Goal: Task Accomplishment & Management: Use online tool/utility

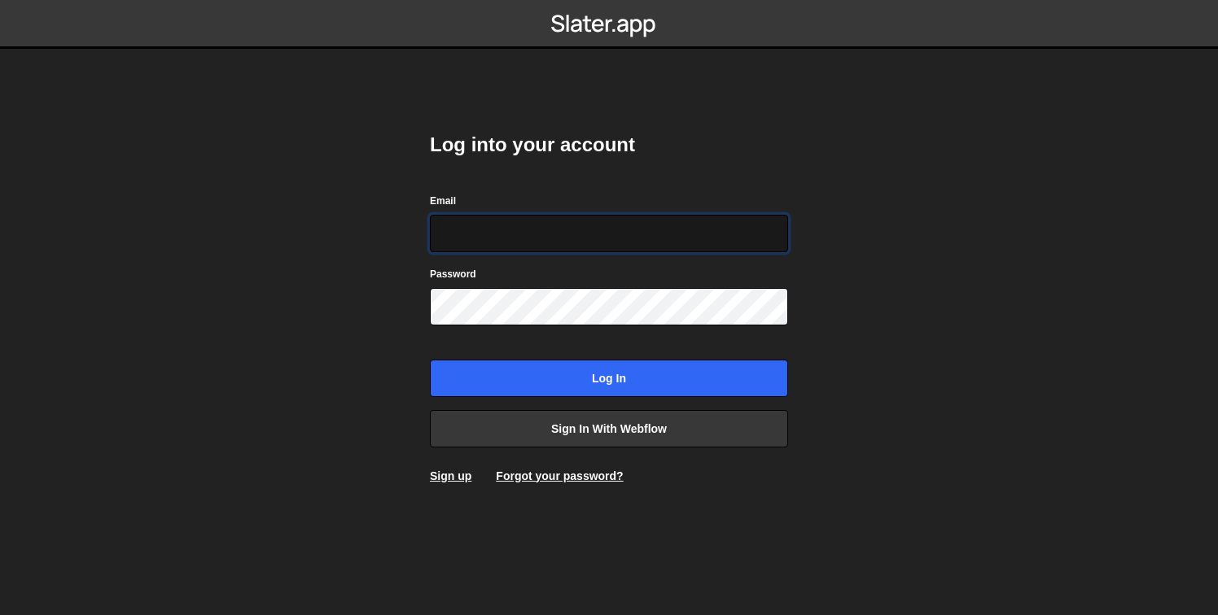
click at [601, 217] on input "Email" at bounding box center [609, 233] width 358 height 37
type input "[PERSON_NAME][EMAIL_ADDRESS][DOMAIN_NAME]"
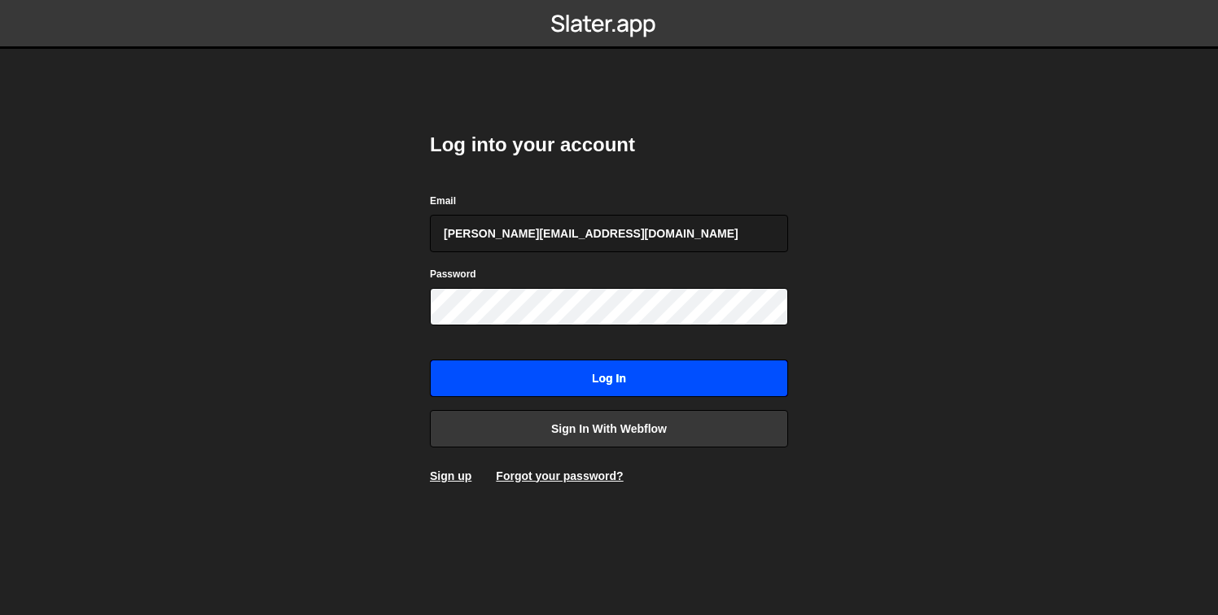
click at [628, 379] on input "Log in" at bounding box center [609, 378] width 358 height 37
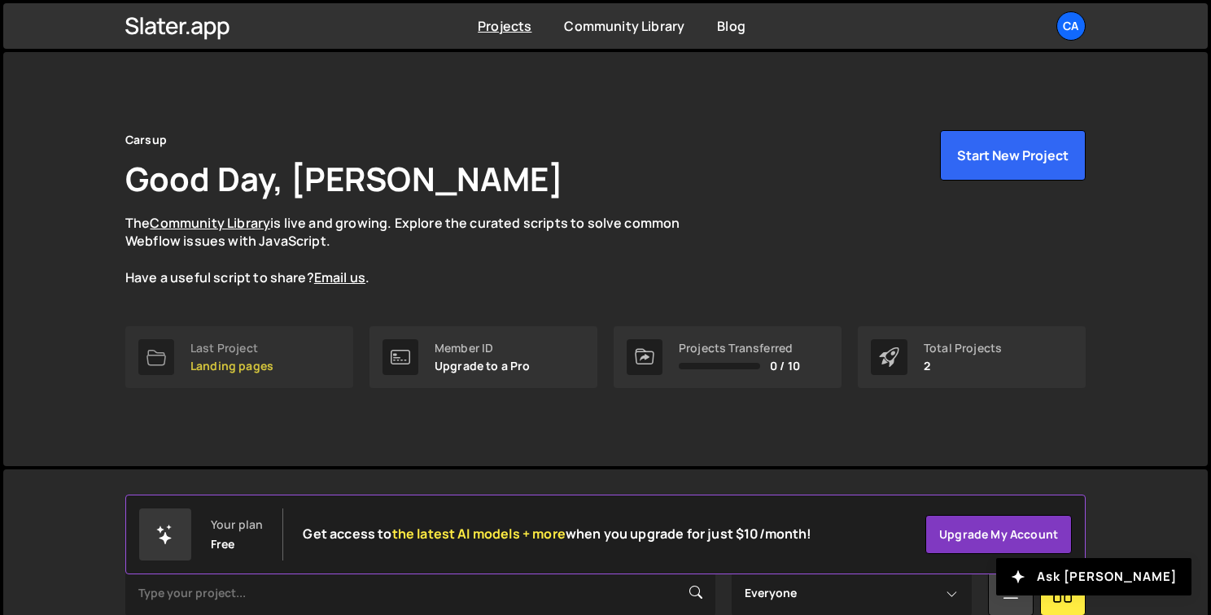
scroll to position [222, 0]
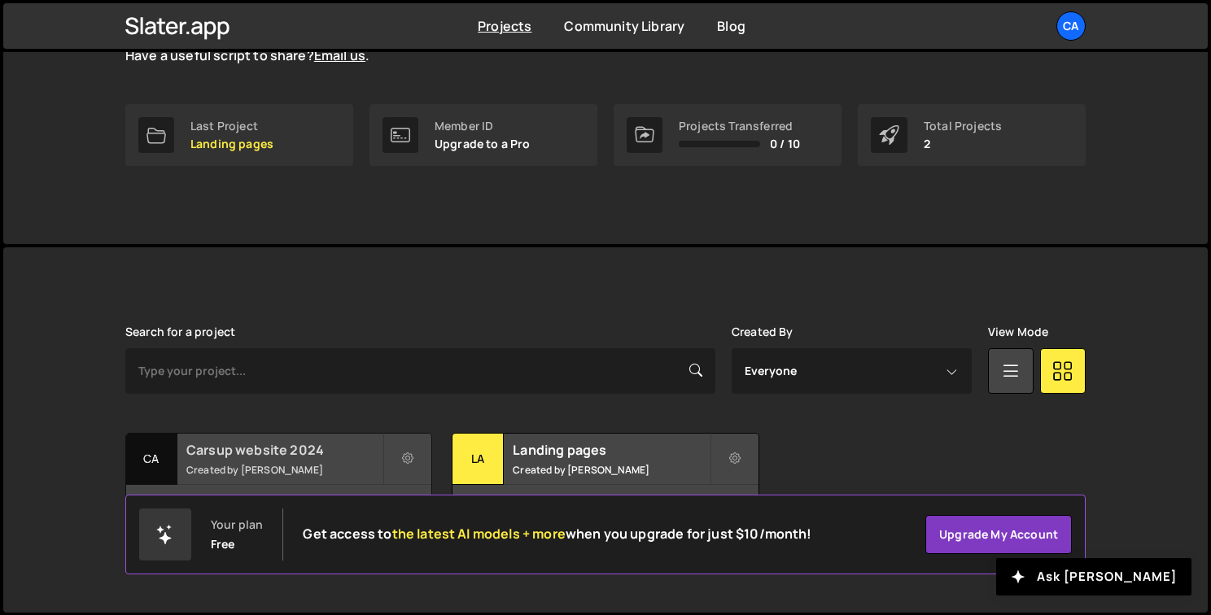
click at [295, 449] on h2 "Carsup website 2024" at bounding box center [284, 450] width 196 height 18
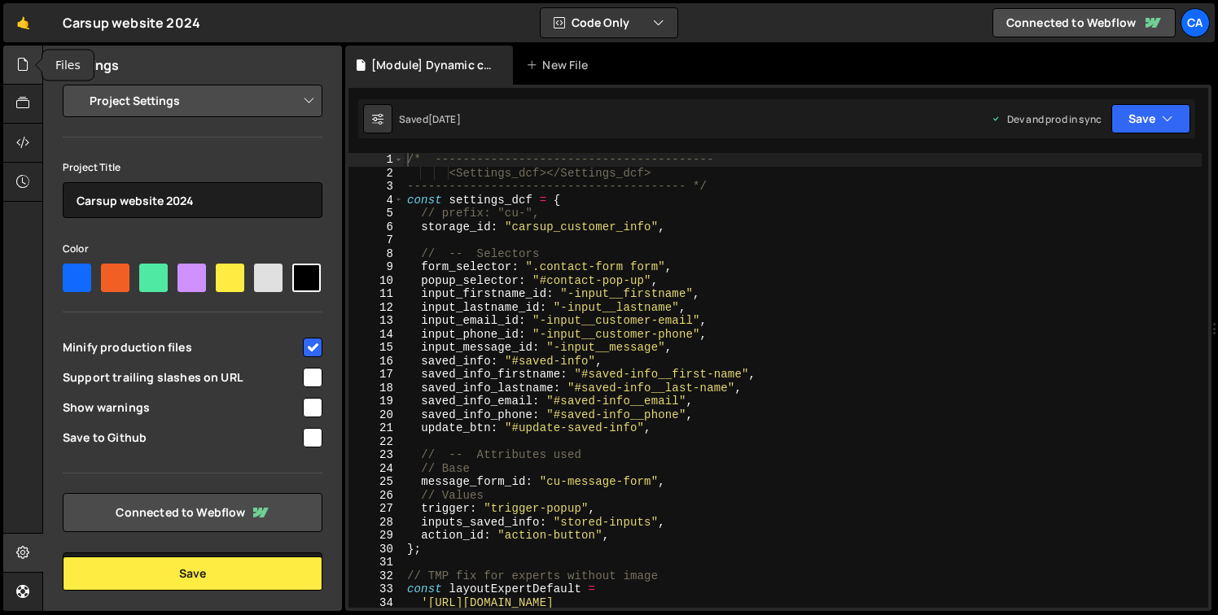
click at [29, 78] on div at bounding box center [23, 65] width 40 height 39
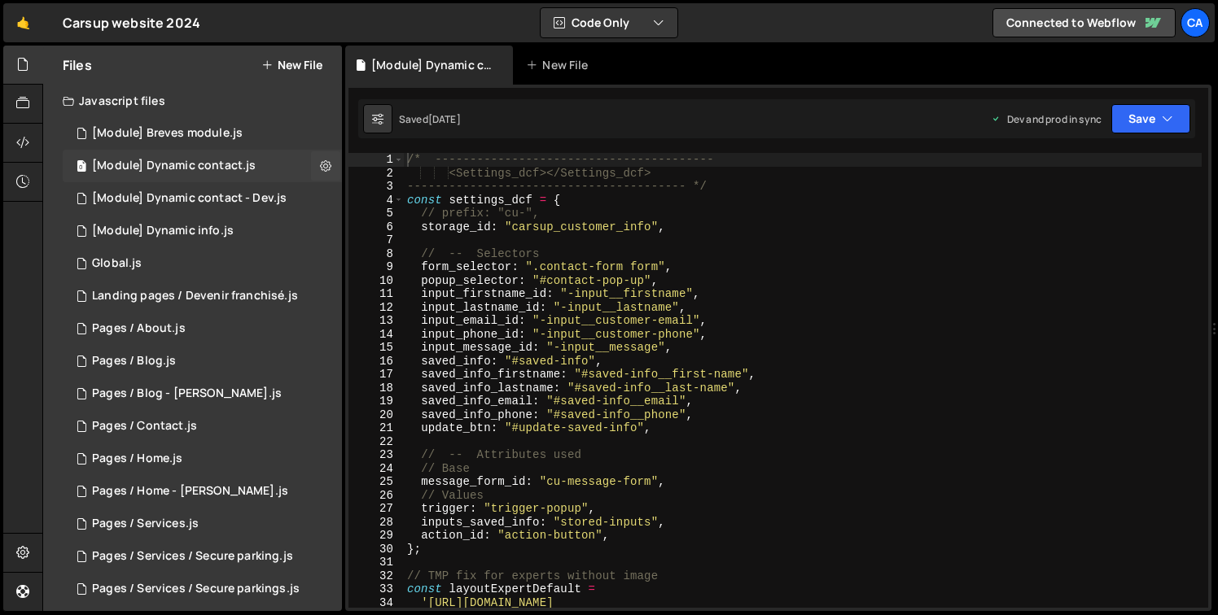
click at [188, 168] on div "[Module] Dynamic contact.js" at bounding box center [174, 166] width 164 height 15
type textarea "input_email_id: "-input__customer-email","
click at [806, 325] on div "/* ---------------------------------------- <Settings_dcf></Settings_dcf> -----…" at bounding box center [803, 401] width 798 height 496
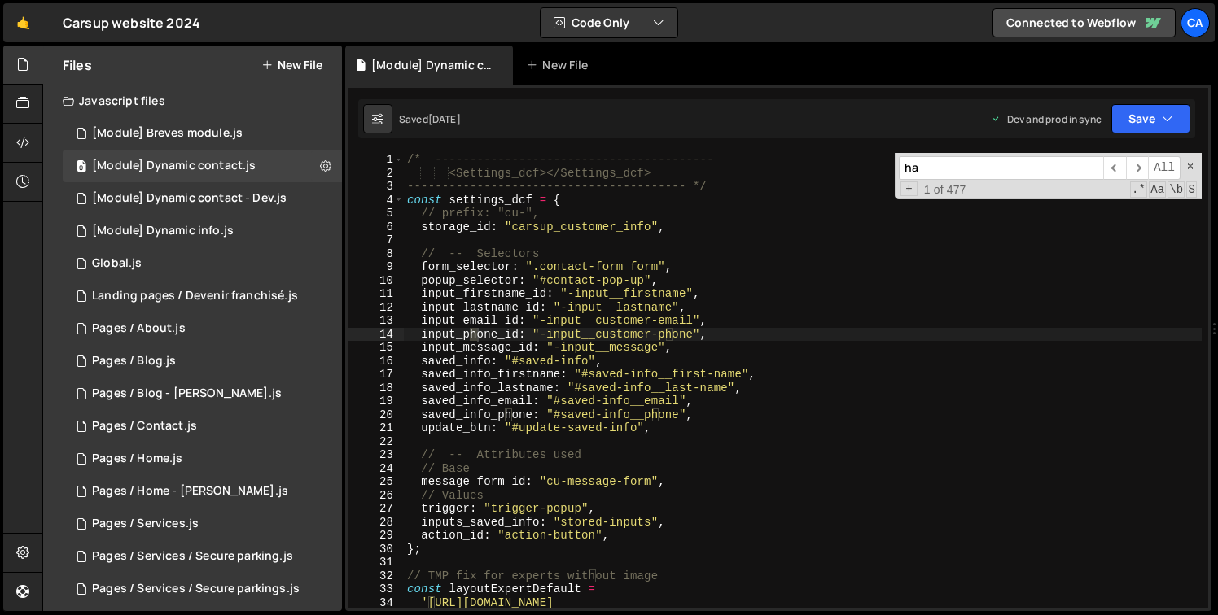
scroll to position [1599, 0]
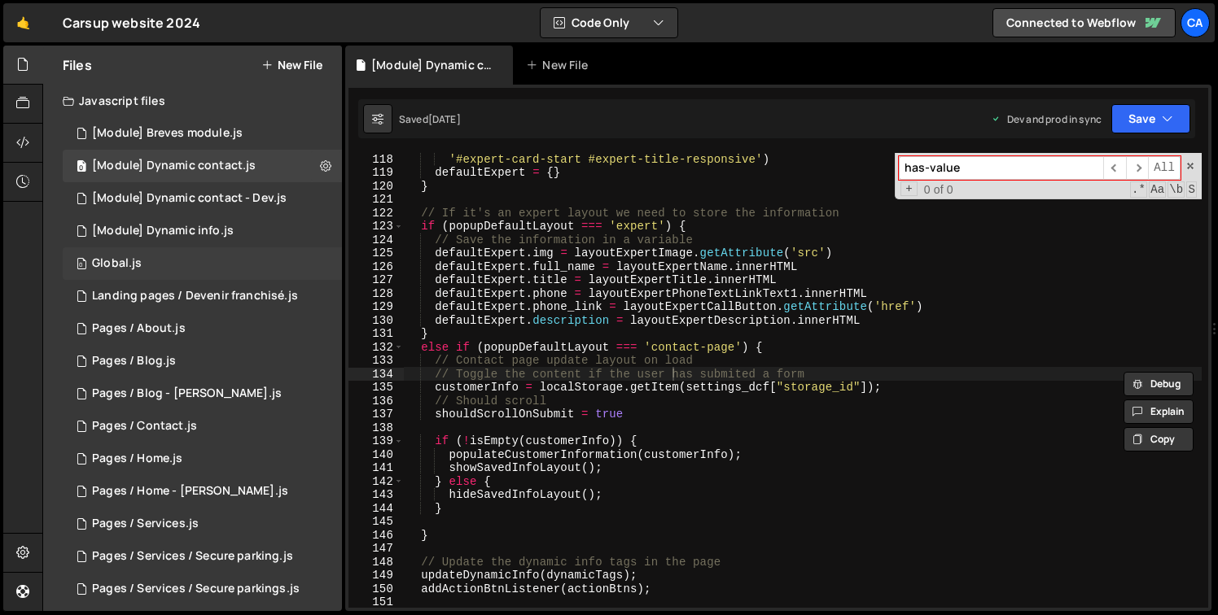
type input "has-value"
click at [126, 265] on div "Global.js" at bounding box center [117, 263] width 50 height 15
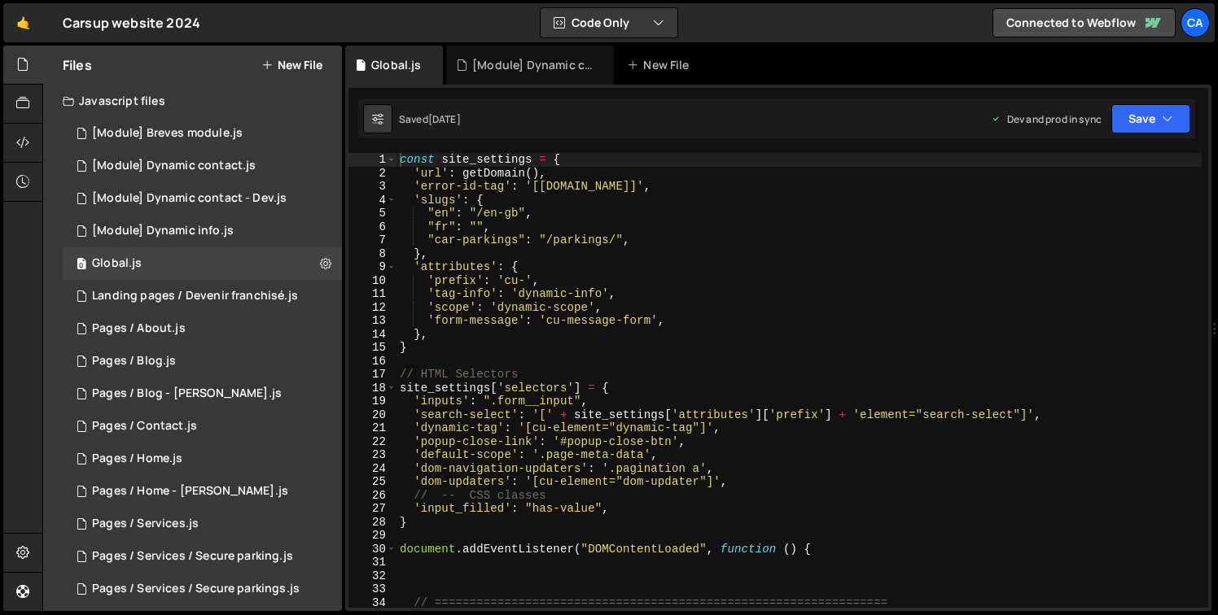
type textarea "'form-message': 'cu-message-form',"
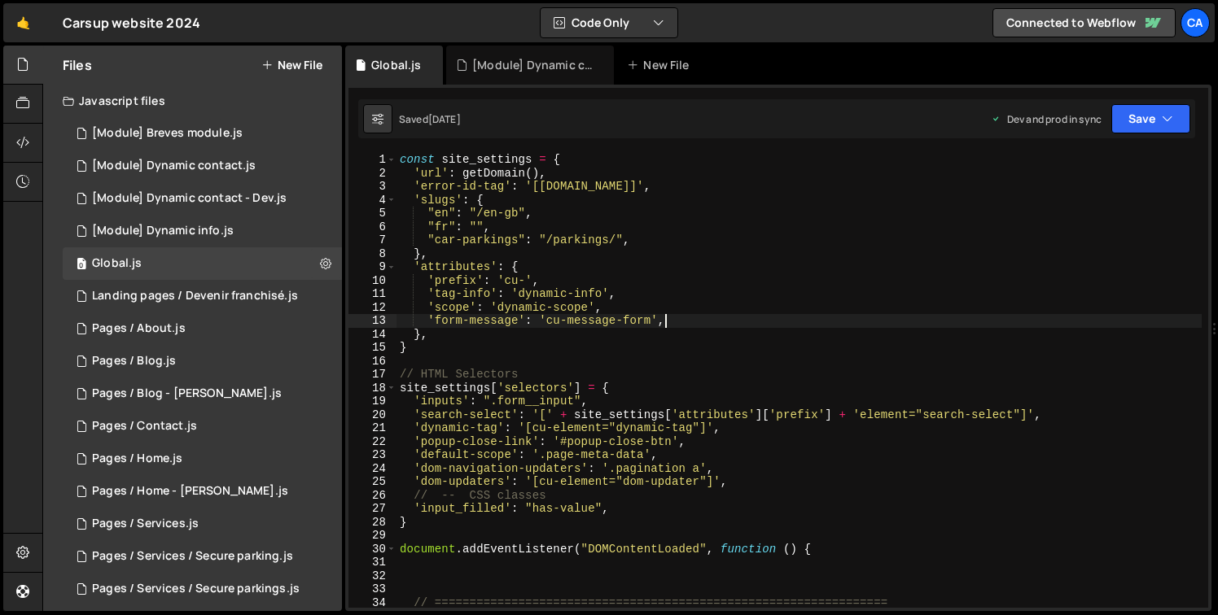
click at [680, 325] on div "const site_settings = { 'url' : getDomain ( ) , 'error-id-tag' : '[carsup.io]' …" at bounding box center [798, 394] width 805 height 482
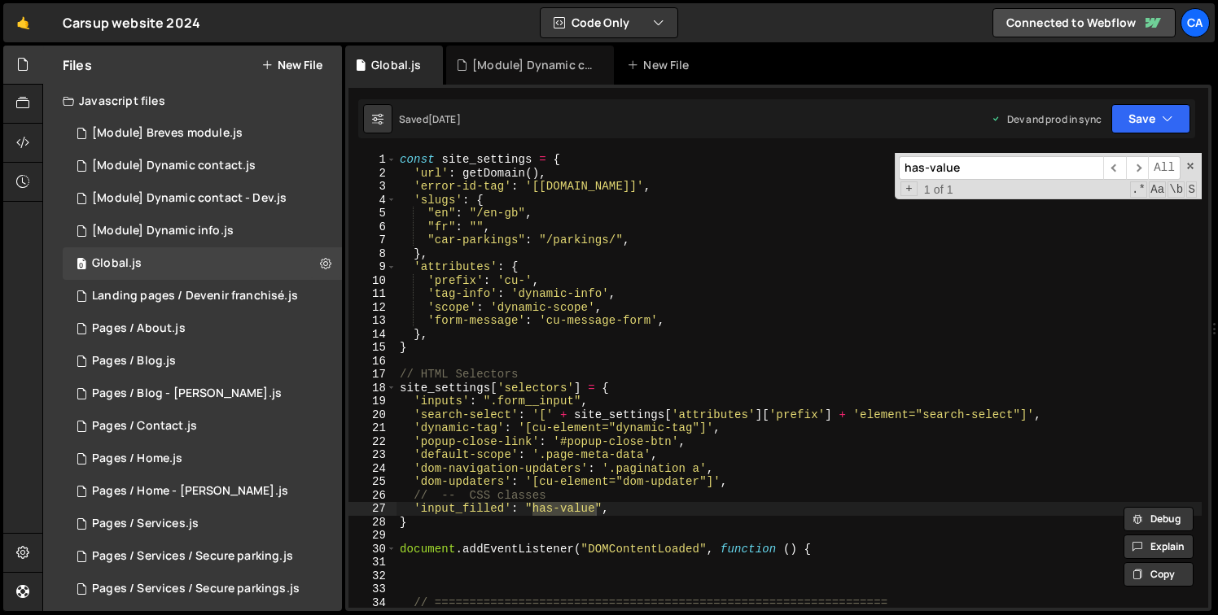
type input "has-value"
type textarea "'input_filled': "has-value","
click at [482, 510] on div "const site_settings = { 'url' : getDomain ( ) , 'error-id-tag' : '[carsup.io]' …" at bounding box center [798, 394] width 805 height 482
click at [544, 85] on div "input_email_id: "-input__customer-email", 118 119 120 121 122 123 124 125 126 1…" at bounding box center [778, 348] width 866 height 527
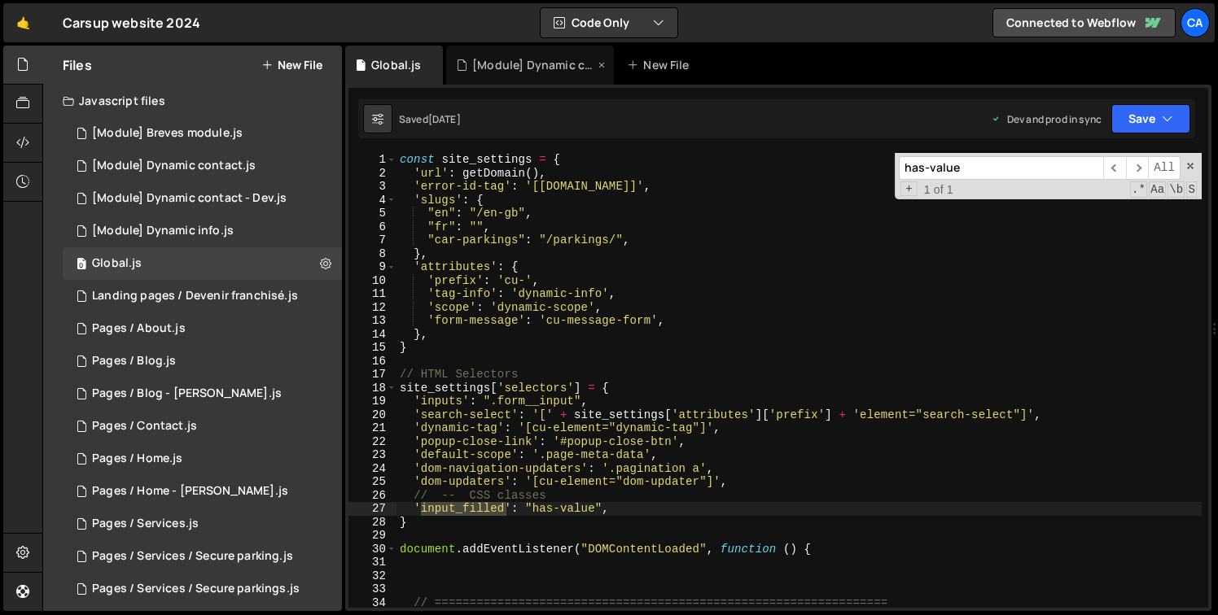
click at [544, 81] on div "[Module] Dynamic contact.js" at bounding box center [530, 65] width 168 height 39
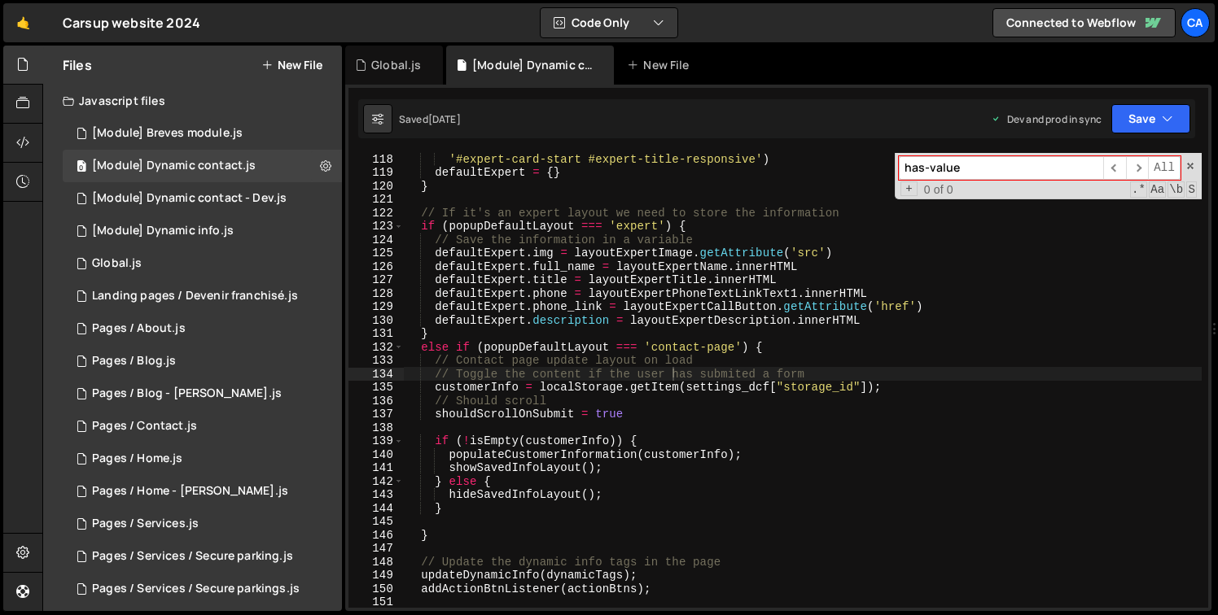
click at [964, 173] on input "has-value" at bounding box center [1001, 168] width 204 height 24
paste input "input_filled"
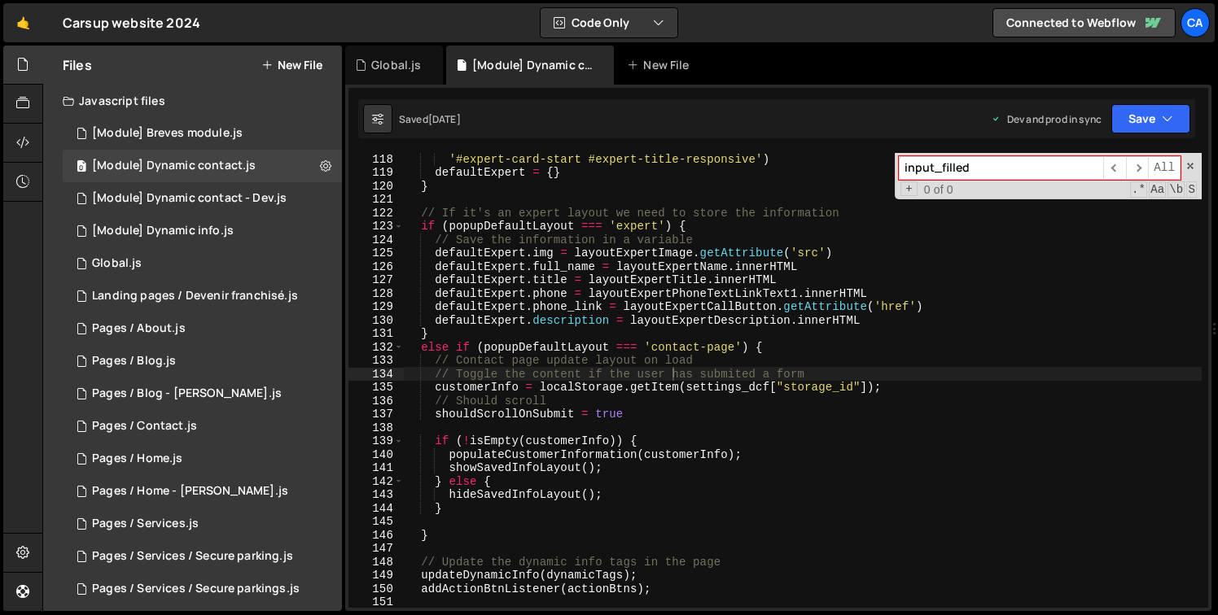
type input "input_filled"
click at [199, 261] on div "0 Global.js 0" at bounding box center [202, 263] width 279 height 33
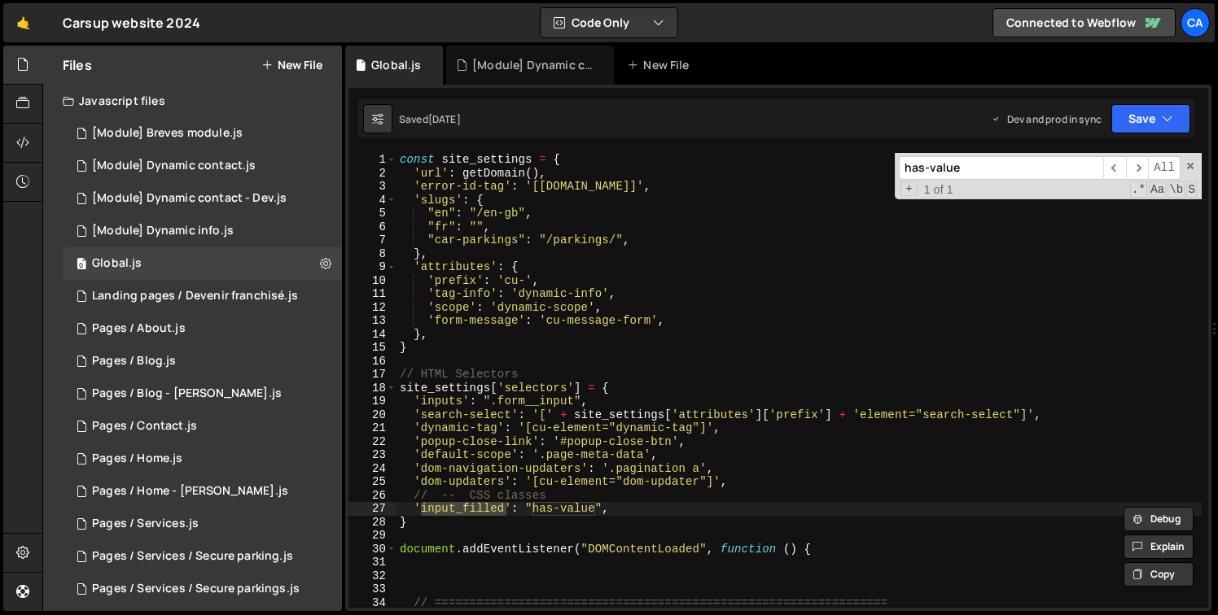
click at [1041, 168] on input "has-value" at bounding box center [1001, 168] width 204 height 24
click at [492, 502] on div "const site_settings = { 'url' : getDomain ( ) , 'error-id-tag' : '[carsup.io]' …" at bounding box center [798, 394] width 805 height 482
click at [998, 181] on div "has-value ​ ​ All Replace All + 1 of 1 .* Aa \b S" at bounding box center [1048, 176] width 307 height 46
click at [999, 181] on div "has-value ​ ​ All Replace All + 1 of 1 .* Aa \b S" at bounding box center [1048, 176] width 307 height 46
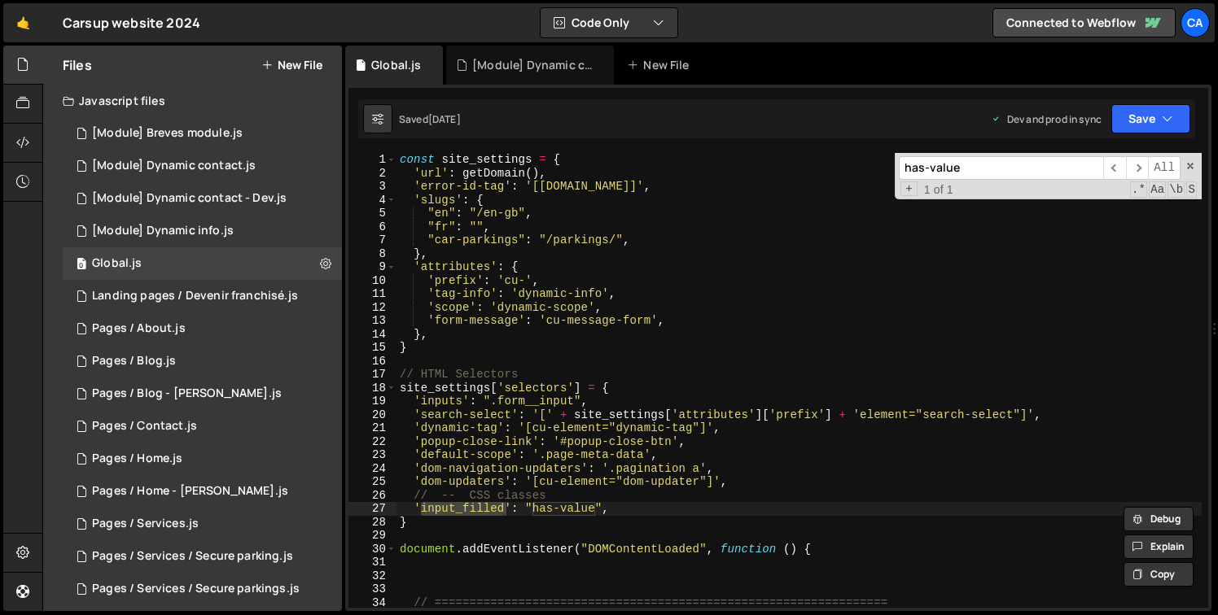
click at [999, 181] on div "has-value ​ ​ All Replace All + 1 of 1 .* Aa \b S" at bounding box center [1048, 176] width 307 height 46
click at [1000, 173] on input "has-value" at bounding box center [1001, 168] width 204 height 24
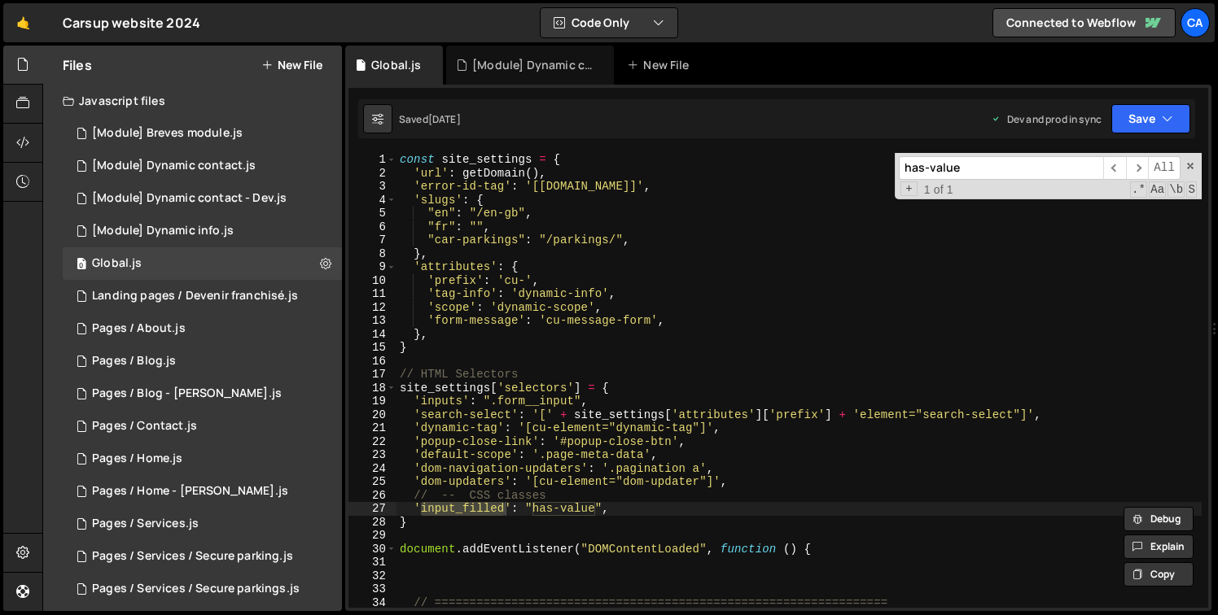
paste input "input_filled"
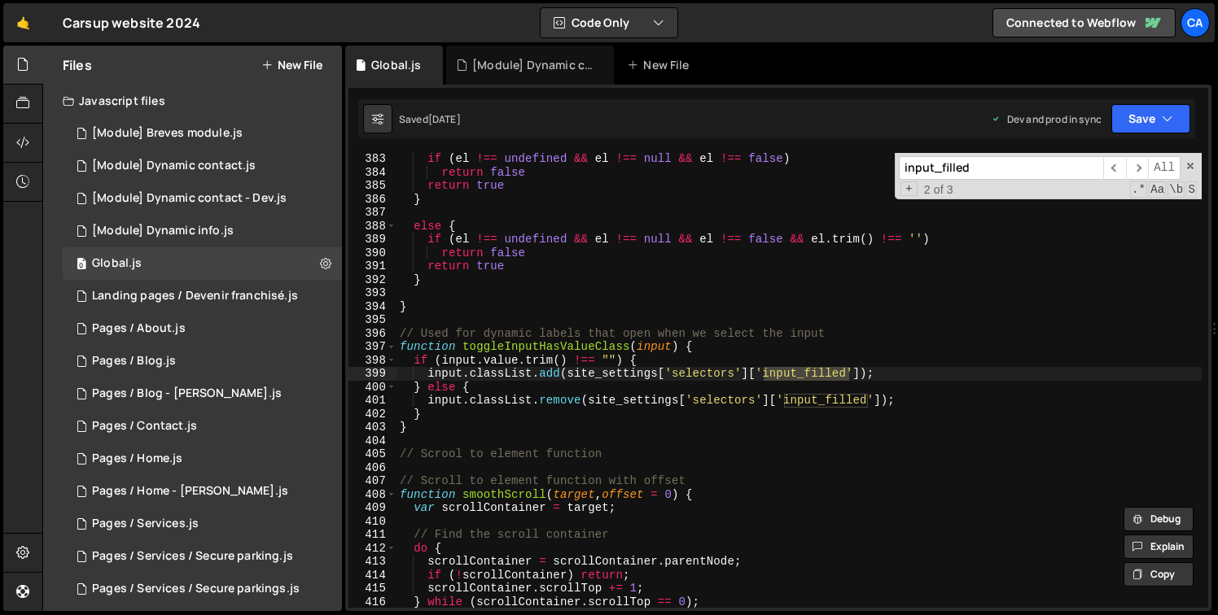
scroll to position [5132, 0]
type input "input_filled"
type textarea "function toggleInputHasValueClass(input) {"
click at [549, 351] on div "if ( el !== undefined && el !== null && el !== false ) return false return true…" at bounding box center [798, 393] width 805 height 482
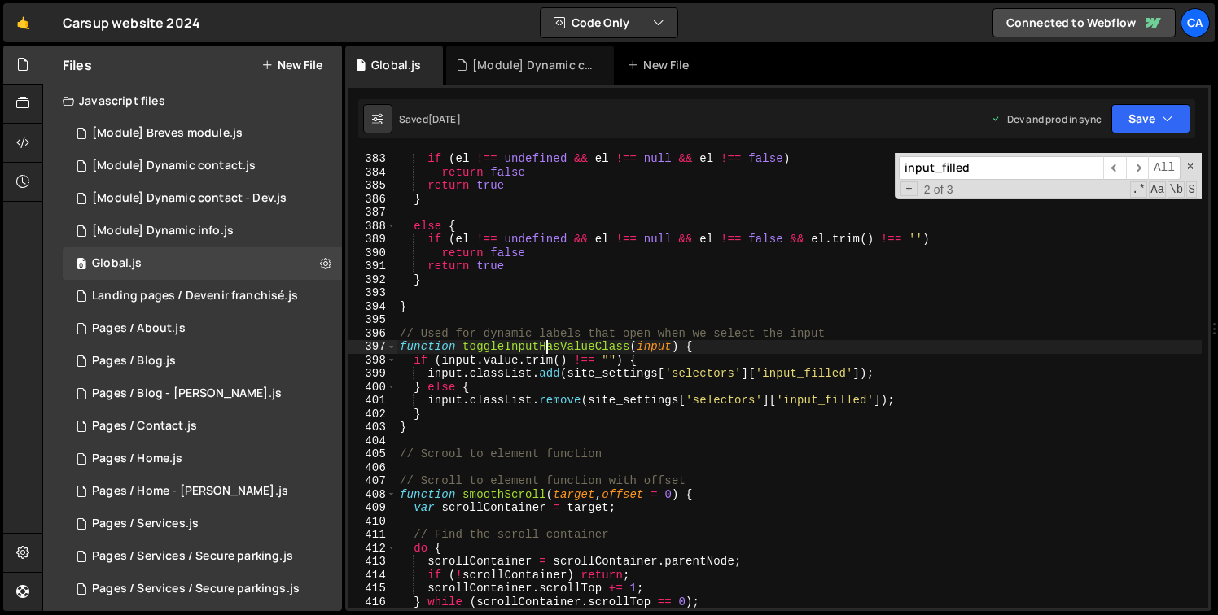
click at [549, 351] on div "if ( el !== undefined && el !== null && el !== false ) return false return true…" at bounding box center [798, 393] width 805 height 482
click at [219, 155] on div "0 [Module] Dynamic contact.js 0" at bounding box center [202, 166] width 279 height 33
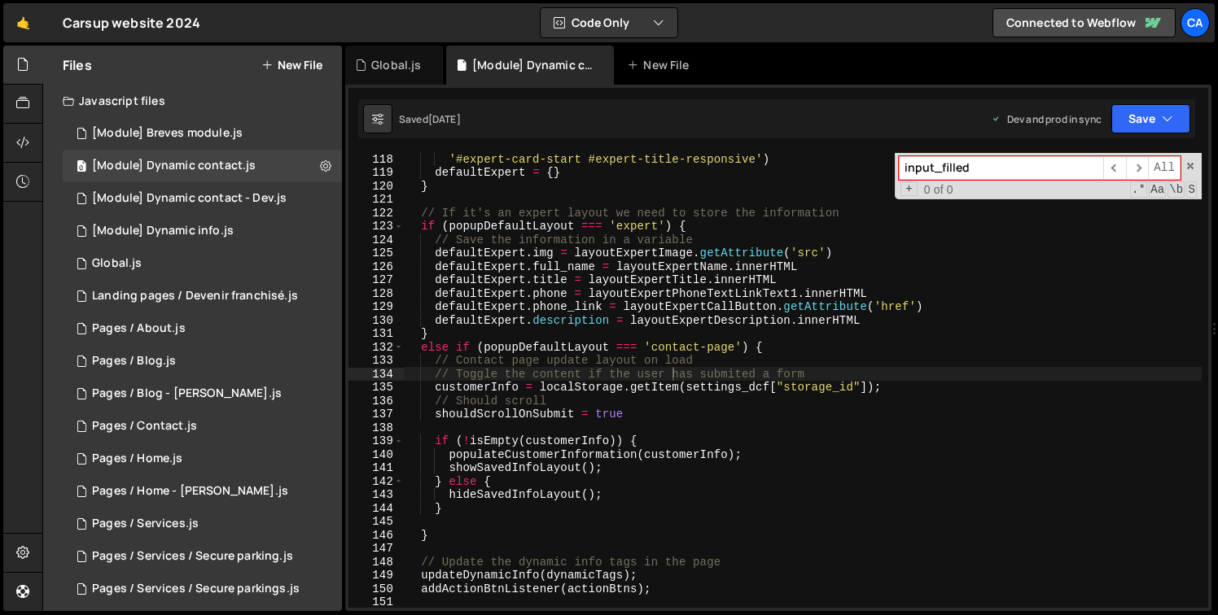
click at [1011, 172] on input "input_filled" at bounding box center [1001, 168] width 204 height 24
paste input "toggleInputHasValueClass"
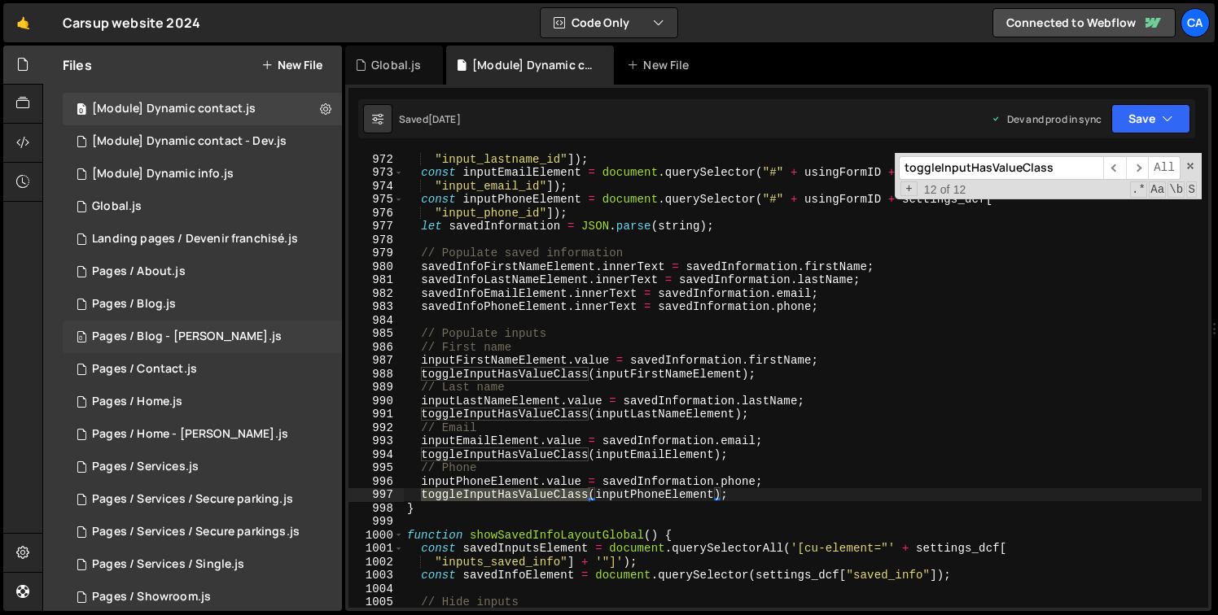
scroll to position [58, 0]
type input "toggleInputHasValueClass"
click at [221, 379] on div "0 Pages / Contact.js 0" at bounding box center [202, 368] width 279 height 33
type textarea "toggleInputHasValueClass(inputFirstNameElement);"
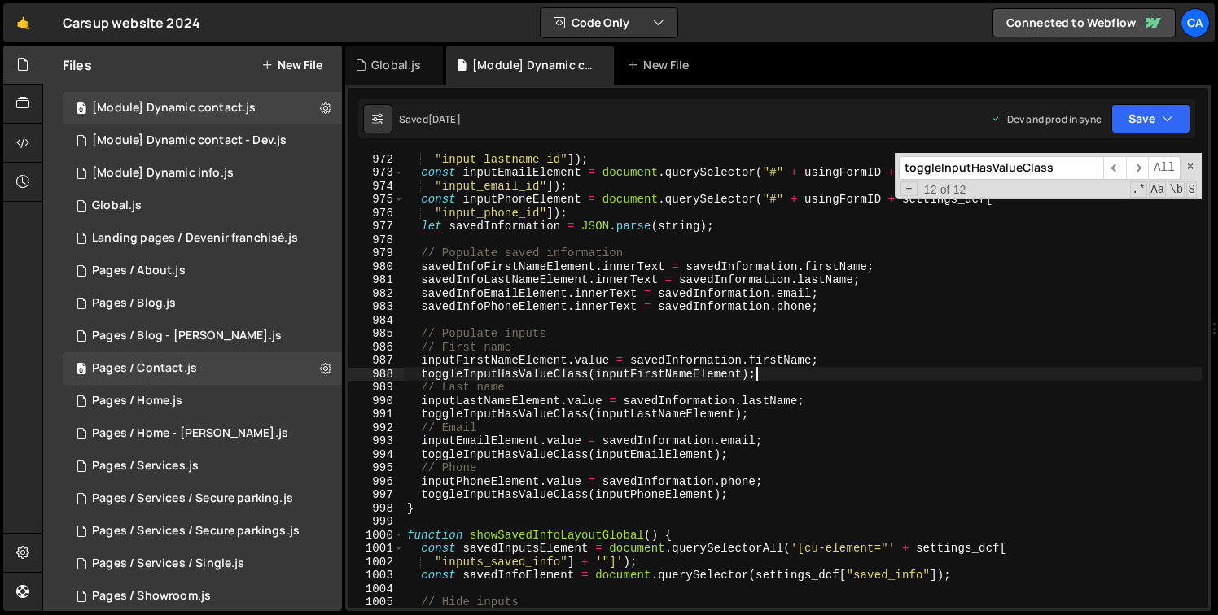
click at [860, 373] on div ""input_lastname_id" ]) ; const inputEmailElement = document . querySelector ( "…" at bounding box center [803, 393] width 798 height 482
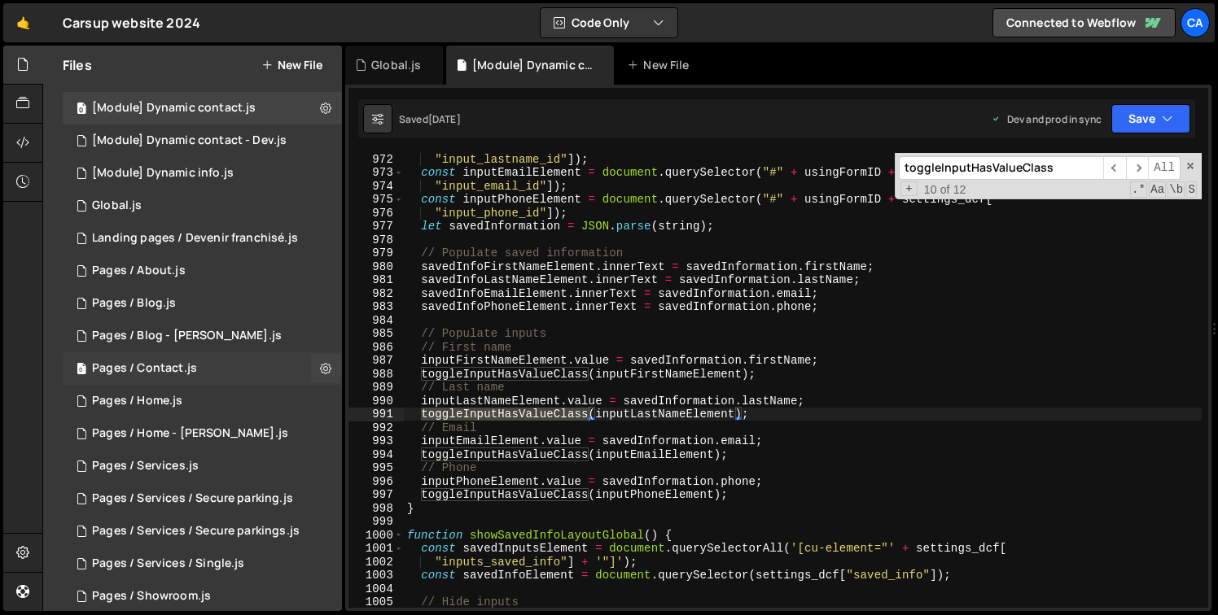
click at [200, 370] on div "0 Pages / Contact.js 0" at bounding box center [202, 368] width 279 height 33
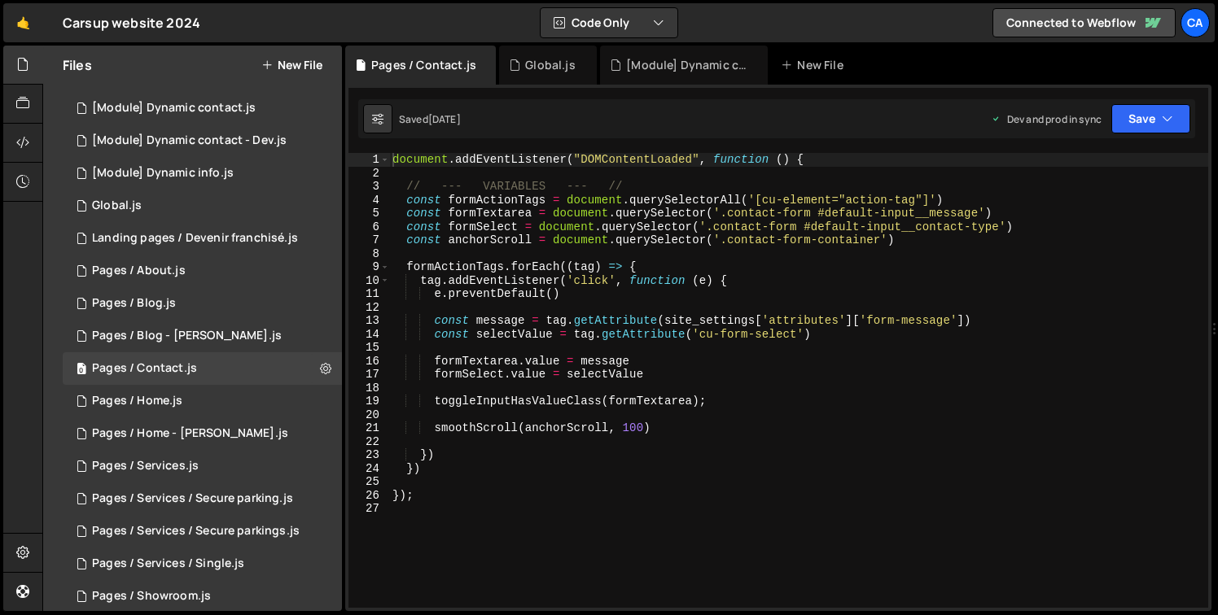
type textarea "const selectValue = tag.getAttribute('cu-form-select')"
click at [879, 336] on div "document . addEventListener ( "DOMContentLoaded" , function ( ) { // --- VARIAB…" at bounding box center [798, 394] width 819 height 482
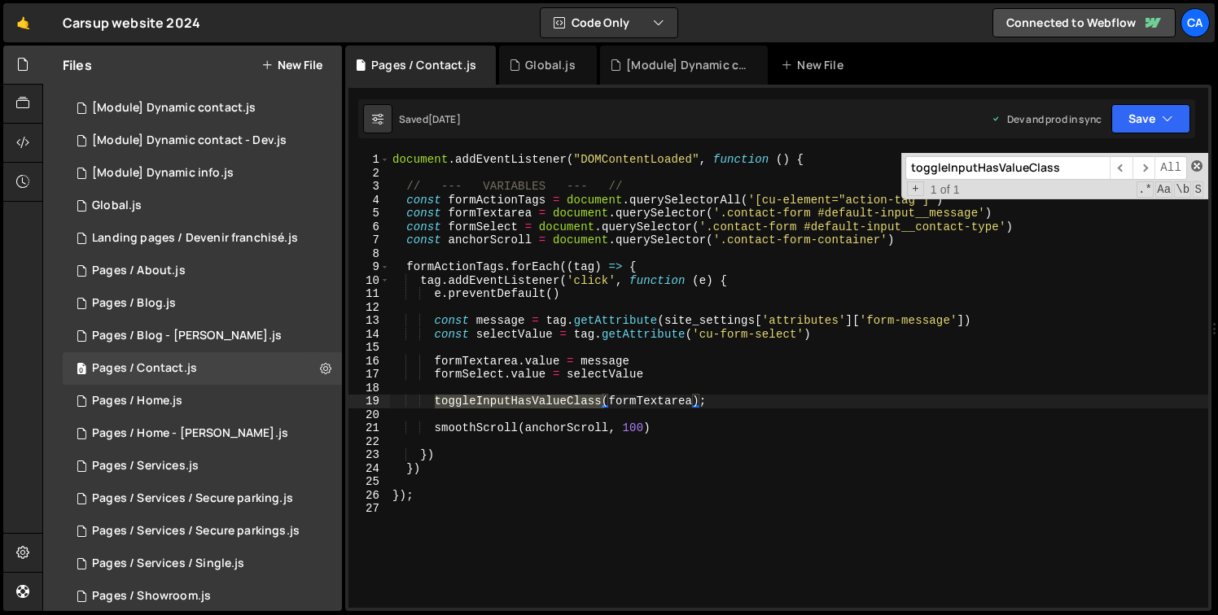
type input "toggleInputHasValueClass"
click at [1198, 169] on span at bounding box center [1196, 165] width 11 height 11
type textarea "toggleInputHasValueClass(formTextarea);"
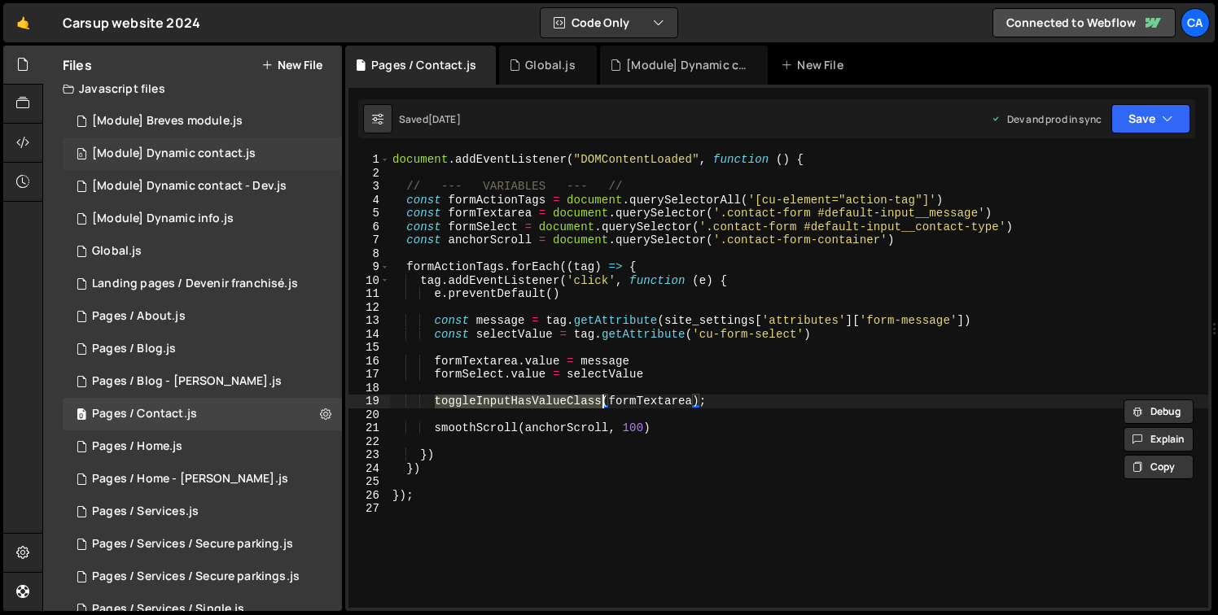
scroll to position [0, 0]
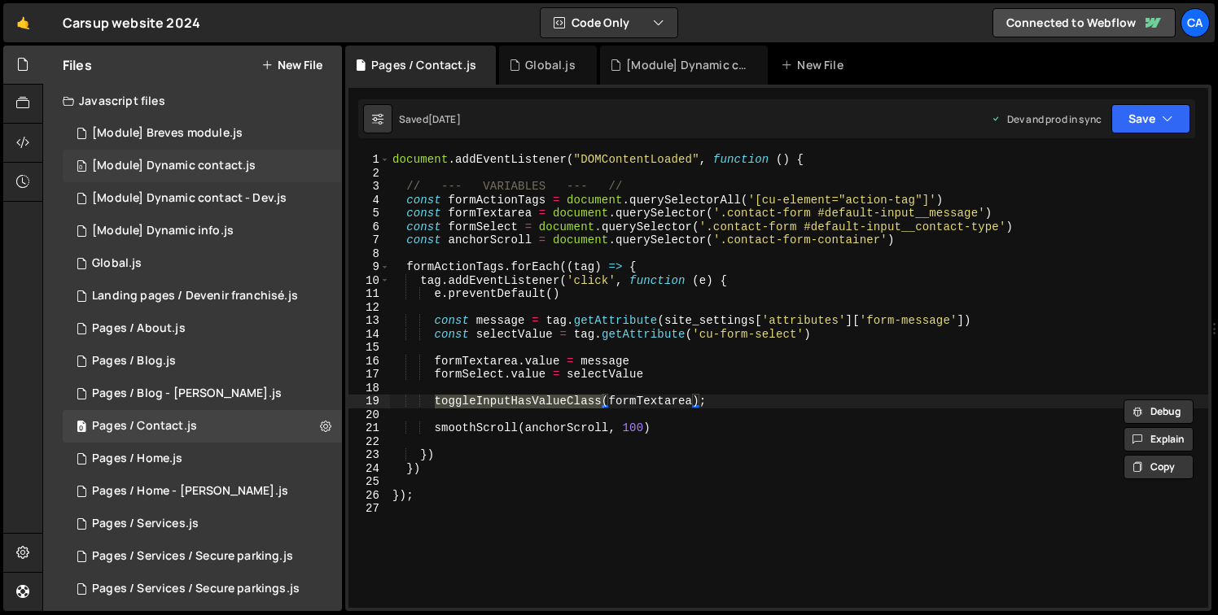
click at [204, 155] on div "0 [Module] Dynamic contact.js 0" at bounding box center [202, 166] width 279 height 33
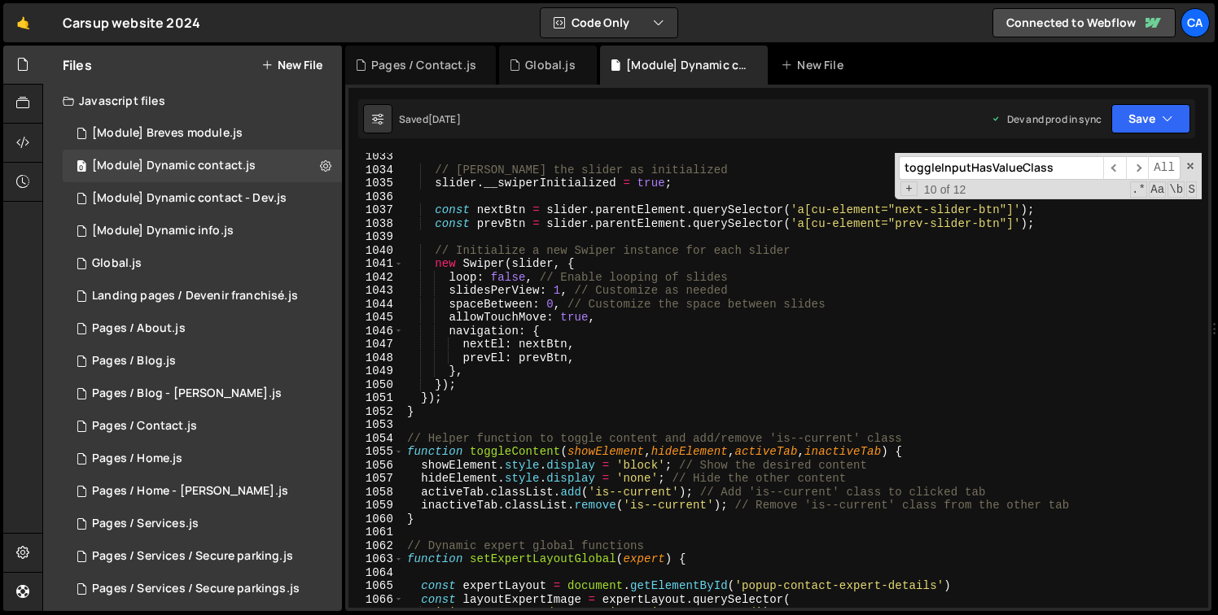
scroll to position [13973, 0]
type textarea "nextEl: nextBtn,"
click at [698, 347] on div "// Mark the slider as initialized slider . __swiperInitialized = true ; const n…" at bounding box center [803, 391] width 798 height 482
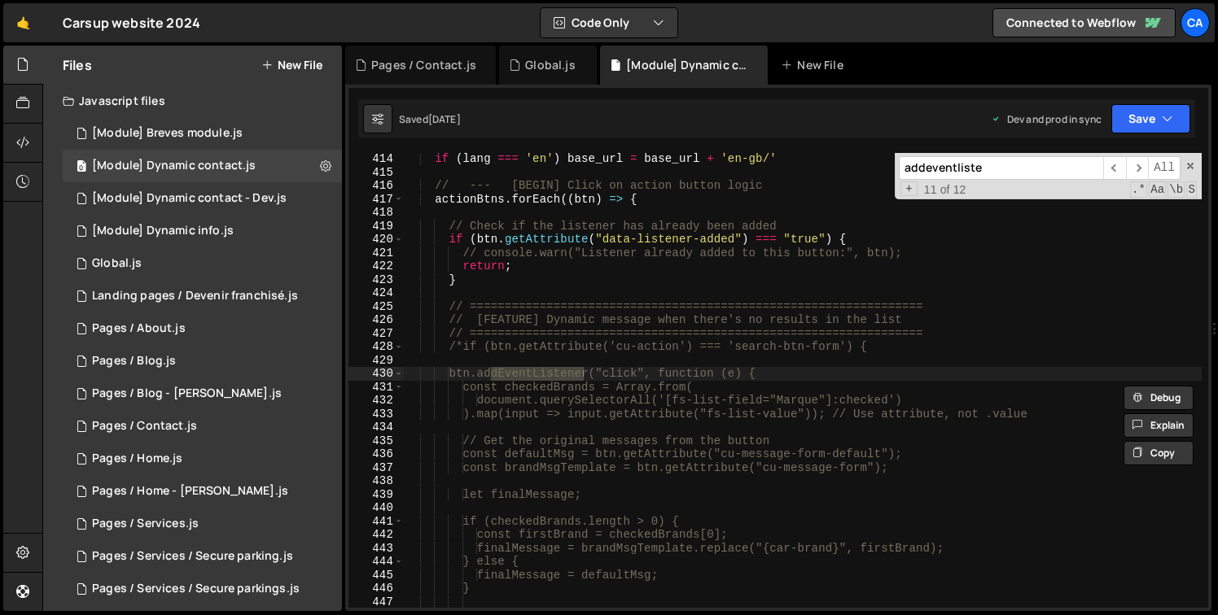
scroll to position [6744, 0]
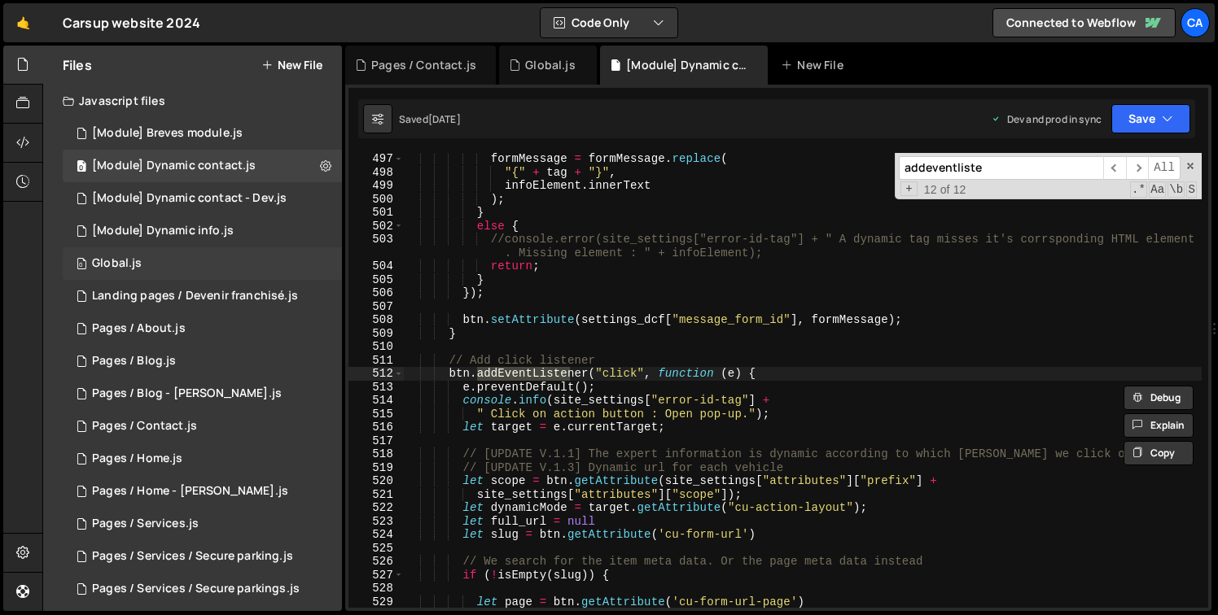
type input "addeventliste"
click at [181, 271] on div "0 Global.js 0" at bounding box center [202, 263] width 279 height 33
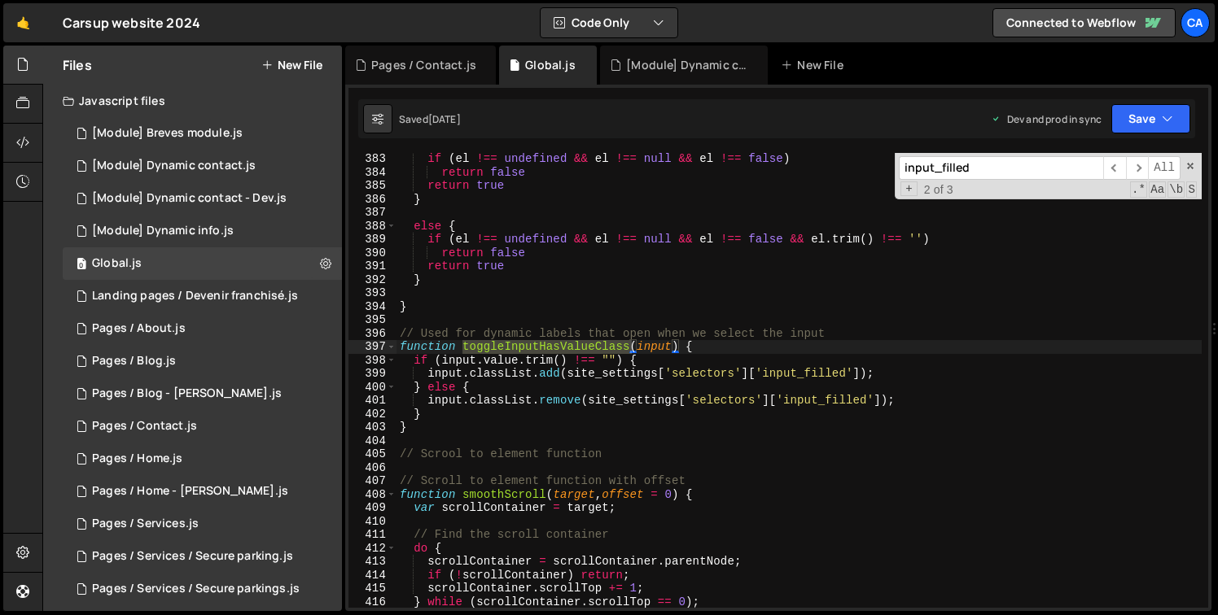
click at [992, 167] on input "input_filled" at bounding box center [1001, 168] width 204 height 24
click at [992, 168] on input "input_filled" at bounding box center [1001, 168] width 204 height 24
paste input "toggleInputHasValueClass"
type input "toggleInputHasValueClass"
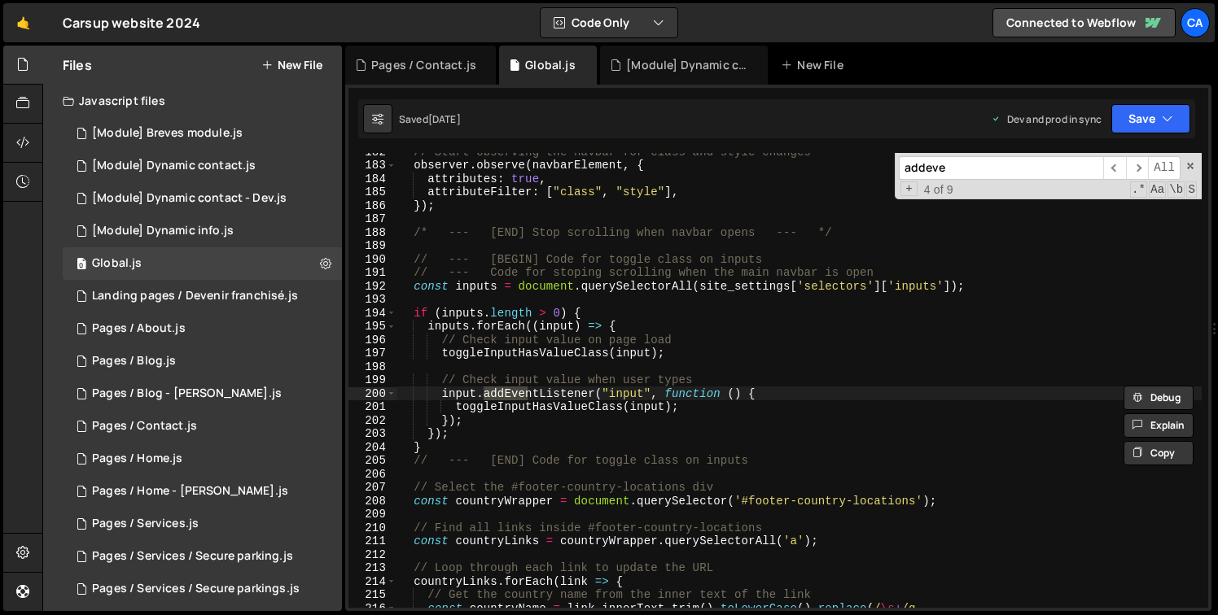
scroll to position [2439, 0]
type input "addeve"
click at [516, 243] on div "// Start observing the navbar for class and style changes observer . observe ( …" at bounding box center [798, 386] width 805 height 482
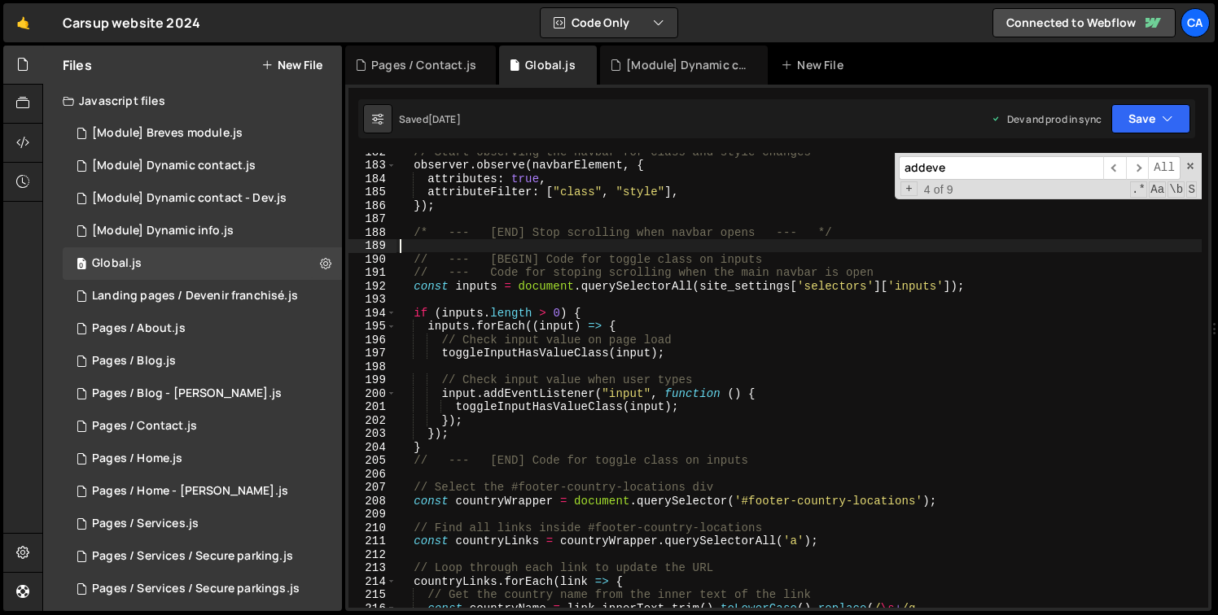
click at [517, 277] on div "// Start observing the navbar for class and style changes observer . observe ( …" at bounding box center [798, 386] width 805 height 482
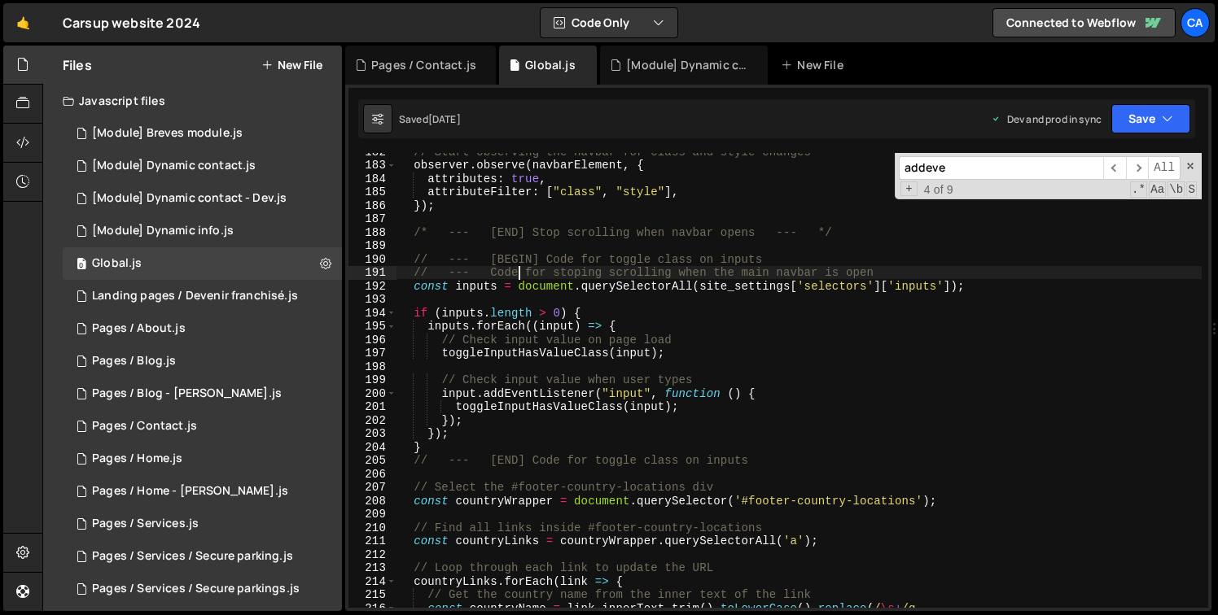
click at [517, 277] on div "// Start observing the navbar for class and style changes observer . observe ( …" at bounding box center [798, 386] width 805 height 482
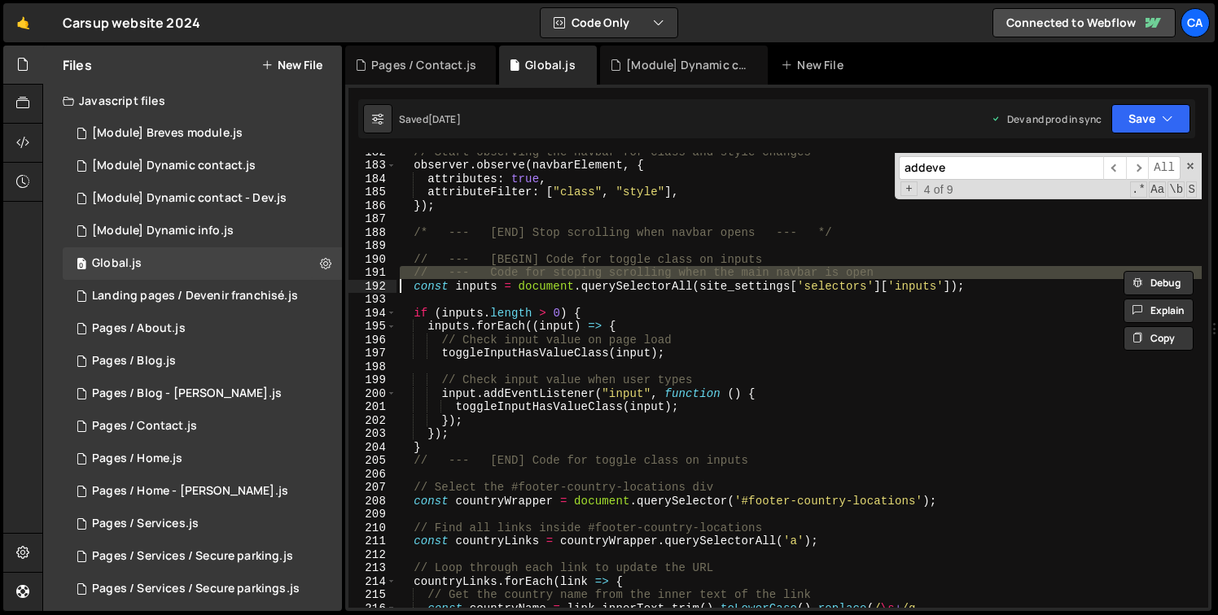
type textarea "const inputs = document.querySelectorAll(site_settings['selectors']['inputs']);"
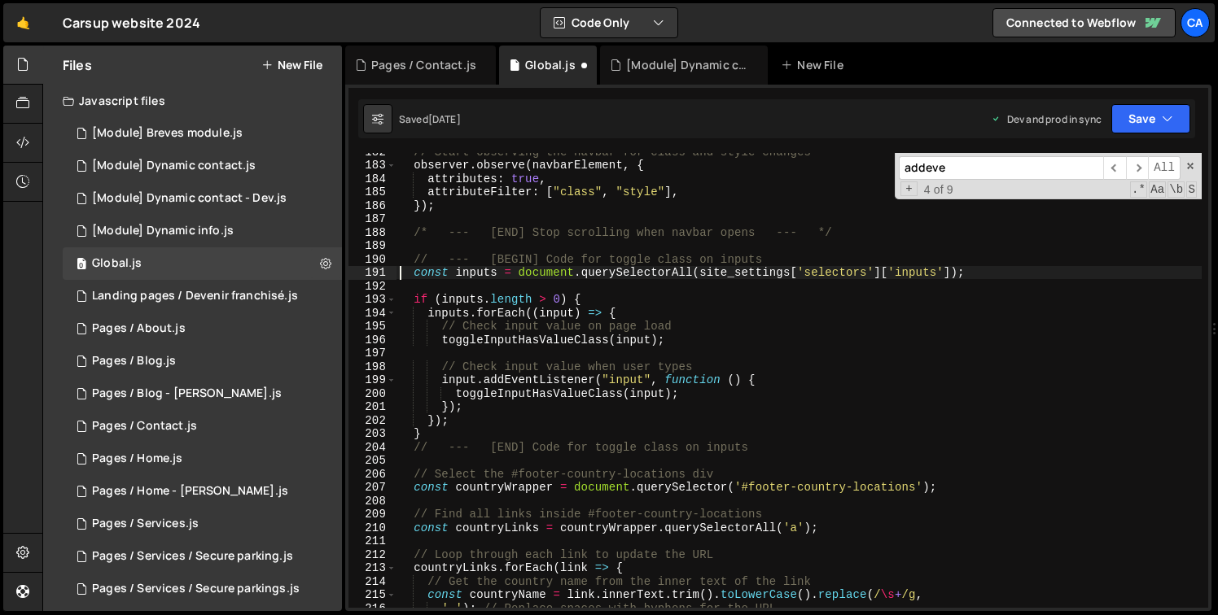
click at [1009, 271] on div "// Start observing the navbar for class and style changes observer . observe ( …" at bounding box center [798, 386] width 805 height 482
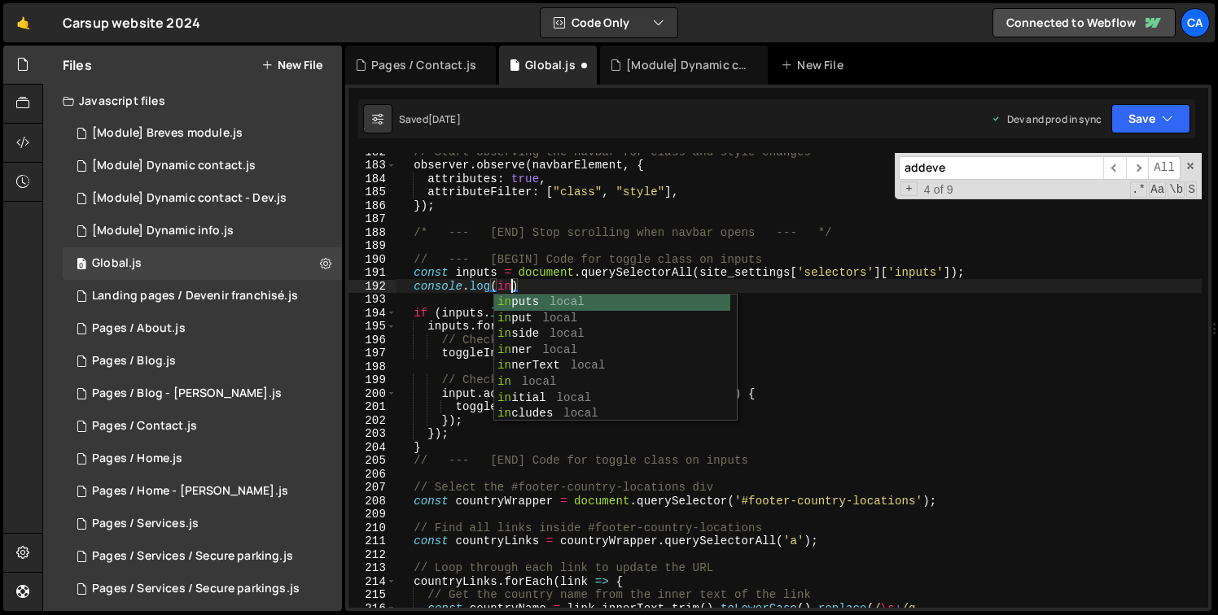
scroll to position [0, 7]
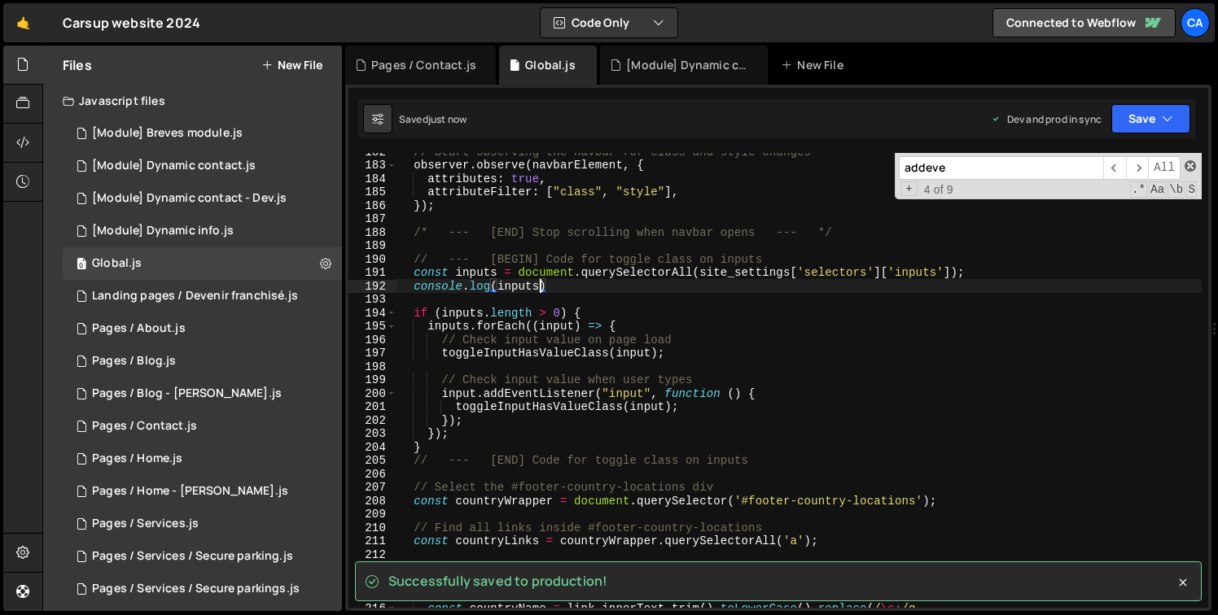
type textarea "console.log(inputs)"
click at [1192, 167] on span at bounding box center [1189, 165] width 11 height 11
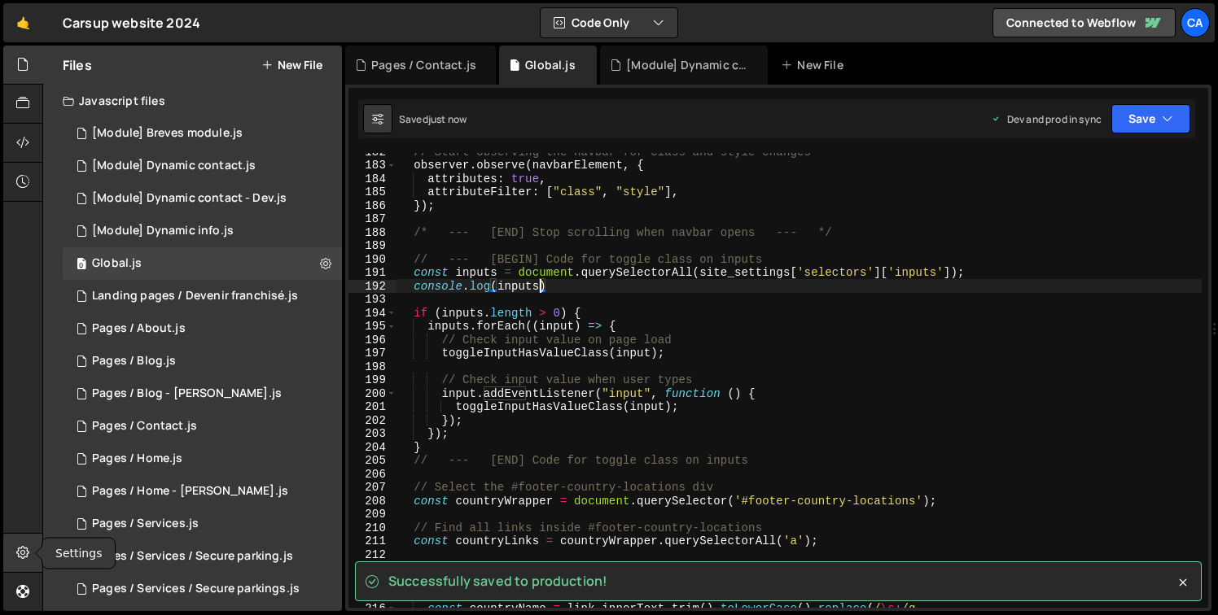
click at [11, 545] on div at bounding box center [23, 553] width 40 height 39
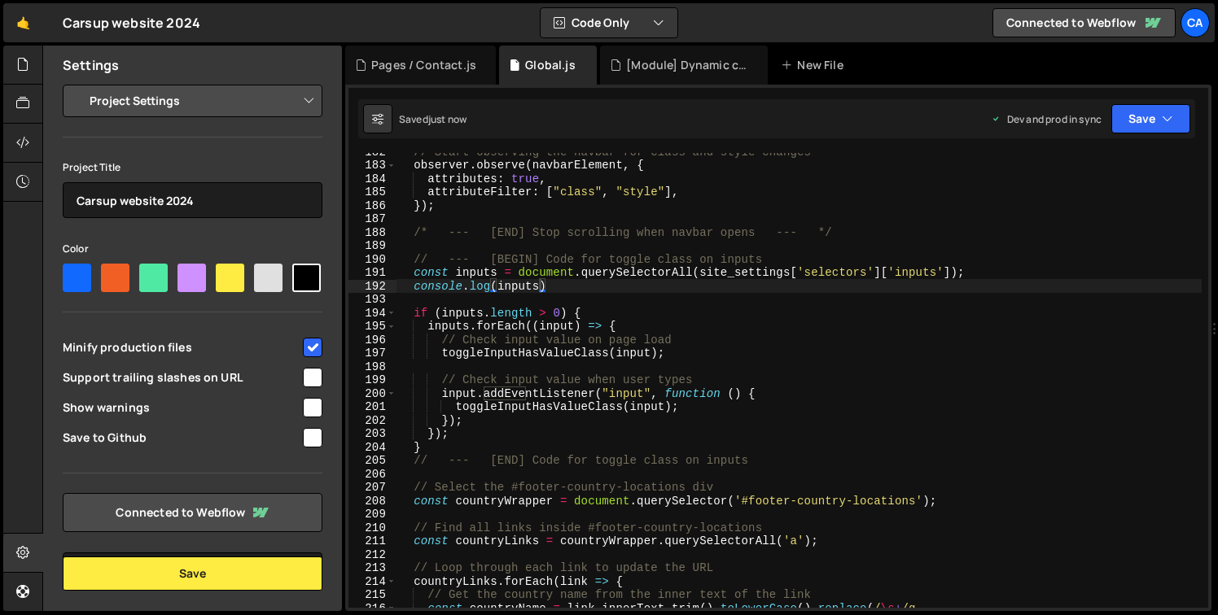
click at [264, 356] on span "Minify production files" at bounding box center [182, 347] width 238 height 16
checkbox input "false"
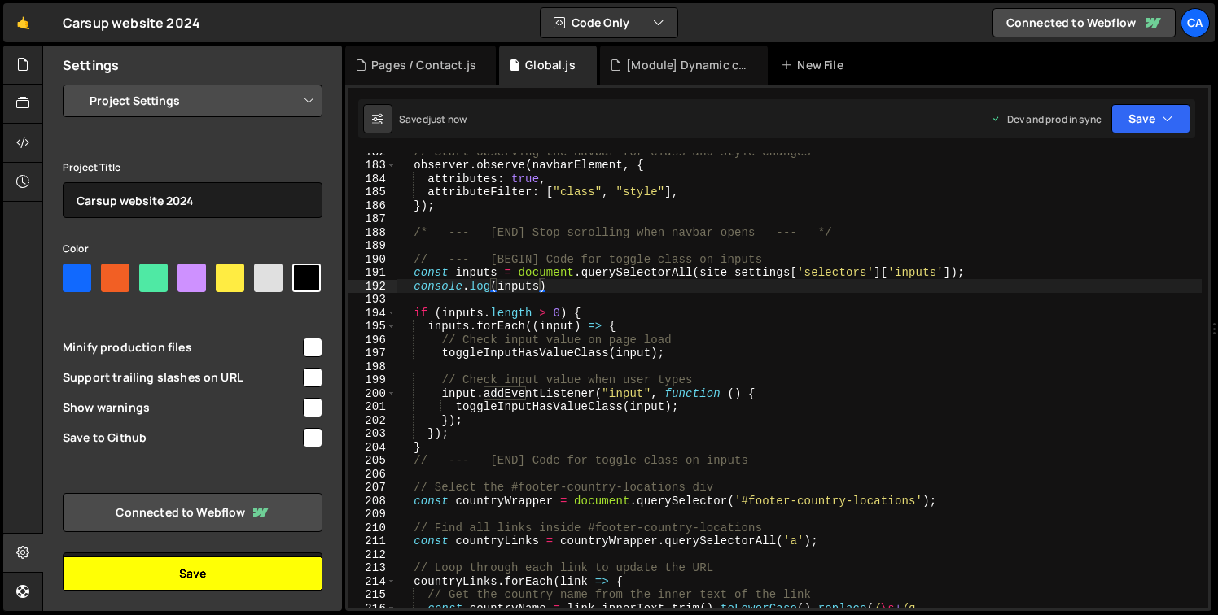
click at [191, 576] on button "Save" at bounding box center [193, 574] width 260 height 34
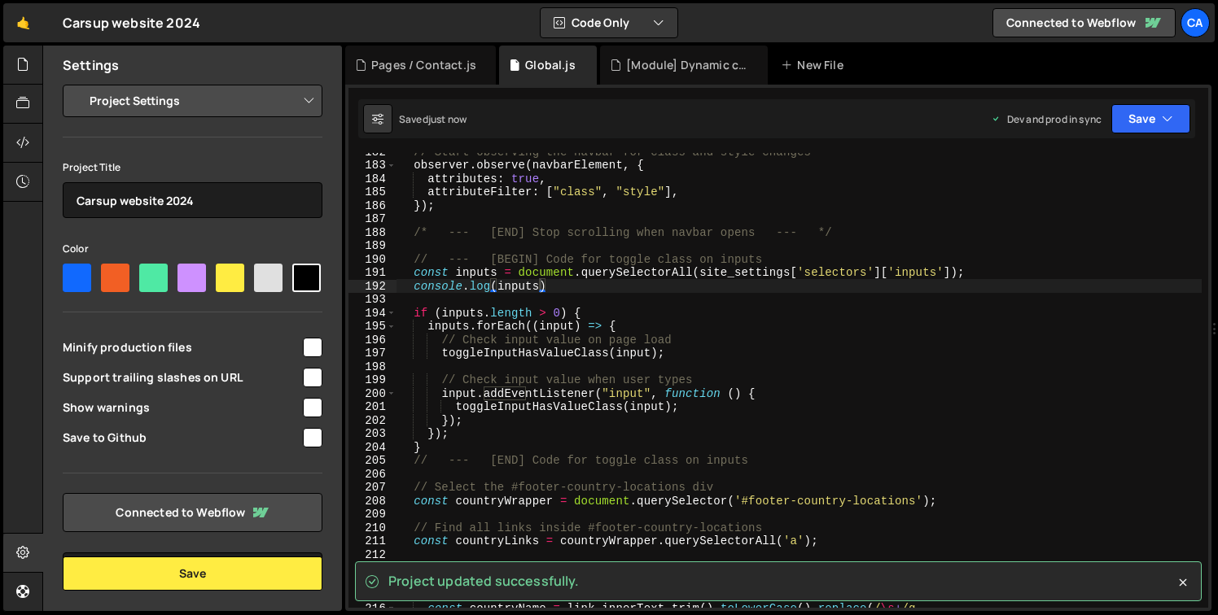
click at [723, 287] on div "// Start observing the navbar for class and style changes observer . observe ( …" at bounding box center [798, 386] width 805 height 482
type textarea "console.log(inputs)"
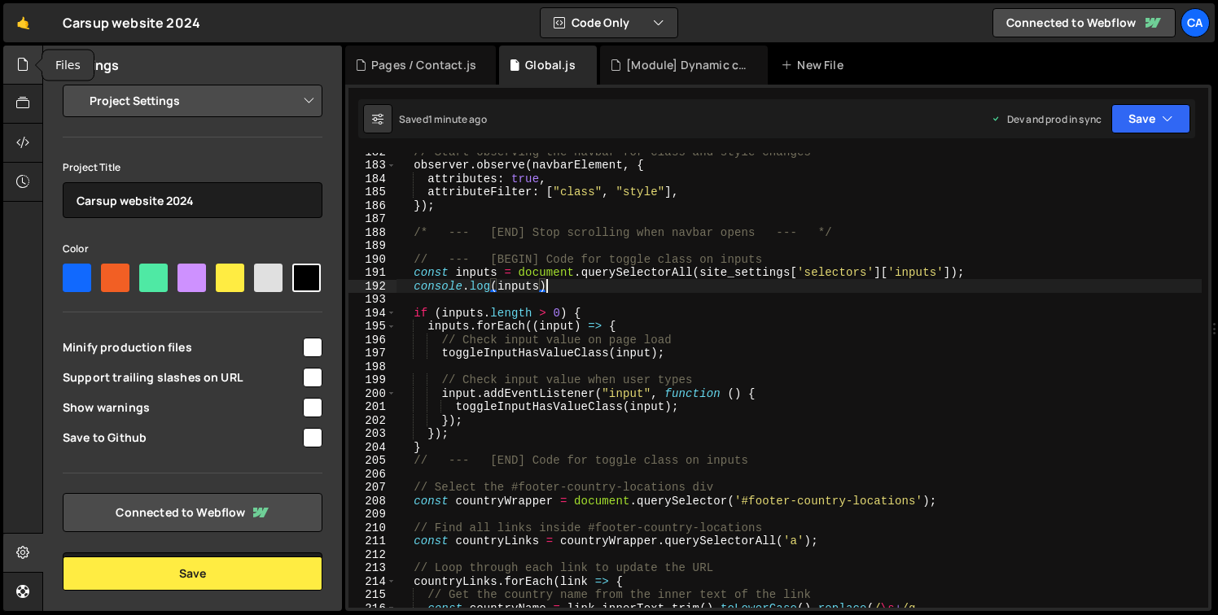
click at [7, 68] on div at bounding box center [23, 65] width 40 height 39
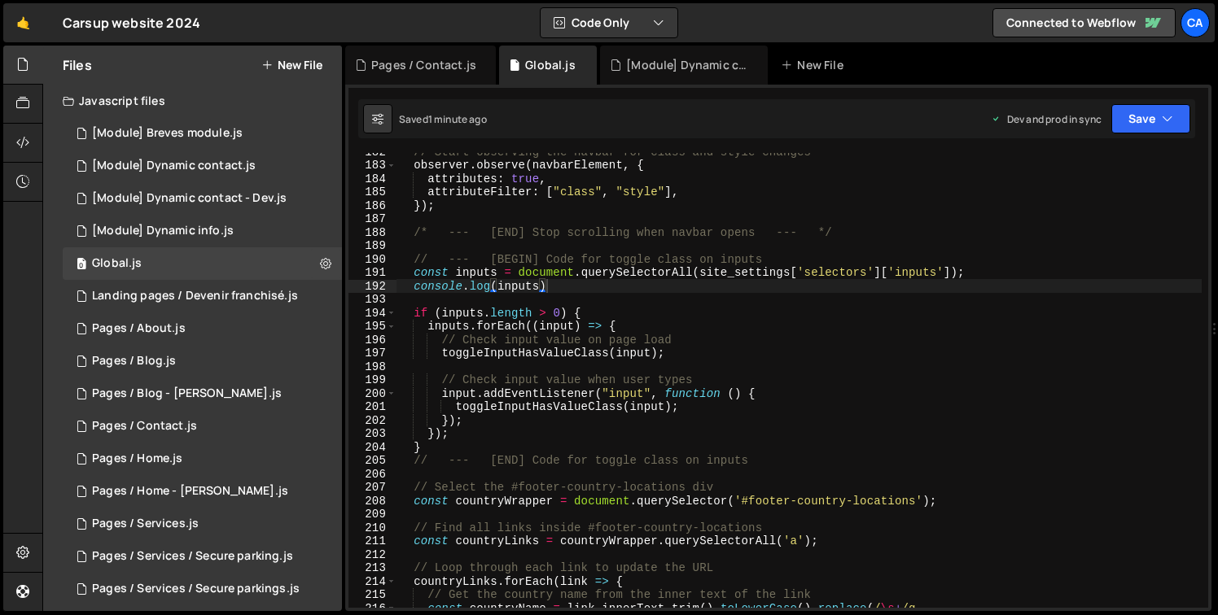
scroll to position [0, 0]
click at [537, 305] on div "// Start observing the navbar for class and style changes observer . observe ( …" at bounding box center [798, 386] width 805 height 482
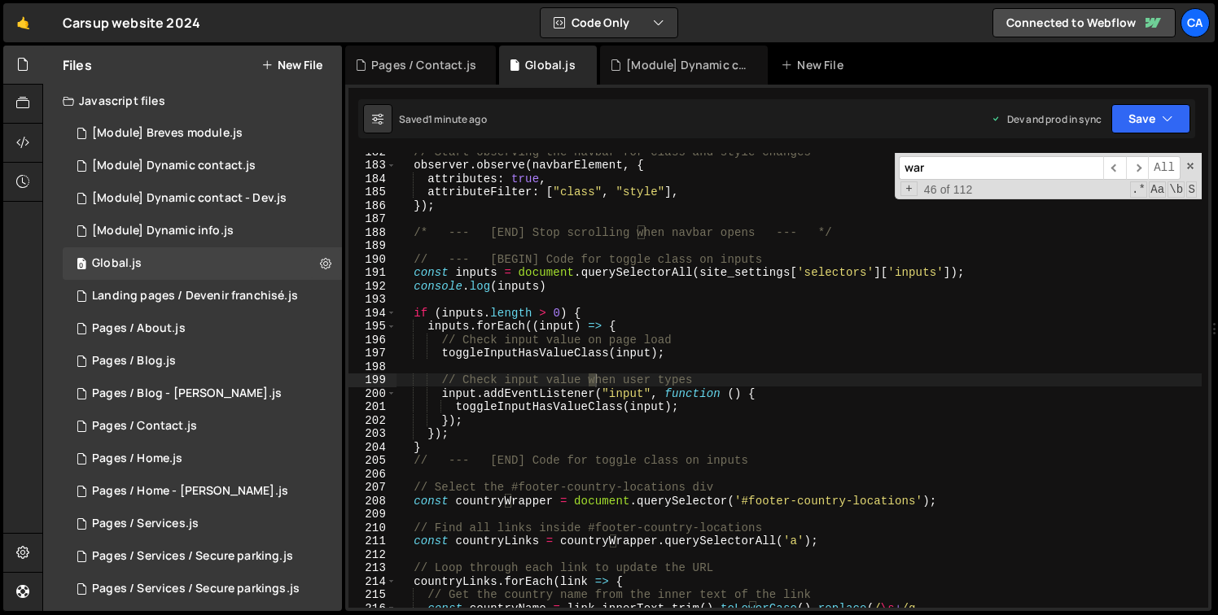
scroll to position [1586, 0]
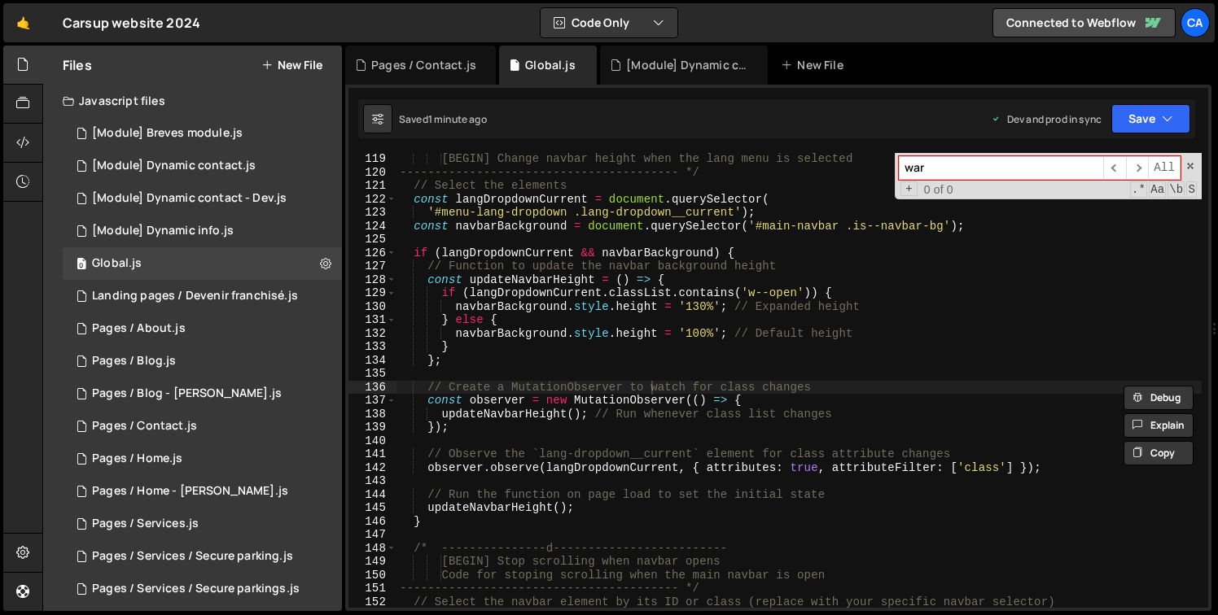
type input "warn"
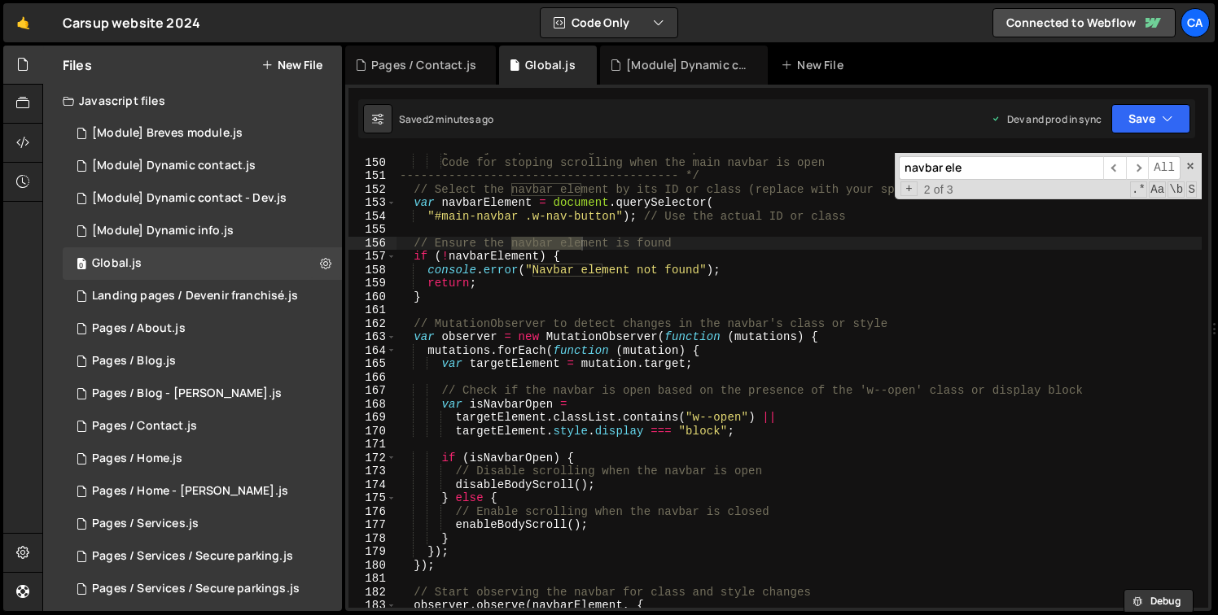
scroll to position [2010, 0]
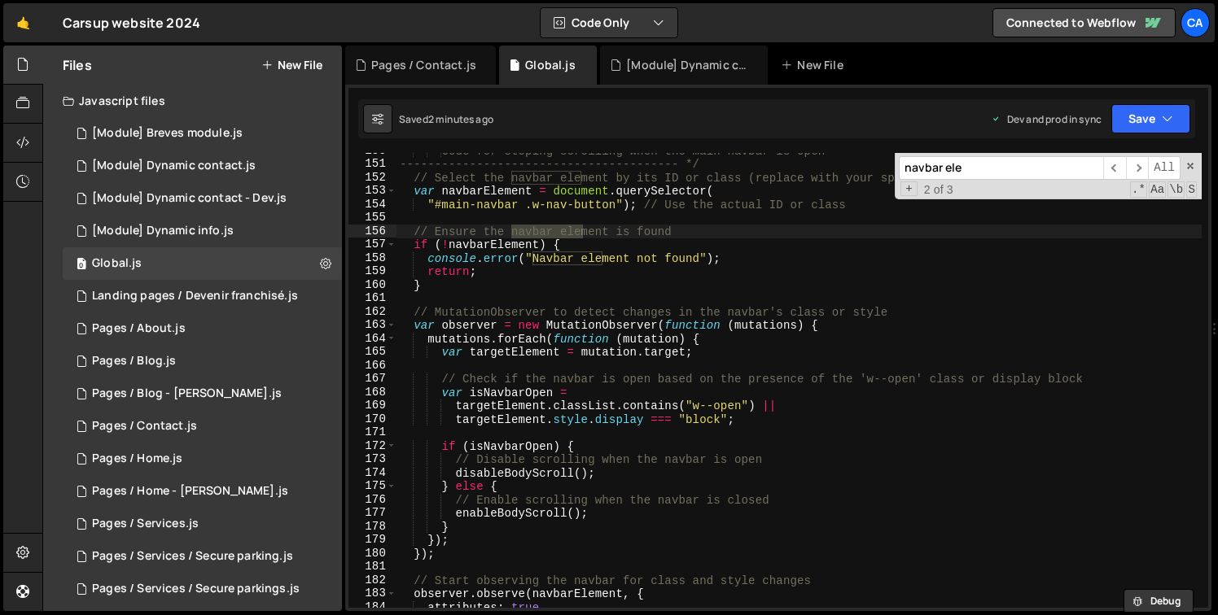
type input "navbar ele"
click at [450, 246] on div "Code for stoping scrolling when the main navbar is open -----------------------…" at bounding box center [798, 385] width 805 height 482
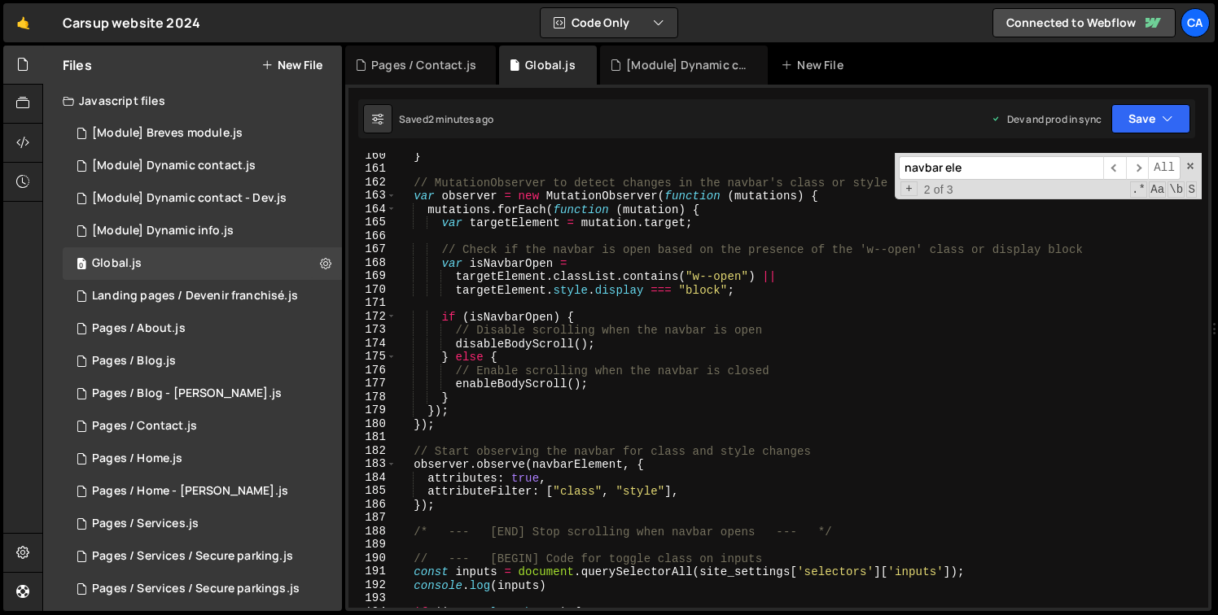
scroll to position [2139, 0]
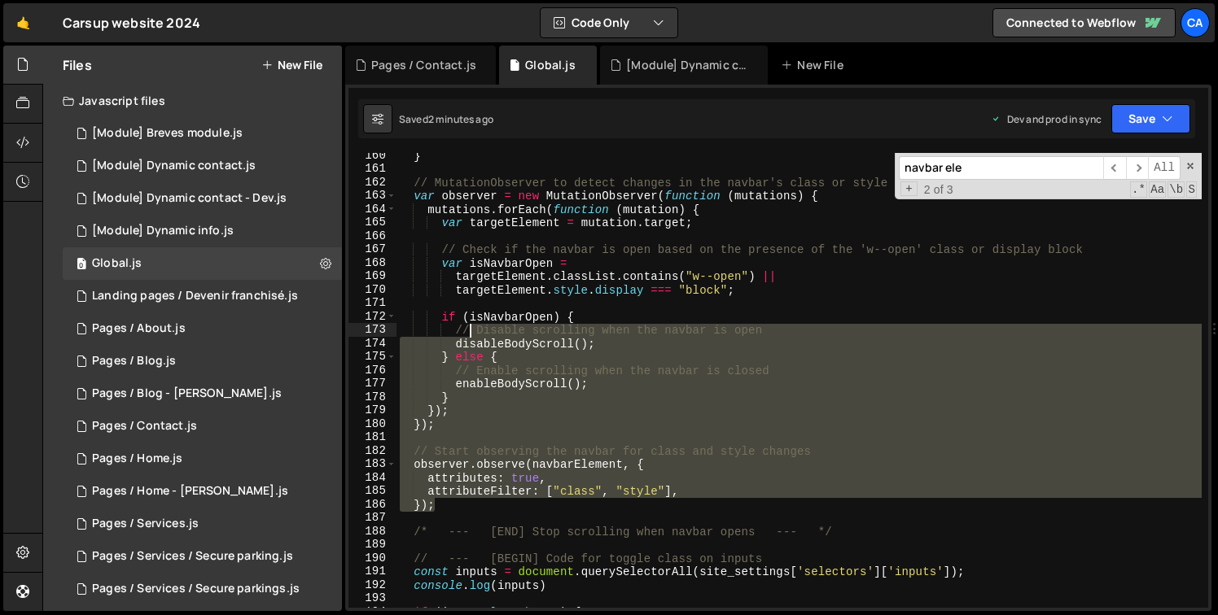
drag, startPoint x: 479, startPoint y: 508, endPoint x: 475, endPoint y: 253, distance: 254.9
click at [473, 309] on div "} // MutationObserver to detect changes in the navbar's class or style var obse…" at bounding box center [798, 390] width 805 height 482
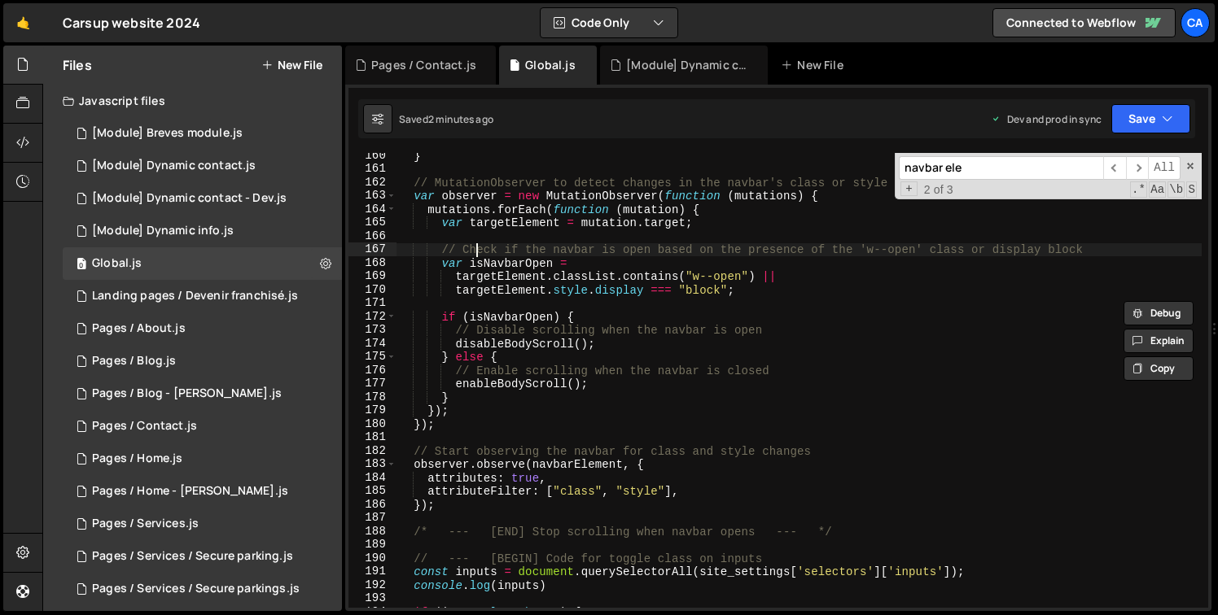
click at [474, 252] on div "} // MutationObserver to detect changes in the navbar's class or style var obse…" at bounding box center [798, 390] width 805 height 482
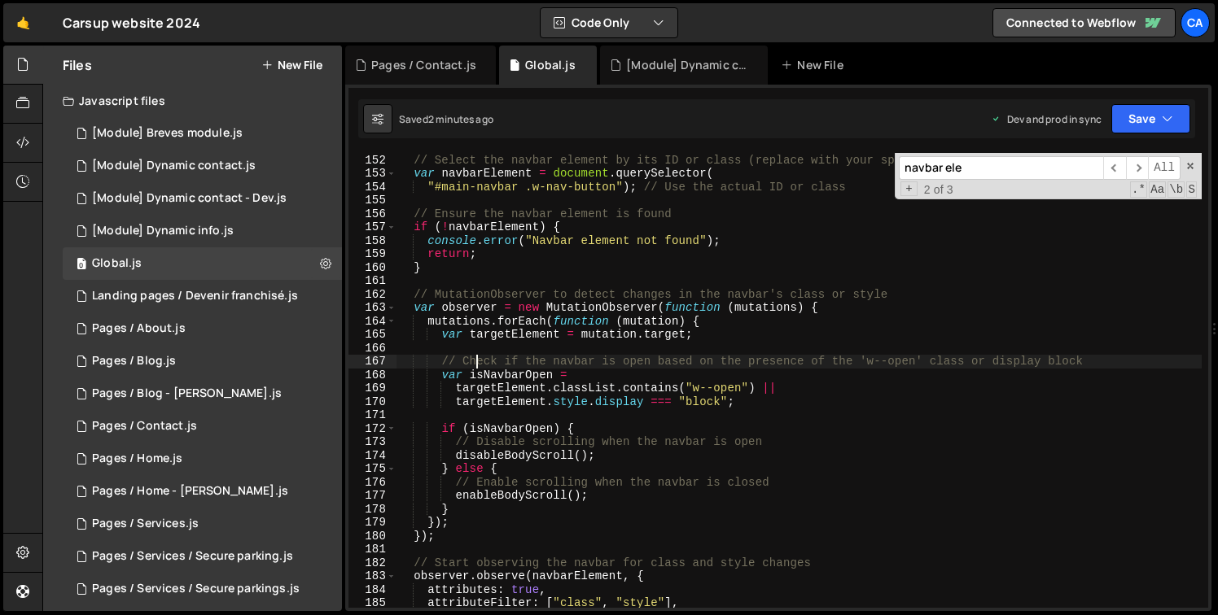
scroll to position [1807, 0]
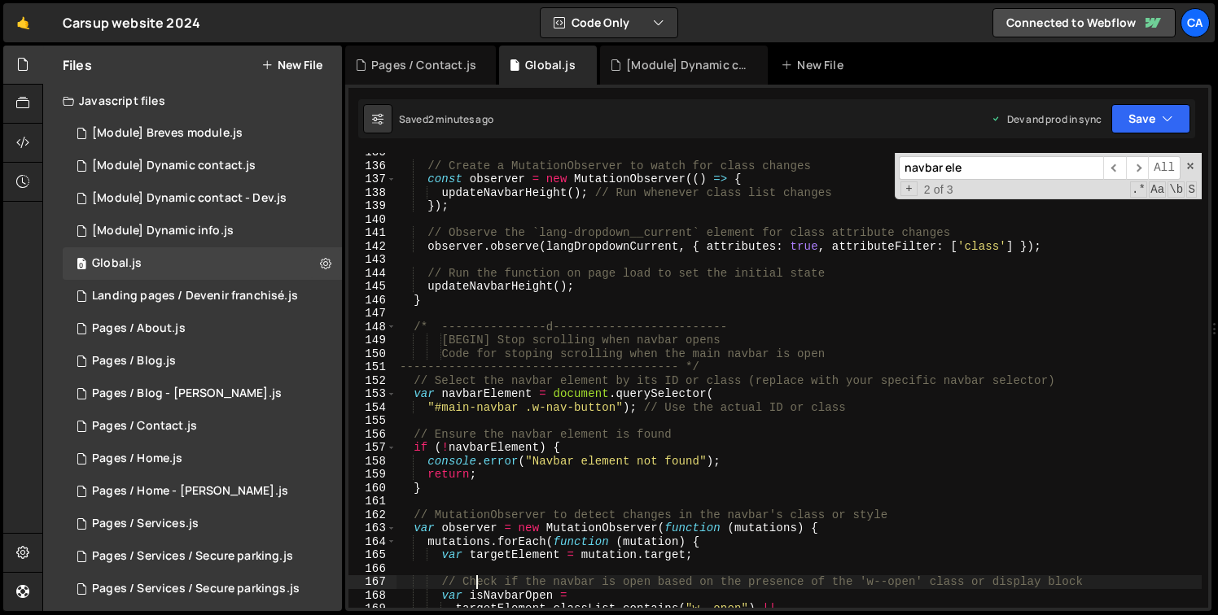
click at [446, 449] on div "// Create a MutationObserver to watch for class changes const observer = new Mu…" at bounding box center [798, 387] width 805 height 482
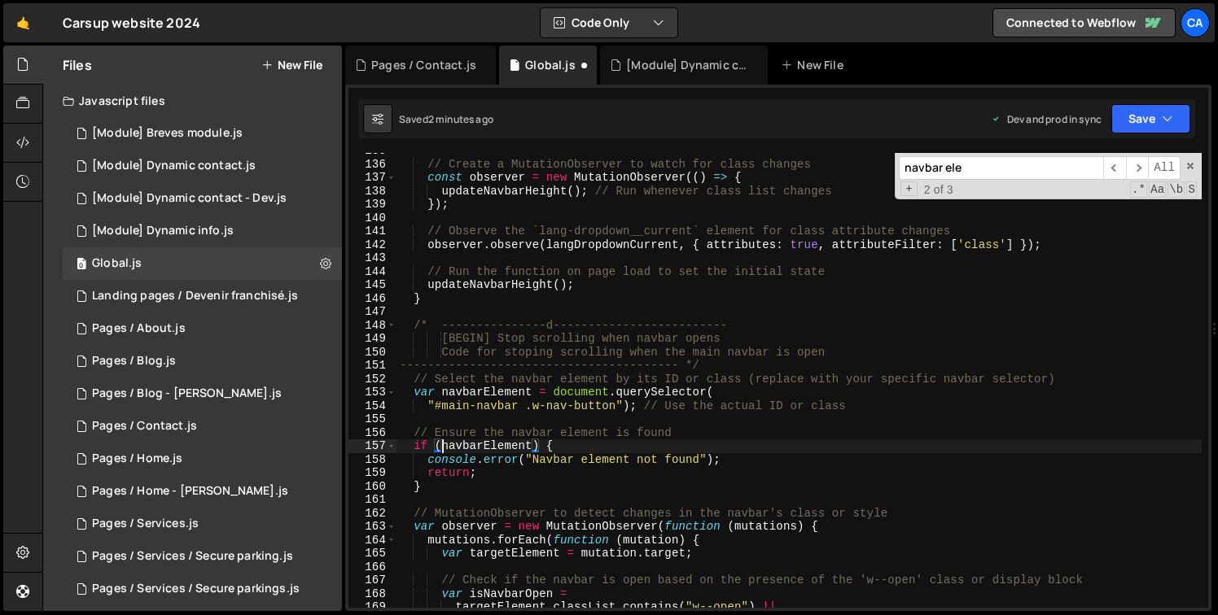
scroll to position [1870, 0]
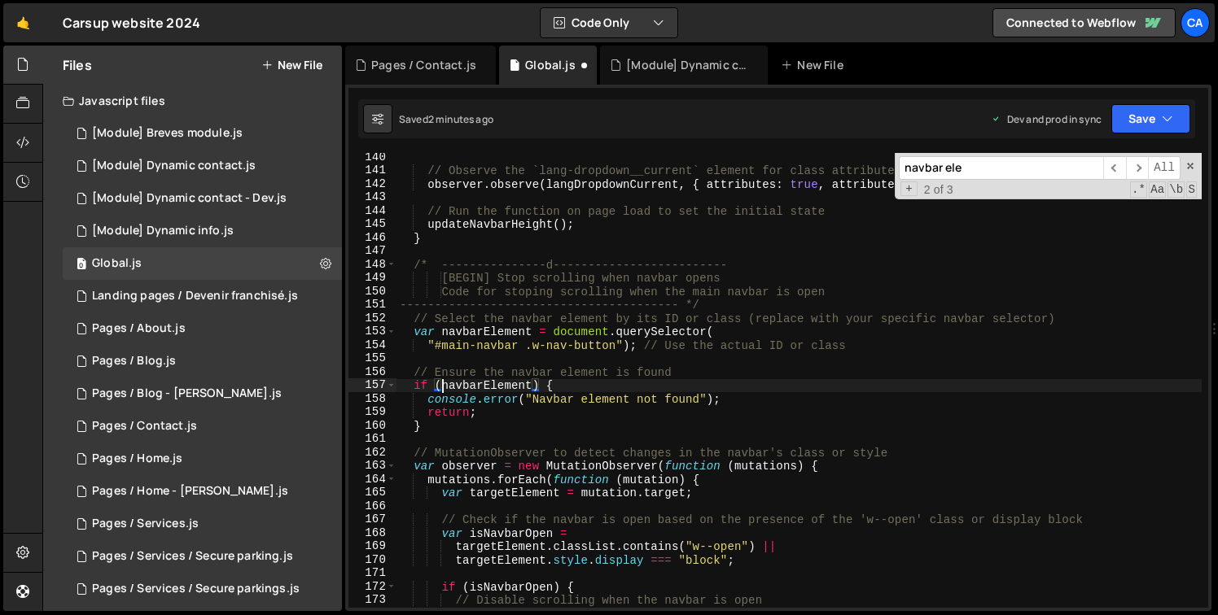
click at [491, 427] on div "// Observe the `lang-dropdown__current` element for class attribute changes obs…" at bounding box center [798, 392] width 805 height 482
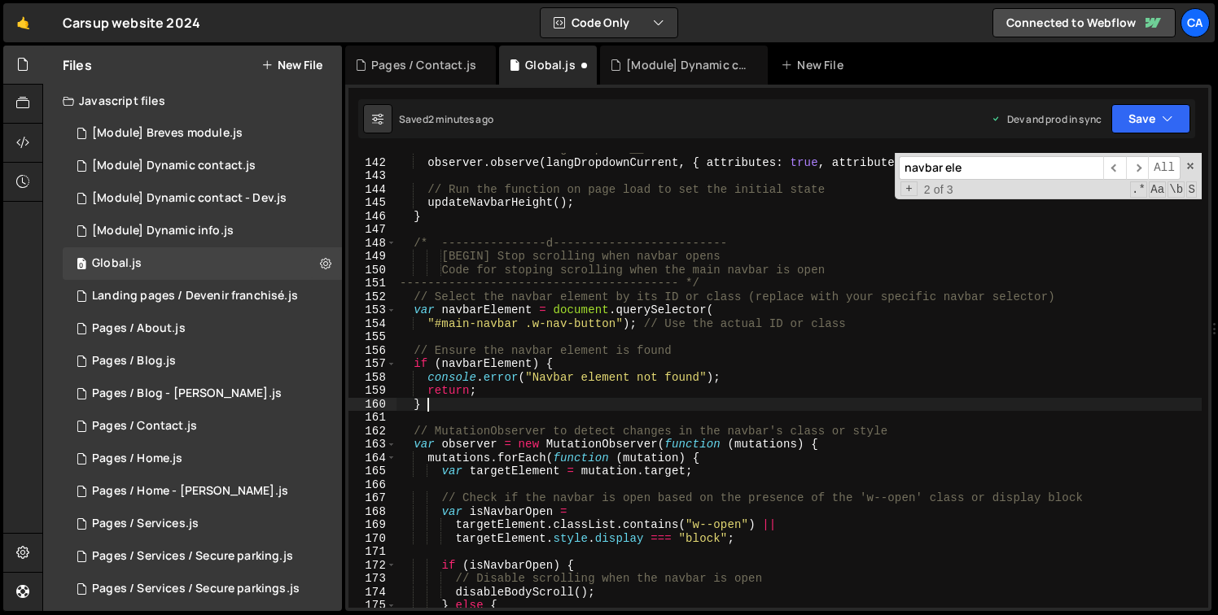
scroll to position [2047, 0]
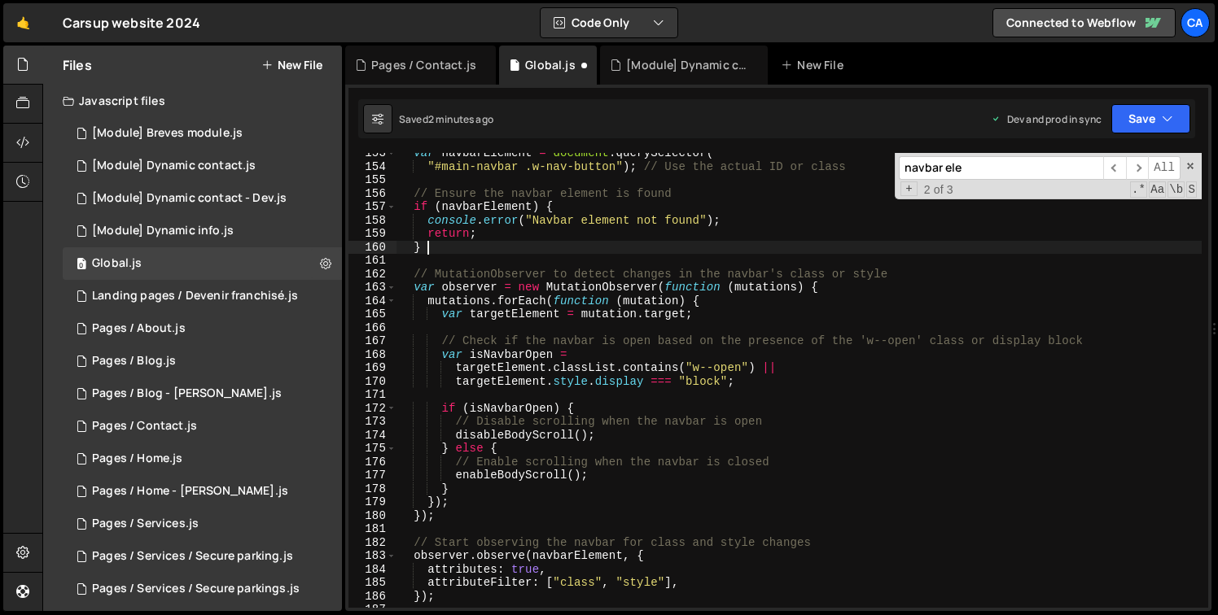
click at [444, 207] on div "var navbarElement = document . querySelector ( "#main-navbar .w-nav-button" ) ;…" at bounding box center [798, 388] width 805 height 482
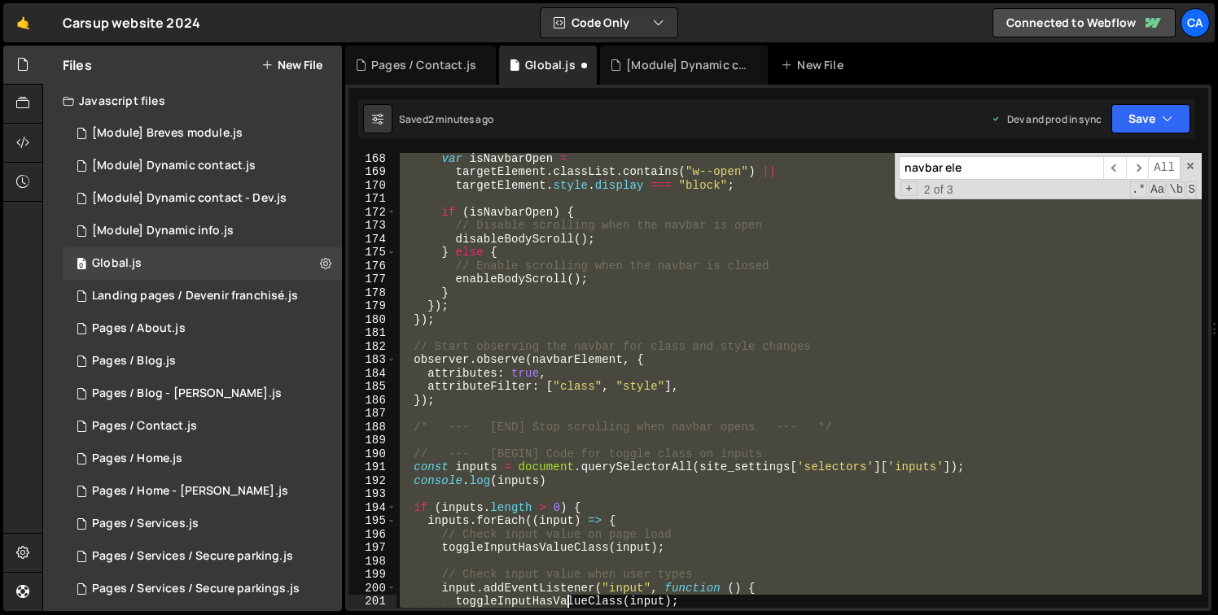
scroll to position [2271, 0]
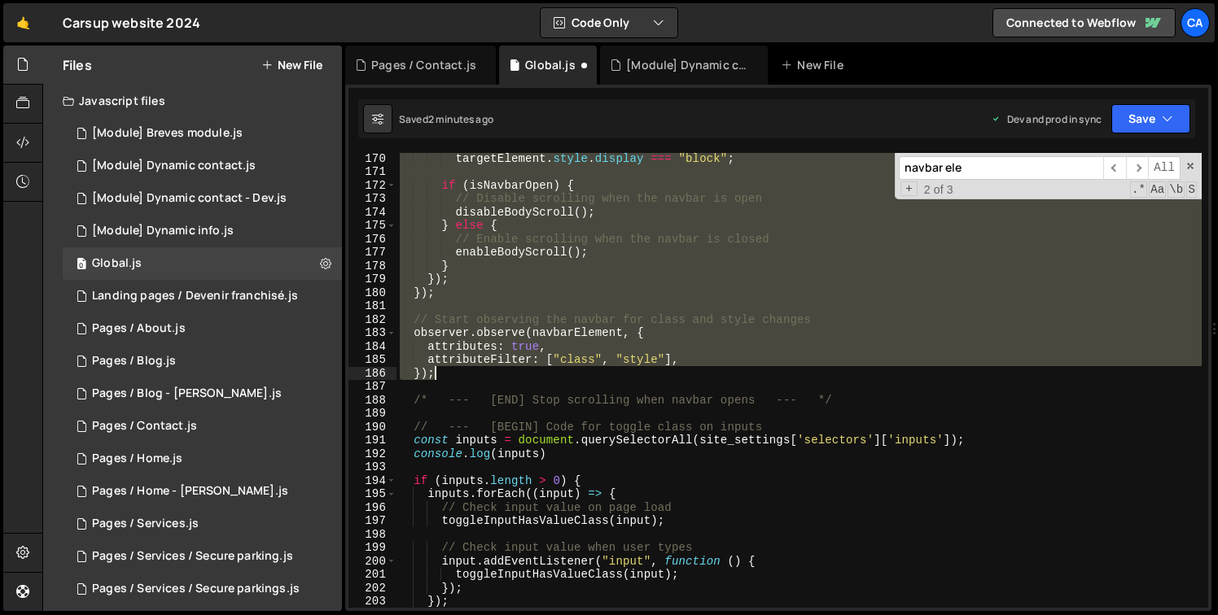
drag, startPoint x: 414, startPoint y: 277, endPoint x: 558, endPoint y: 379, distance: 176.4
click at [558, 379] on div "targetElement . style . display === "block" ; if ( isNavbarOpen ) { // Disable …" at bounding box center [798, 392] width 805 height 482
type textarea "attributeFilter: ["class", "style"], });"
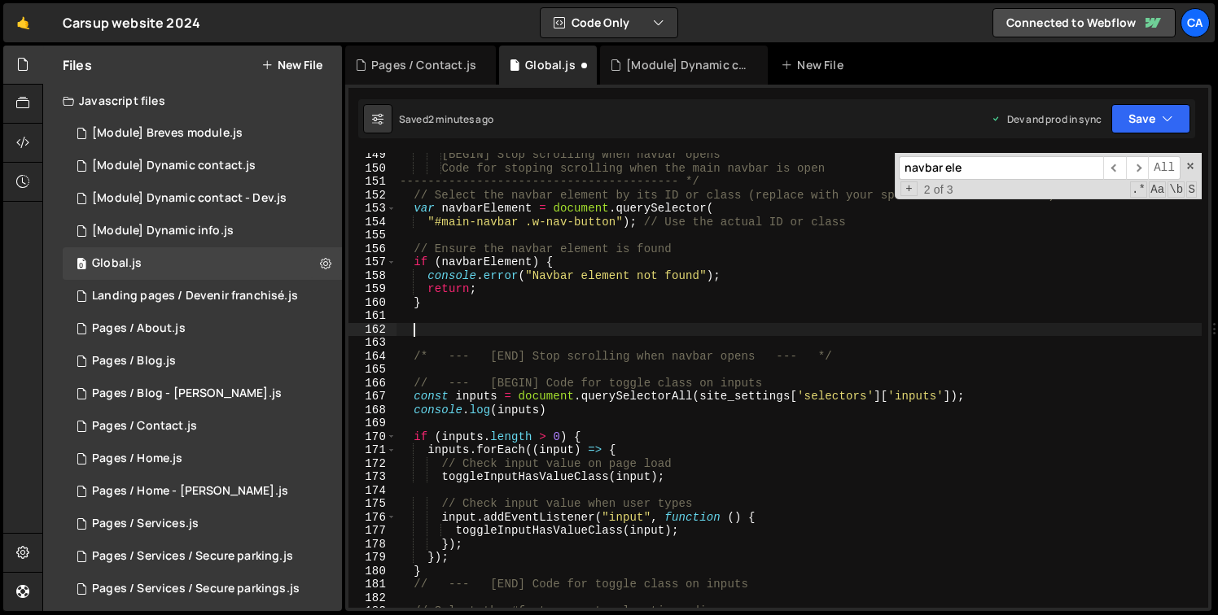
scroll to position [1915, 0]
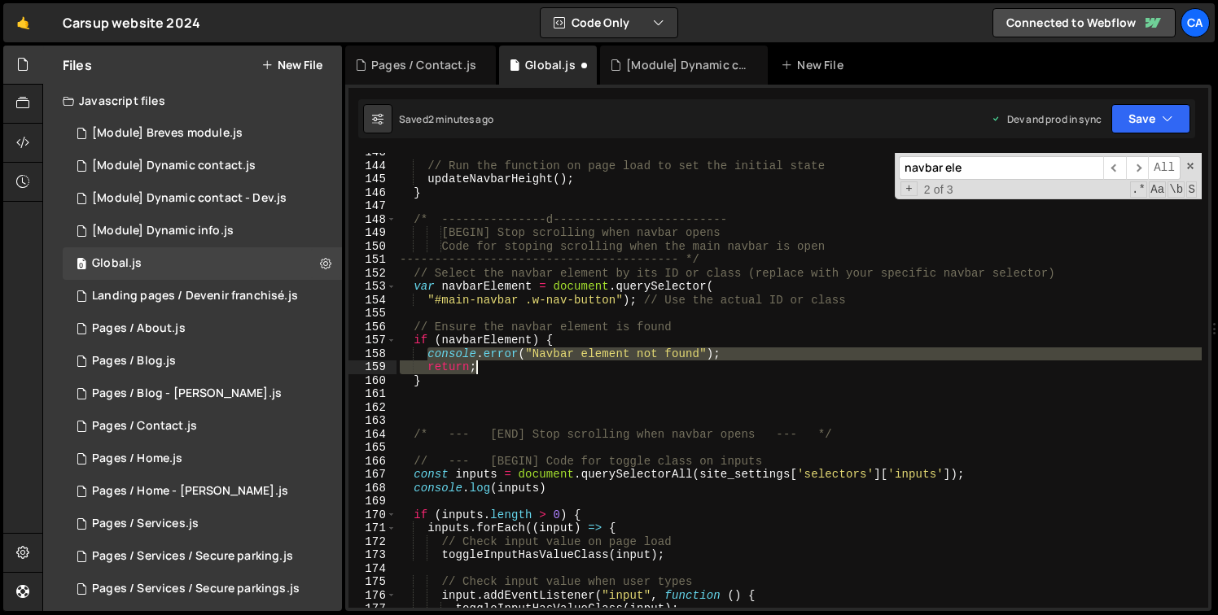
drag, startPoint x: 429, startPoint y: 355, endPoint x: 497, endPoint y: 361, distance: 68.7
click at [497, 361] on div "// Run the function on page load to set the initial state updateNavbarHeight ( …" at bounding box center [798, 387] width 805 height 482
paste textarea "})"
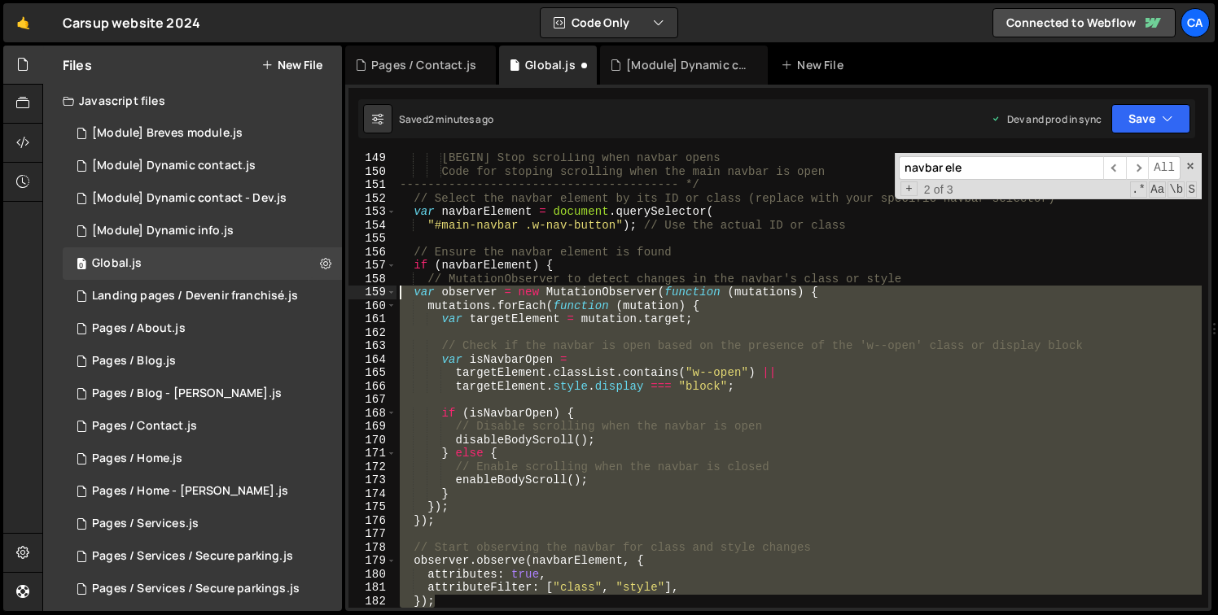
drag, startPoint x: 448, startPoint y: 598, endPoint x: 386, endPoint y: 296, distance: 307.5
click at [386, 296] on div "}); 149 150 151 152 153 154 155 156 157 158 159 160 161 162 163 164 165 166 167…" at bounding box center [778, 380] width 860 height 455
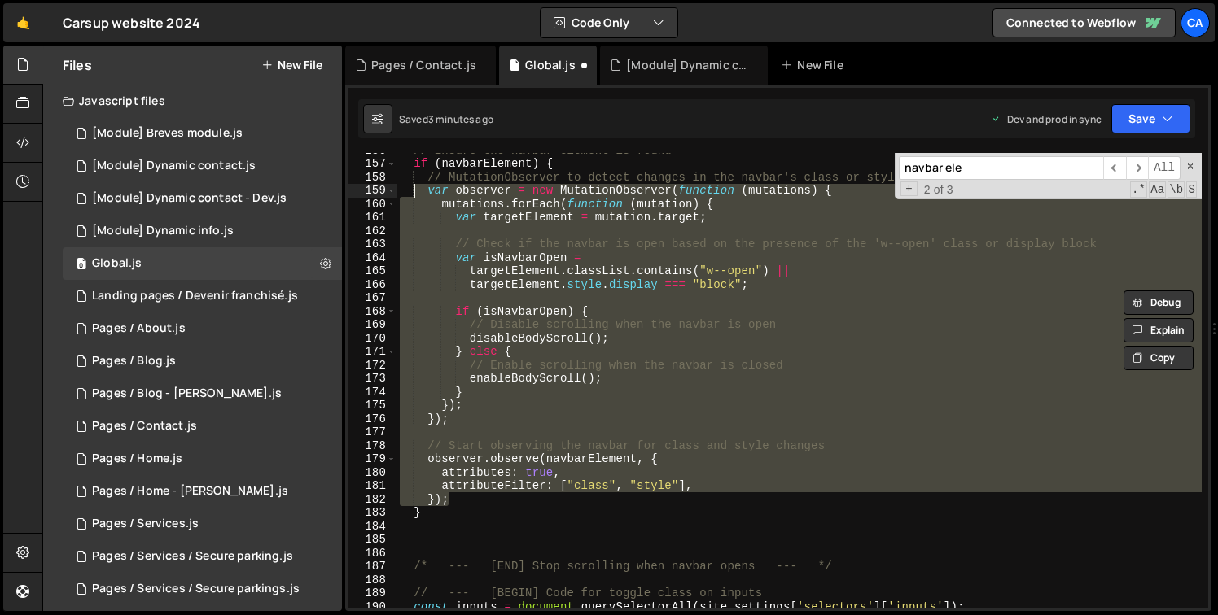
scroll to position [2093, 0]
click at [700, 351] on div "// Ensure the navbar element is found if ( navbarElement ) { // MutationObserve…" at bounding box center [798, 380] width 805 height 455
type textarea "} else {"
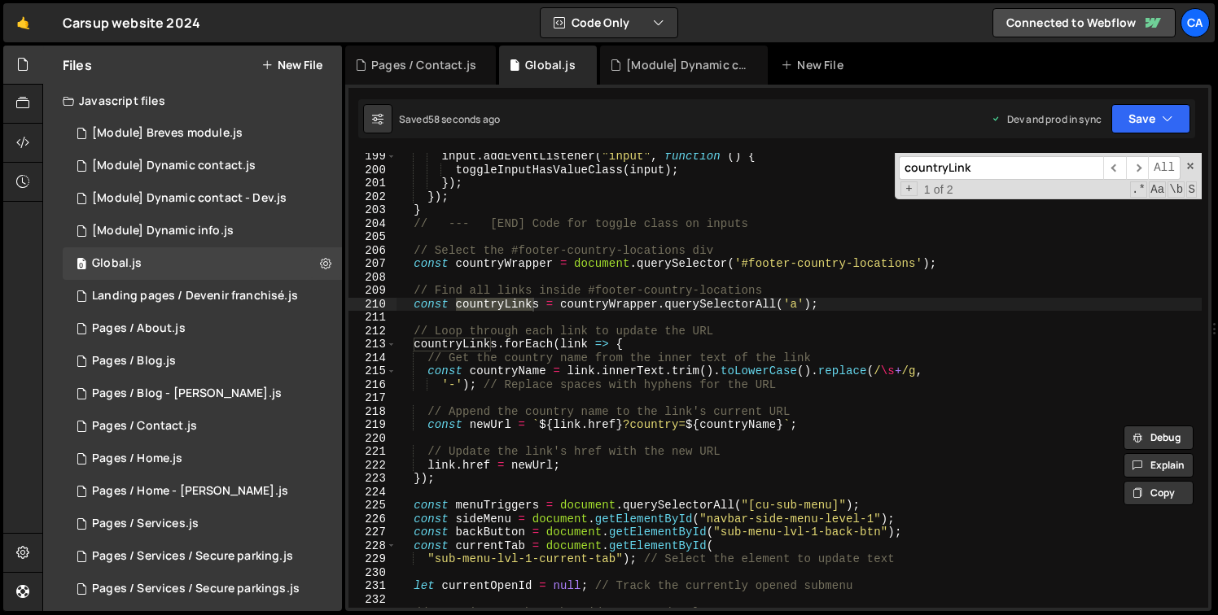
scroll to position [2665, 0]
type input "countryLink"
type textarea "const countryLinks = countryWrapper.querySelectorAll('a');"
click at [831, 307] on div "input . addEventListener ( "input" , function ( ) { toggleInputHasValueClass ( …" at bounding box center [798, 388] width 805 height 482
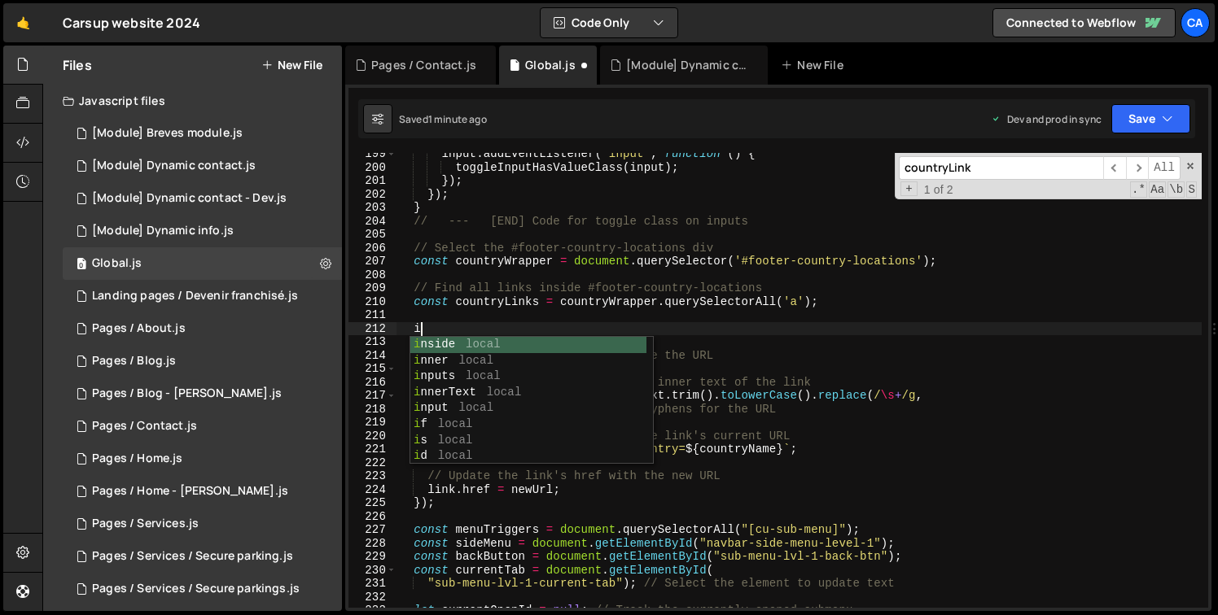
scroll to position [0, 1]
type textarea "i"
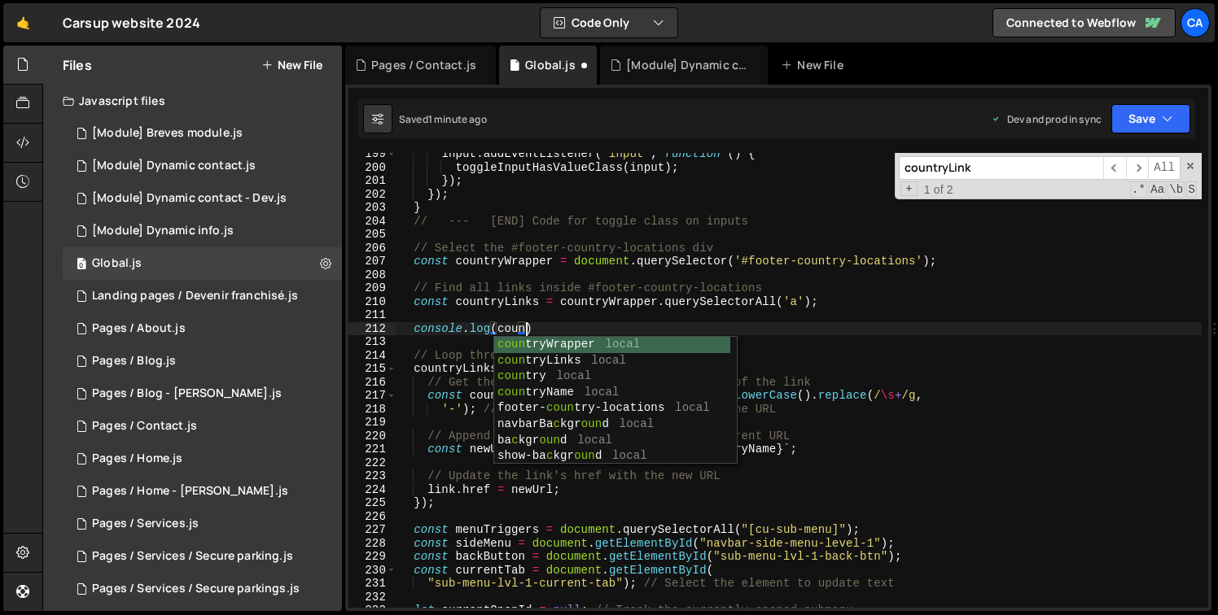
scroll to position [0, 9]
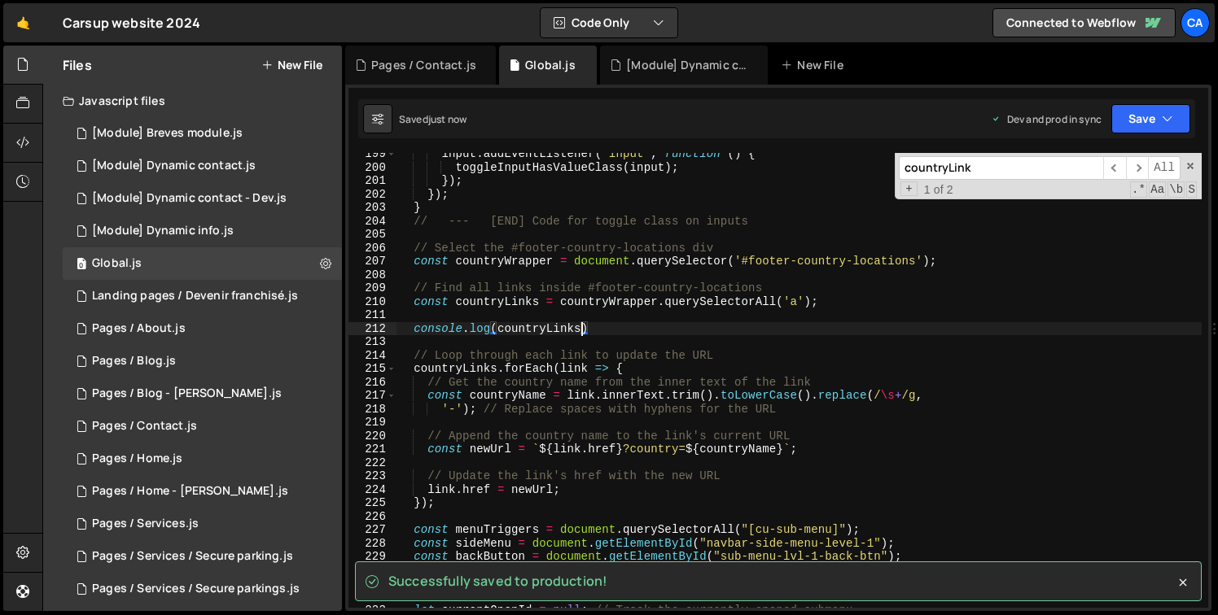
type textarea "console.log(countryLinks)"
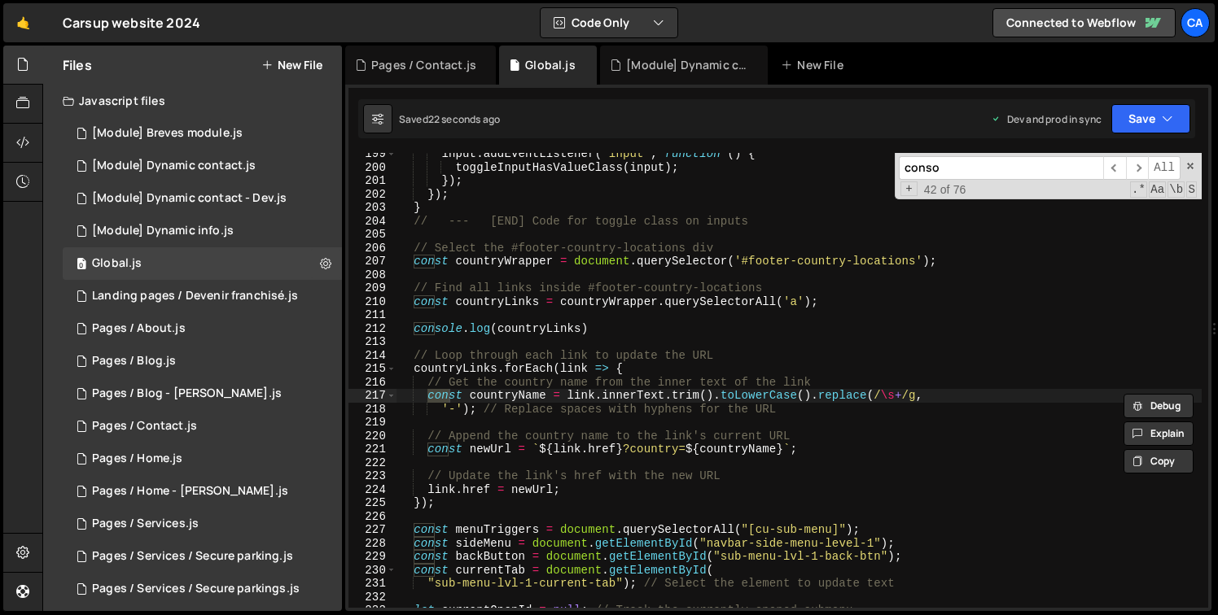
scroll to position [2324, 0]
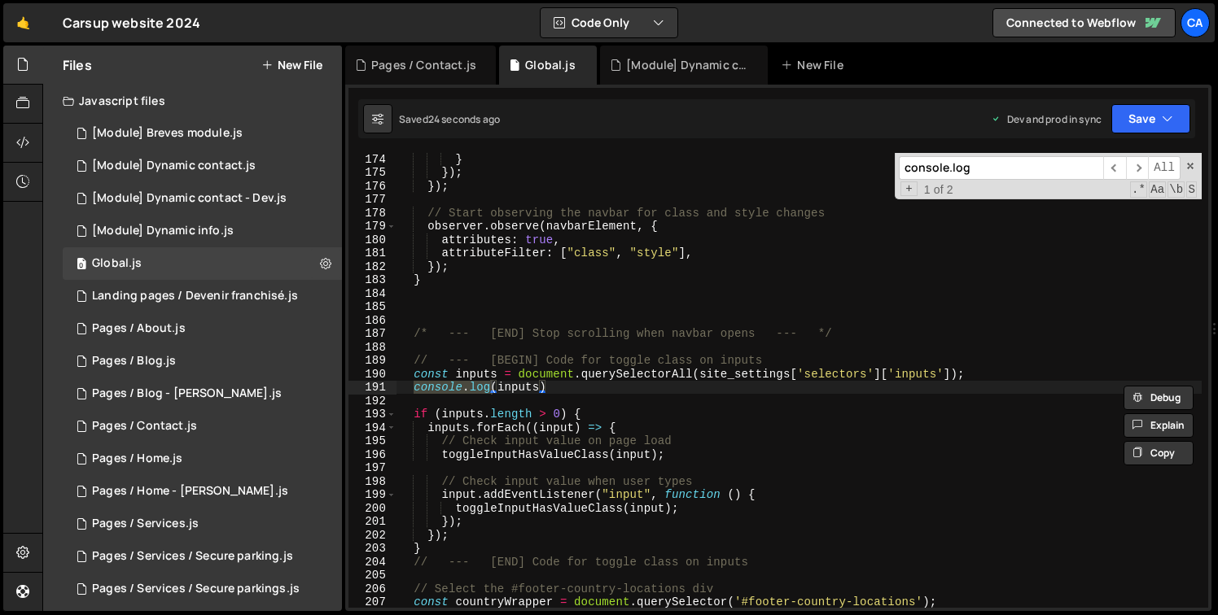
type input "console.log"
click at [603, 397] on div "} }) ; }) ; // Start observing the navbar for class and style changes observer …" at bounding box center [798, 393] width 805 height 482
click at [604, 387] on div "} }) ; }) ; // Start observing the navbar for class and style changes observer …" at bounding box center [798, 393] width 805 height 482
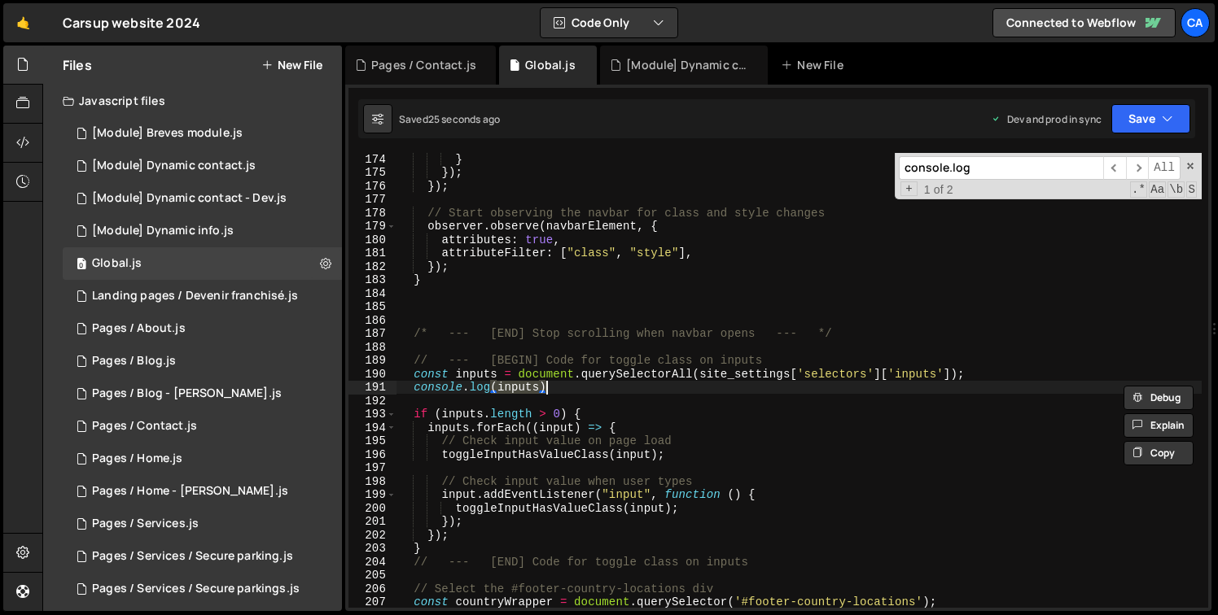
click at [604, 387] on div "} }) ; }) ; // Start observing the navbar for class and style changes observer …" at bounding box center [798, 393] width 805 height 482
type textarea "console.log(inputs)"
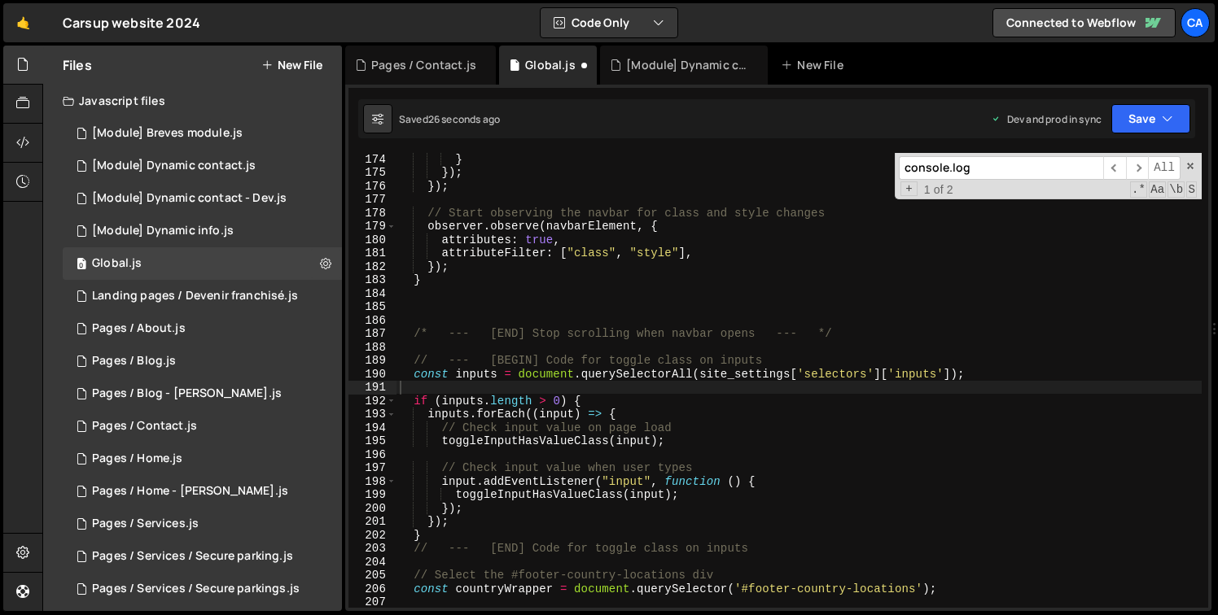
click at [975, 172] on input "console.log" at bounding box center [1001, 168] width 204 height 24
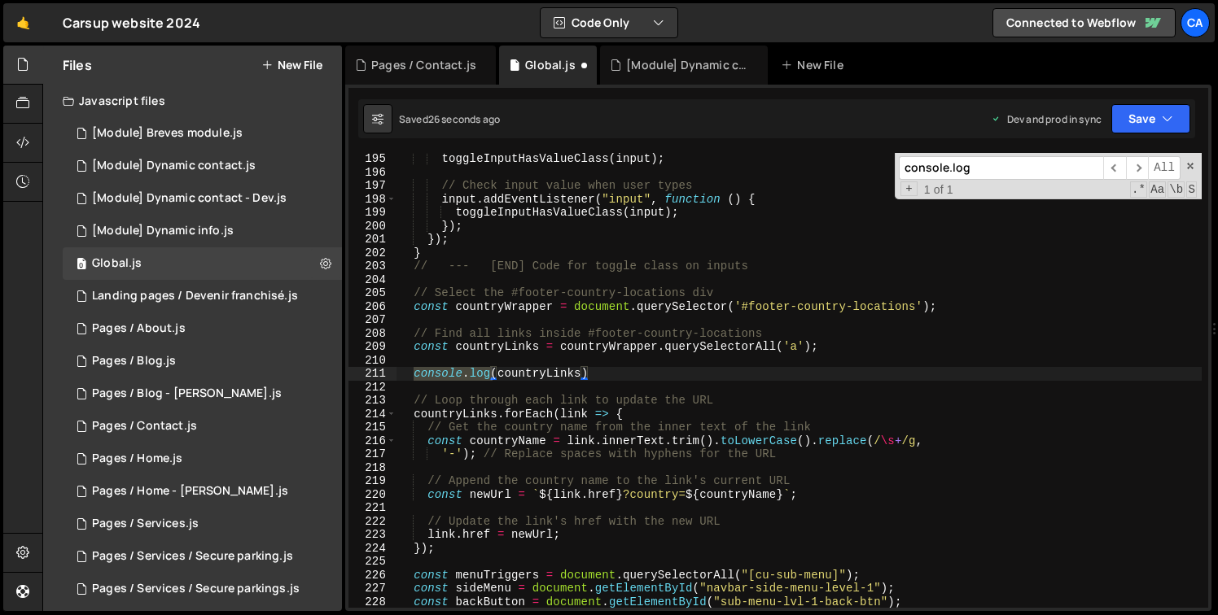
scroll to position [2607, 0]
click at [576, 365] on div "toggleInputHasValueClass ( input ) ; // Check input value when user types input…" at bounding box center [798, 393] width 805 height 482
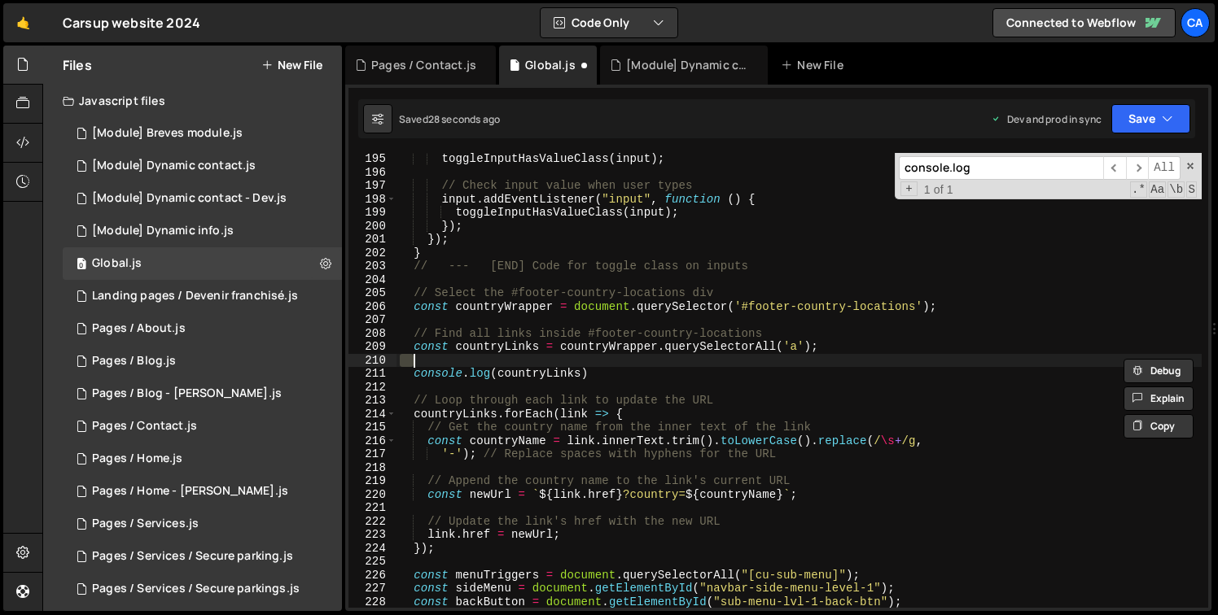
click at [576, 365] on div "toggleInputHasValueClass ( input ) ; // Check input value when user types input…" at bounding box center [798, 393] width 805 height 482
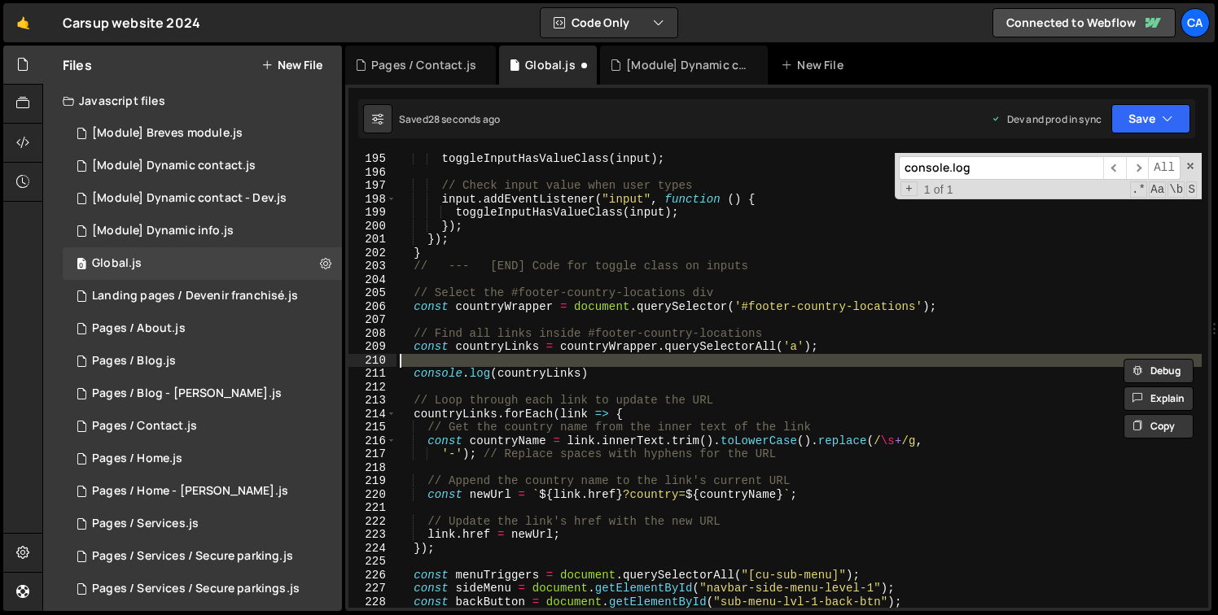
click at [578, 378] on div "toggleInputHasValueClass ( input ) ; // Check input value when user types input…" at bounding box center [798, 393] width 805 height 482
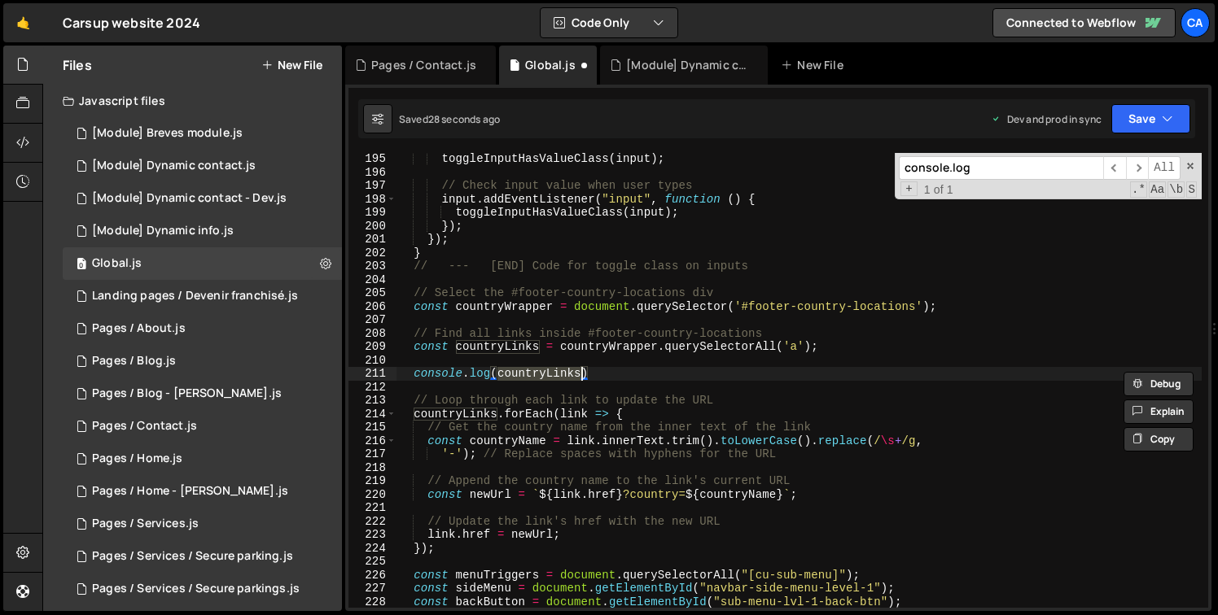
click at [578, 378] on div "toggleInputHasValueClass ( input ) ; // Check input value when user types input…" at bounding box center [798, 393] width 805 height 482
type textarea "console.log(countryLinks)"
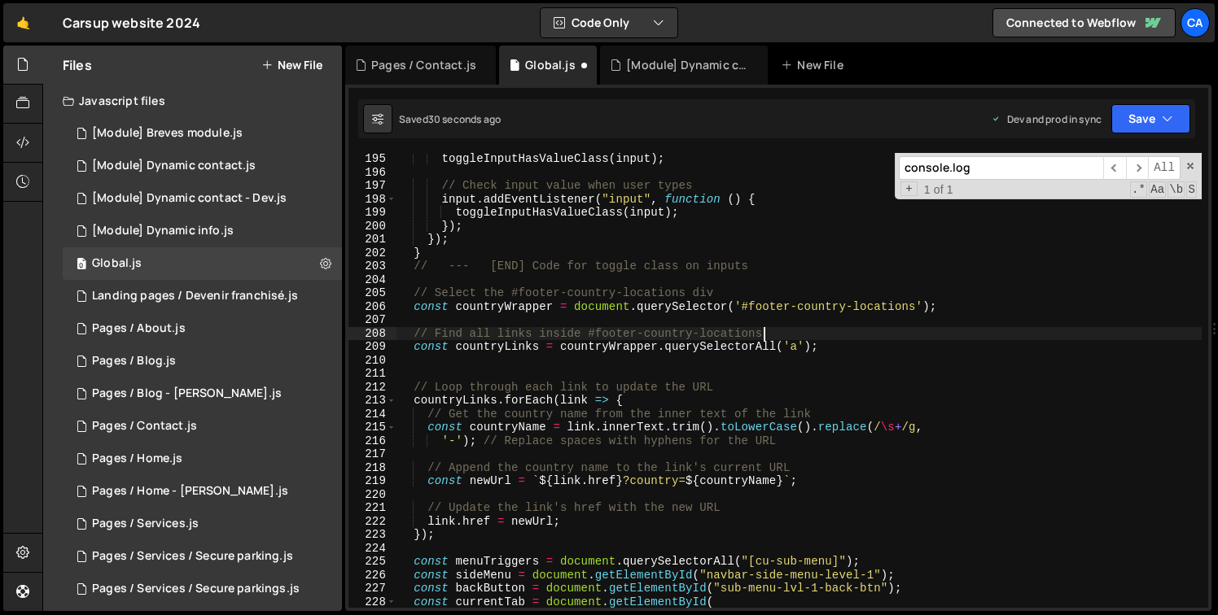
click at [917, 327] on div "toggleInputHasValueClass ( input ) ; // Check input value when user types input…" at bounding box center [798, 393] width 805 height 482
type textarea "// Find all links inside #footer-country-locations"
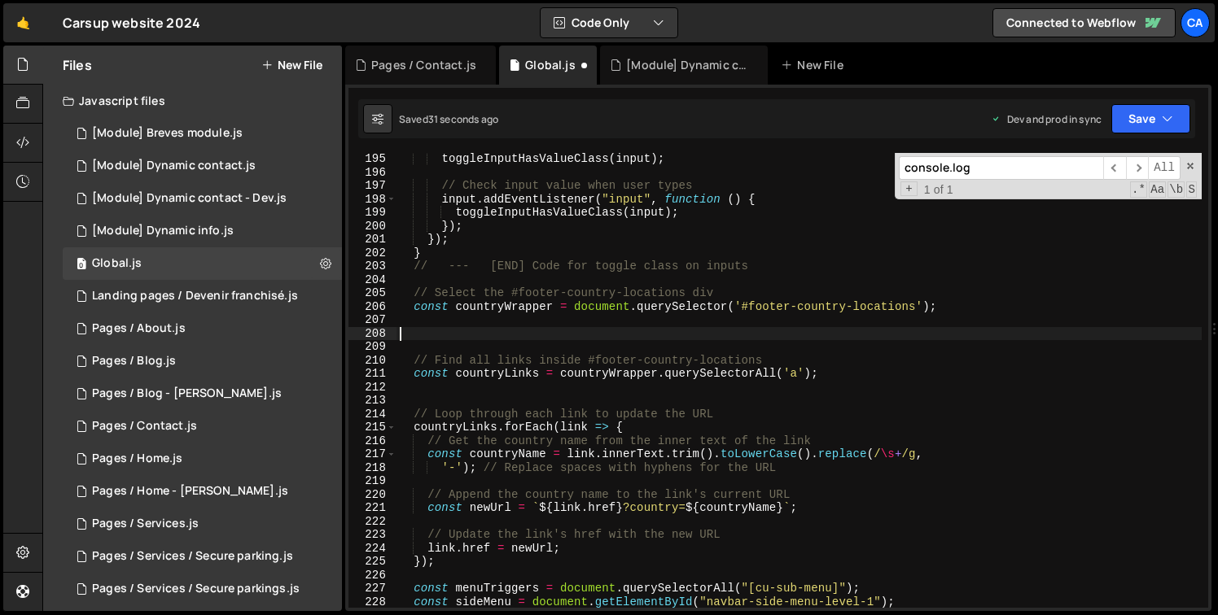
paste textarea "const countryWrapper = document.querySelector('#footer-country-locations');"
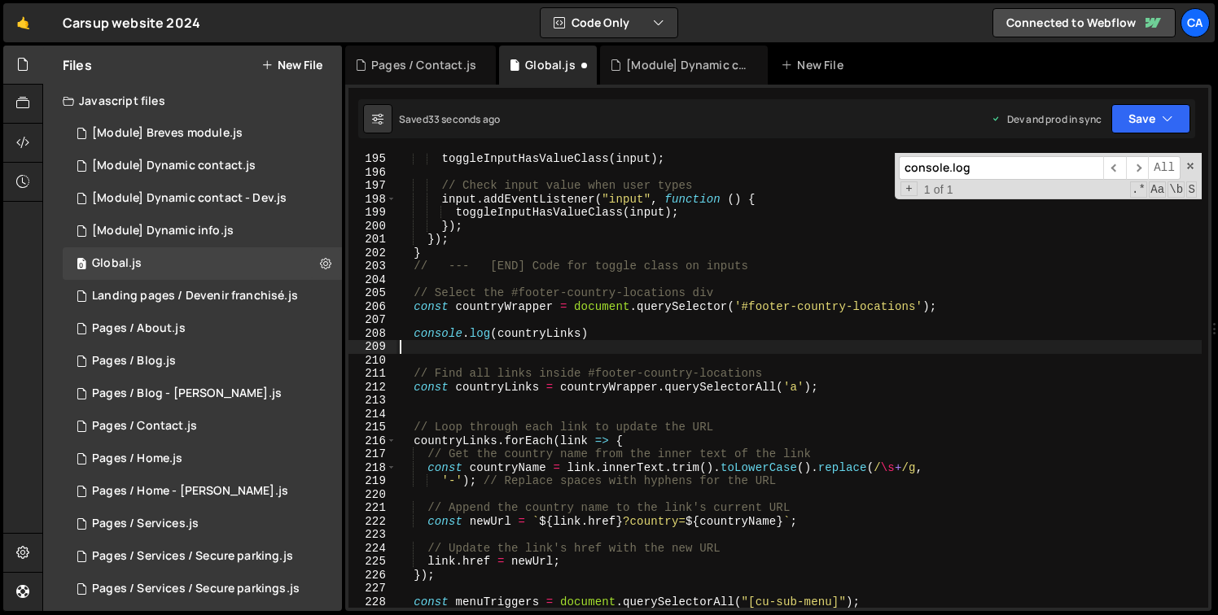
click at [488, 303] on div "toggleInputHasValueClass ( input ) ; // Check input value when user types input…" at bounding box center [798, 393] width 805 height 482
type textarea "const countryWrapper = document.querySelector('#footer-country-locations');"
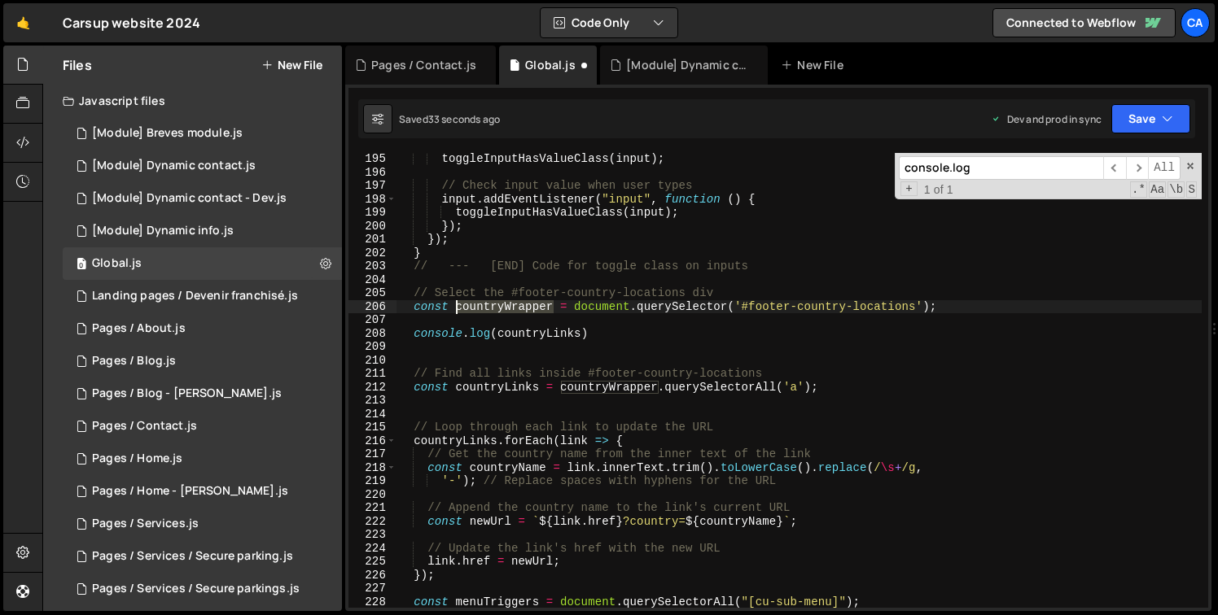
click at [488, 303] on div "toggleInputHasValueClass ( input ) ; // Check input value when user types input…" at bounding box center [798, 393] width 805 height 482
click at [519, 322] on div "toggleInputHasValueClass ( input ) ; // Check input value when user types input…" at bounding box center [798, 393] width 805 height 482
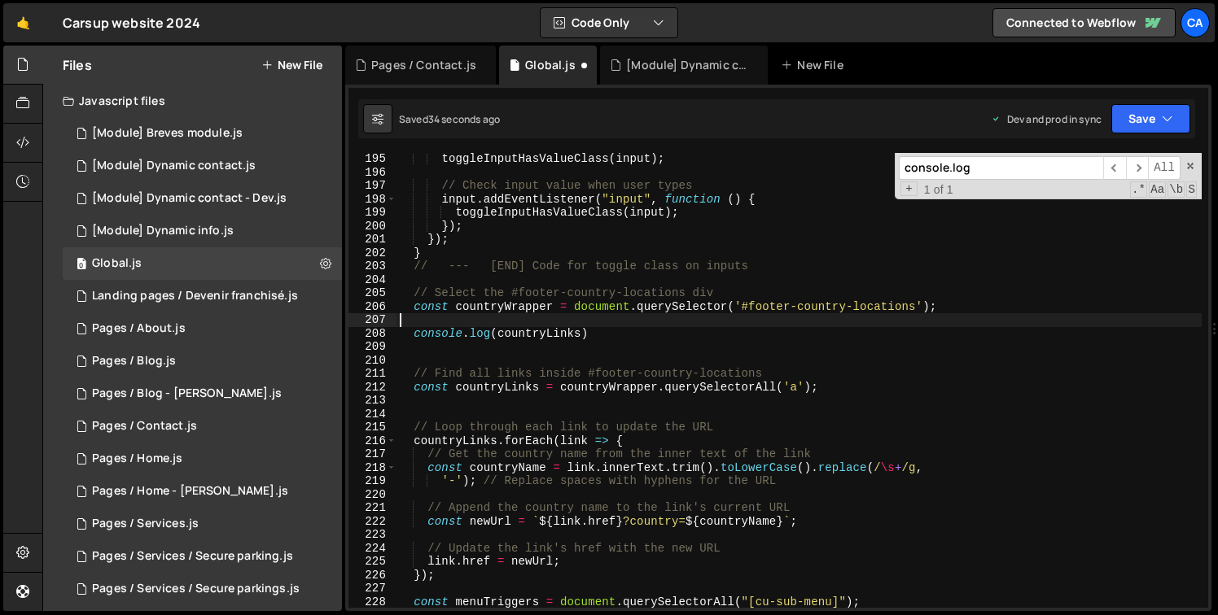
click at [521, 332] on div "toggleInputHasValueClass ( input ) ; // Check input value when user types input…" at bounding box center [798, 393] width 805 height 482
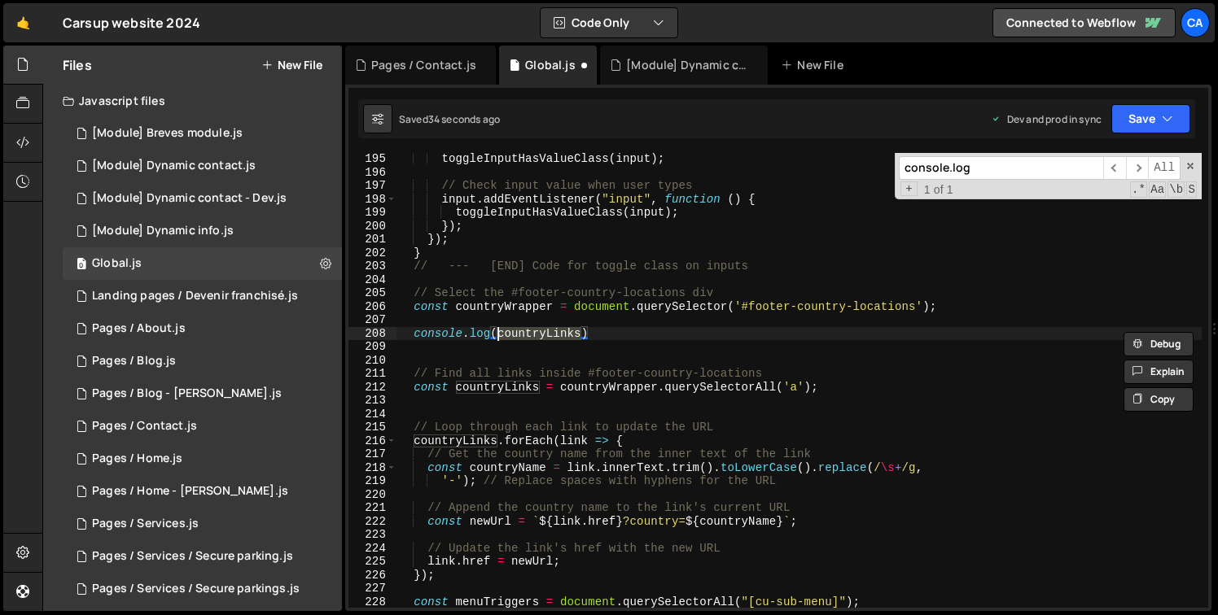
paste textarea "Wrapper"
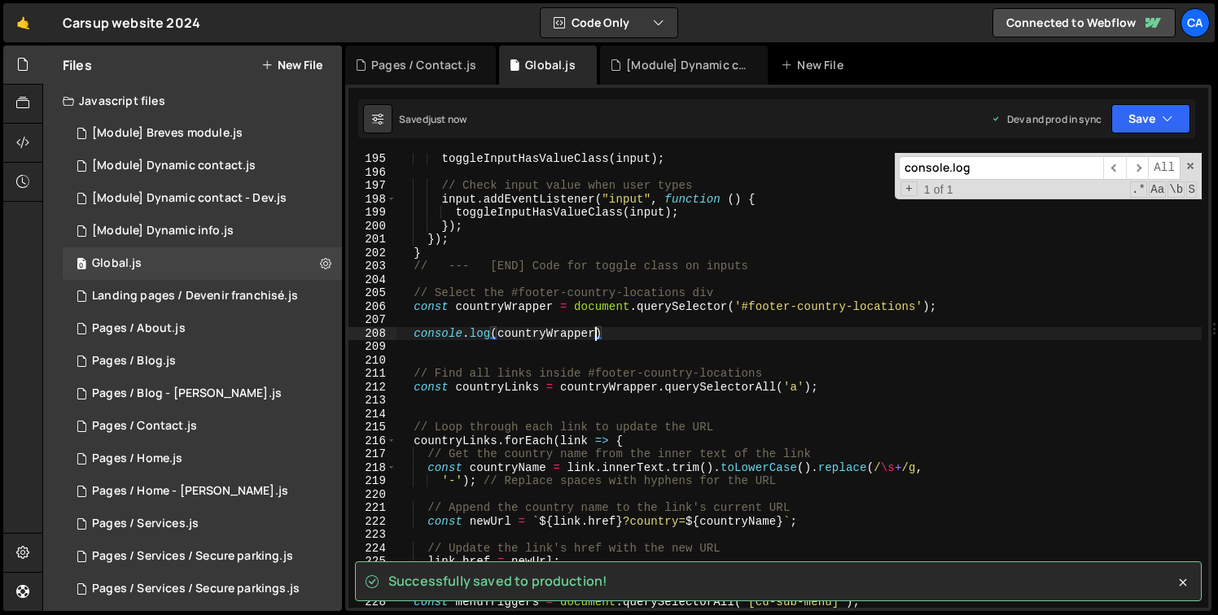
type textarea "console.log(countryWrapper)"
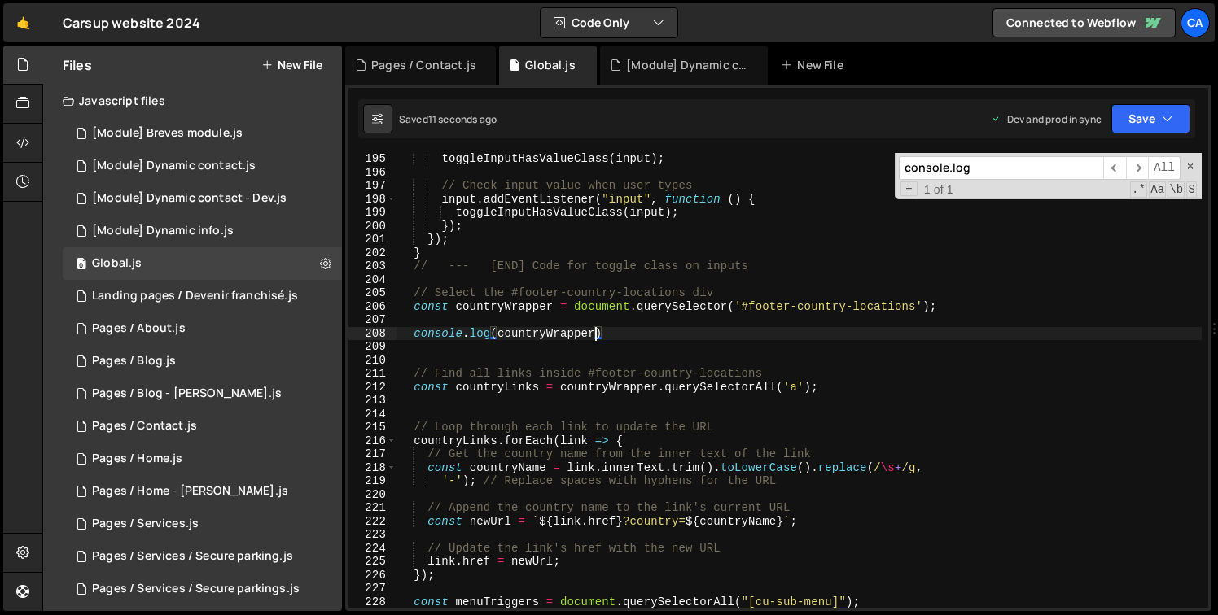
click at [475, 315] on div "toggleInputHasValueClass ( input ) ; // Check input value when user types input…" at bounding box center [798, 393] width 805 height 482
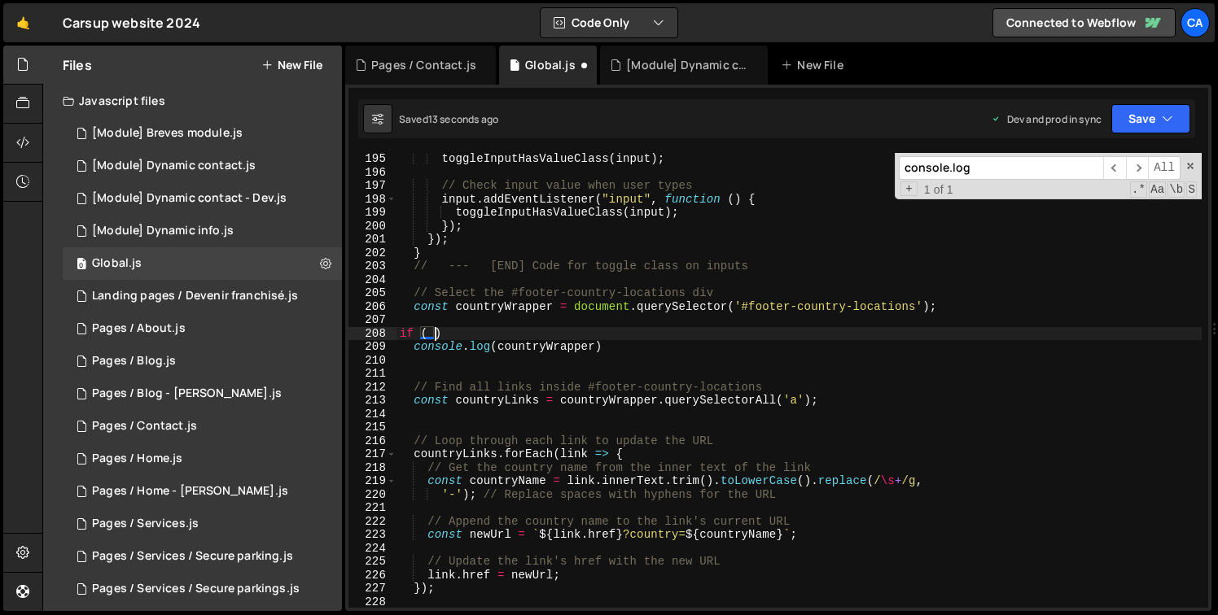
scroll to position [0, 2]
type textarea "if ( )"
type textarea "if ( !isEmpty( countryWrapper ) ) {"
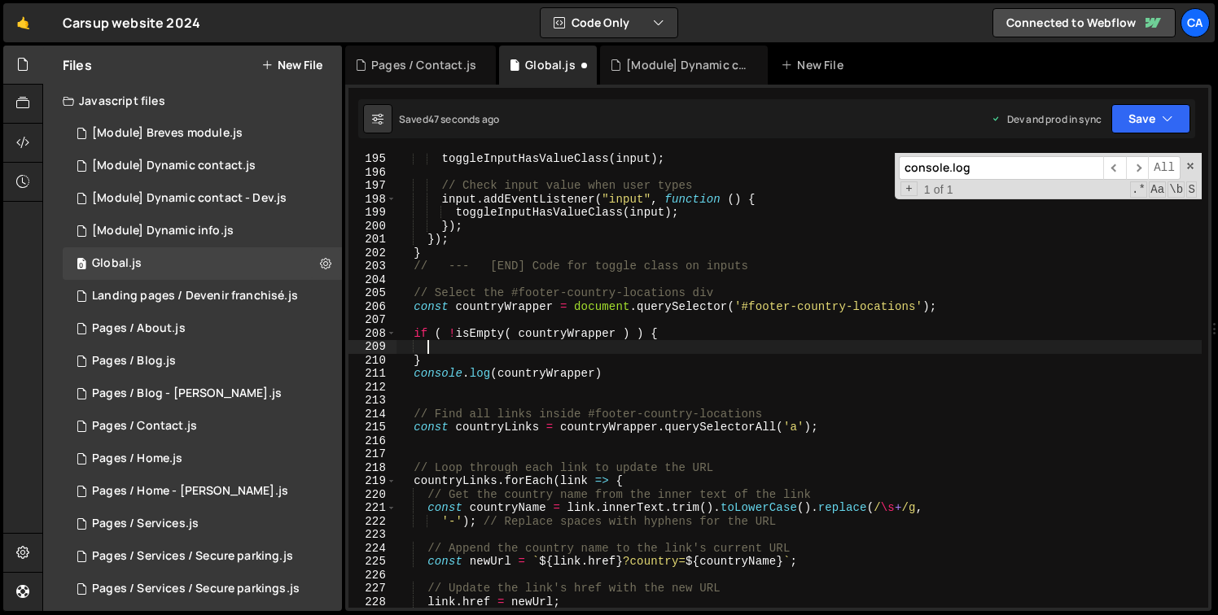
click at [487, 370] on div "toggleInputHasValueClass ( input ) ; // Check input value when user types input…" at bounding box center [798, 393] width 805 height 482
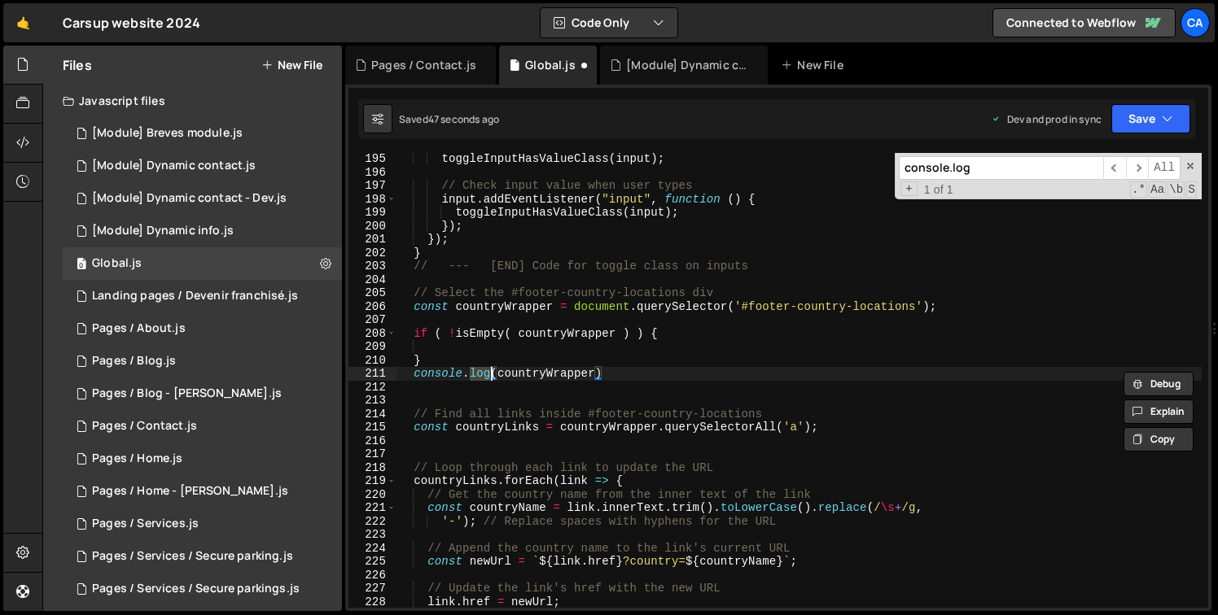
click at [487, 370] on div "toggleInputHasValueClass ( input ) ; // Check input value when user types input…" at bounding box center [798, 393] width 805 height 482
type textarea "console.log(countryWrapper)"
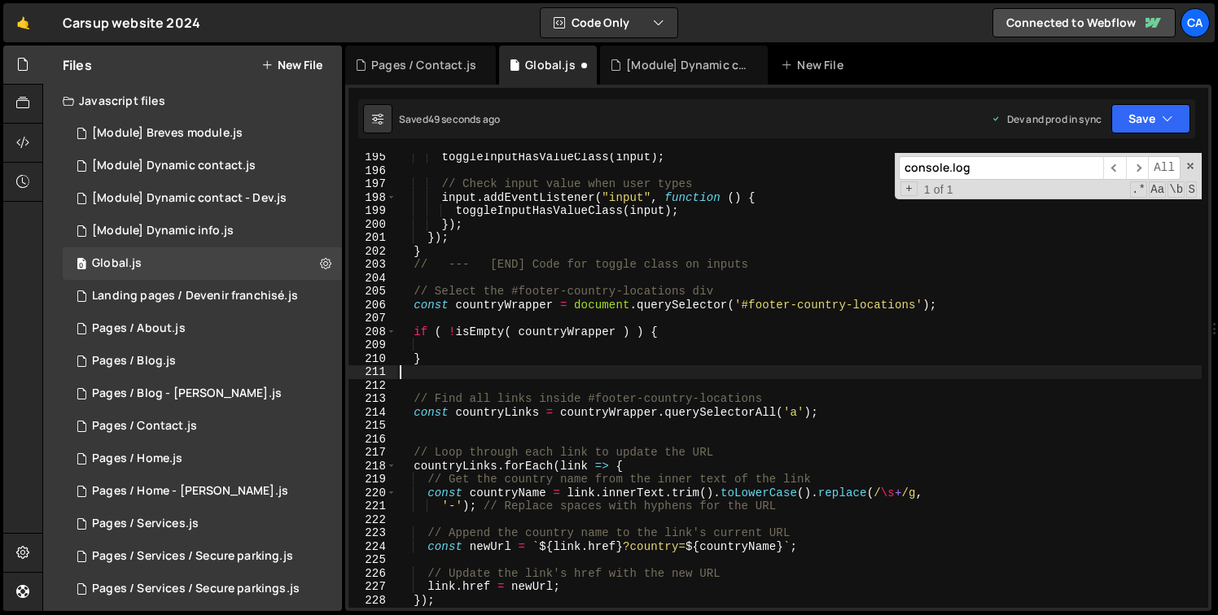
scroll to position [2669, 0]
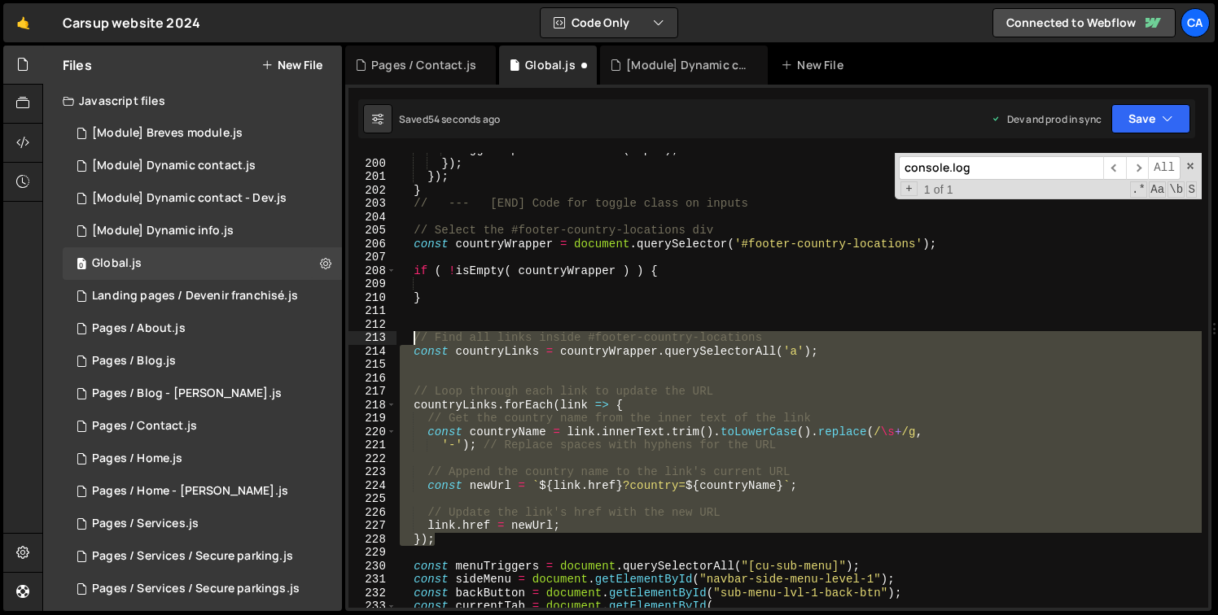
drag, startPoint x: 465, startPoint y: 542, endPoint x: 417, endPoint y: 337, distance: 210.7
click at [417, 337] on div "toggleInputHasValueClass ( input ) ; }) ; }) ; } // --- [END] Code for toggle c…" at bounding box center [798, 384] width 805 height 482
type textarea "// Find all links inside #footer-country-locations const countryLinks = country…"
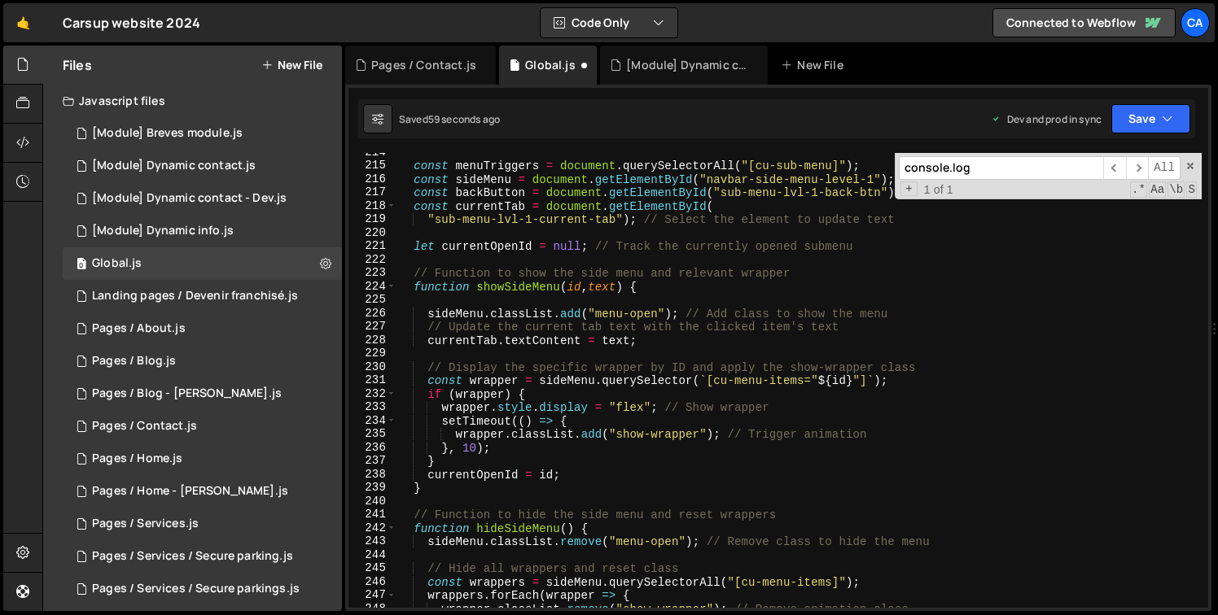
scroll to position [2518, 0]
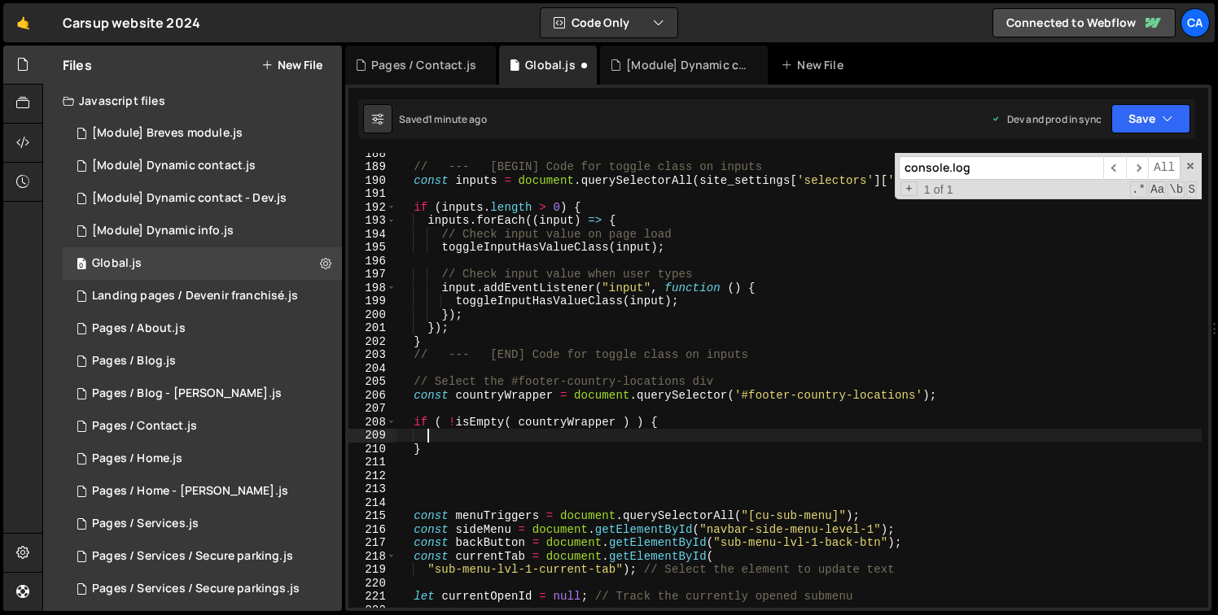
click at [489, 434] on div "// --- [BEGIN] Code for toggle class on inputs const inputs = document . queryS…" at bounding box center [798, 388] width 805 height 482
paste textarea "});"
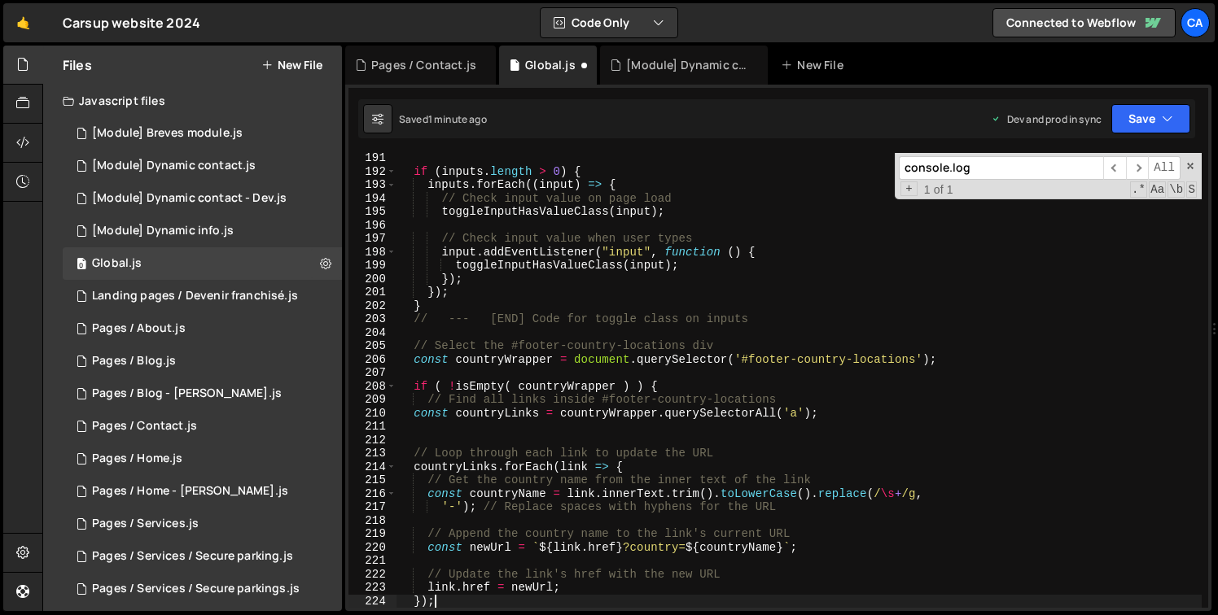
scroll to position [2572, 0]
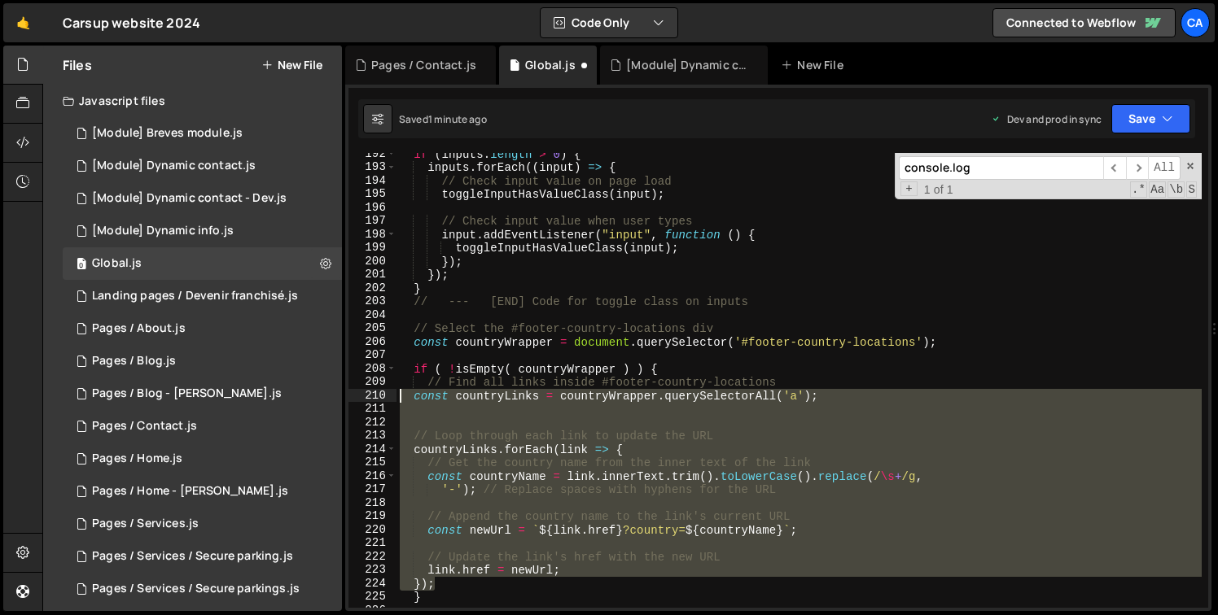
drag, startPoint x: 454, startPoint y: 585, endPoint x: 375, endPoint y: 399, distance: 202.5
click at [375, 399] on div "}); 192 193 194 195 196 197 198 199 200 201 202 203 204 205 206 207 208 209 210…" at bounding box center [778, 380] width 860 height 455
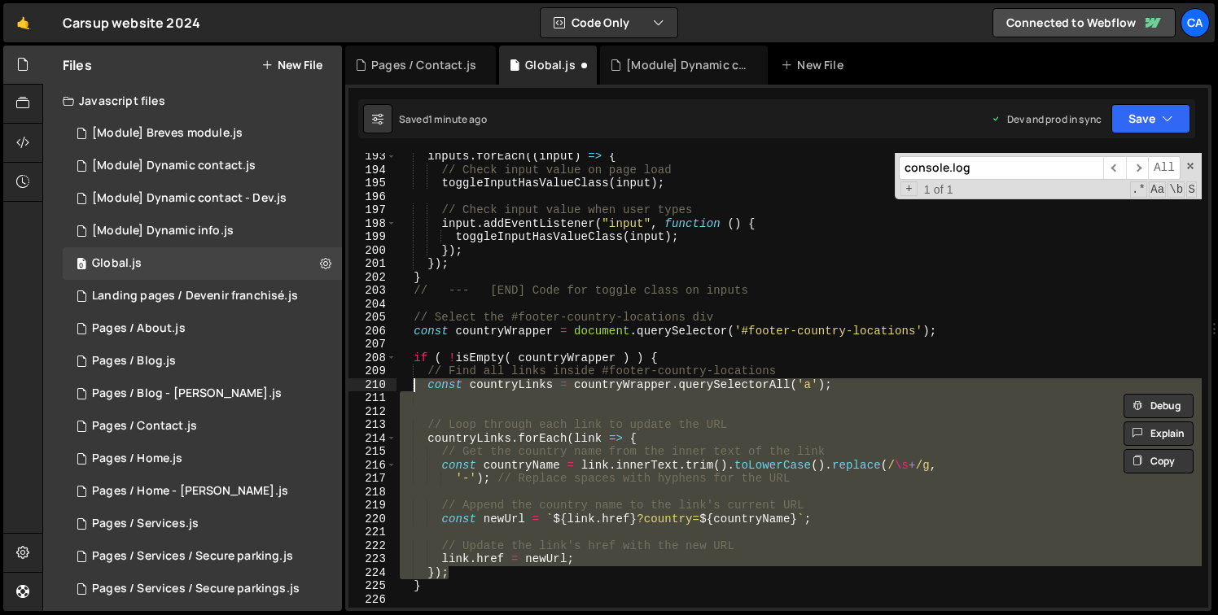
scroll to position [2665, 0]
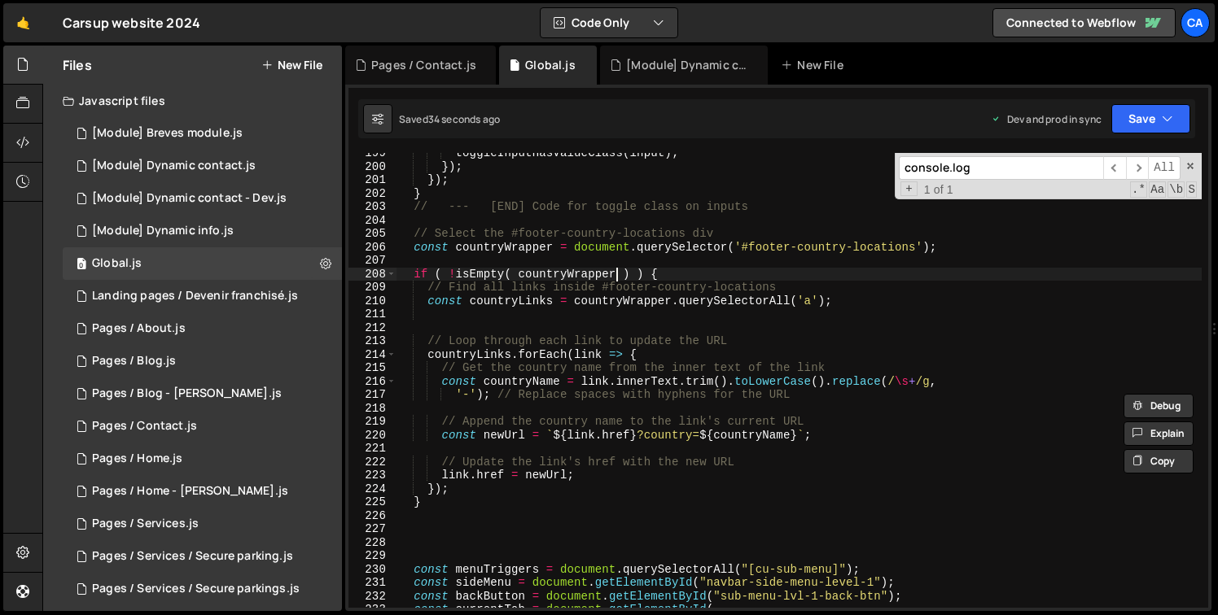
click at [615, 275] on div "toggleInputHasValueClass ( input ) ; }) ; }) ; } // --- [END] Code for toggle c…" at bounding box center [798, 388] width 805 height 482
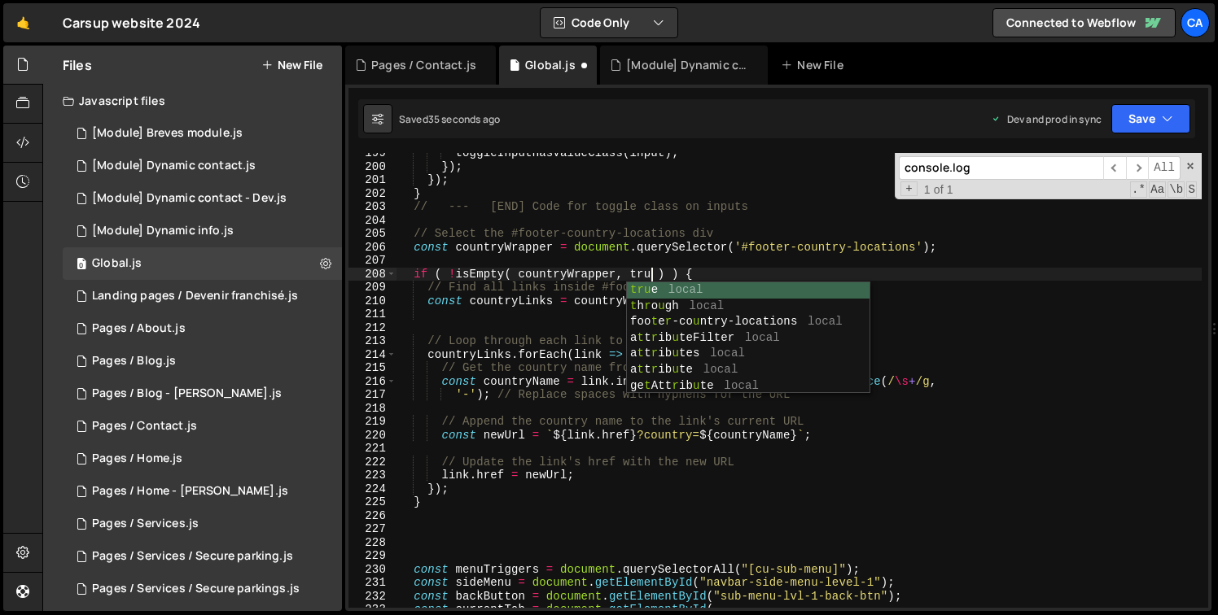
scroll to position [0, 18]
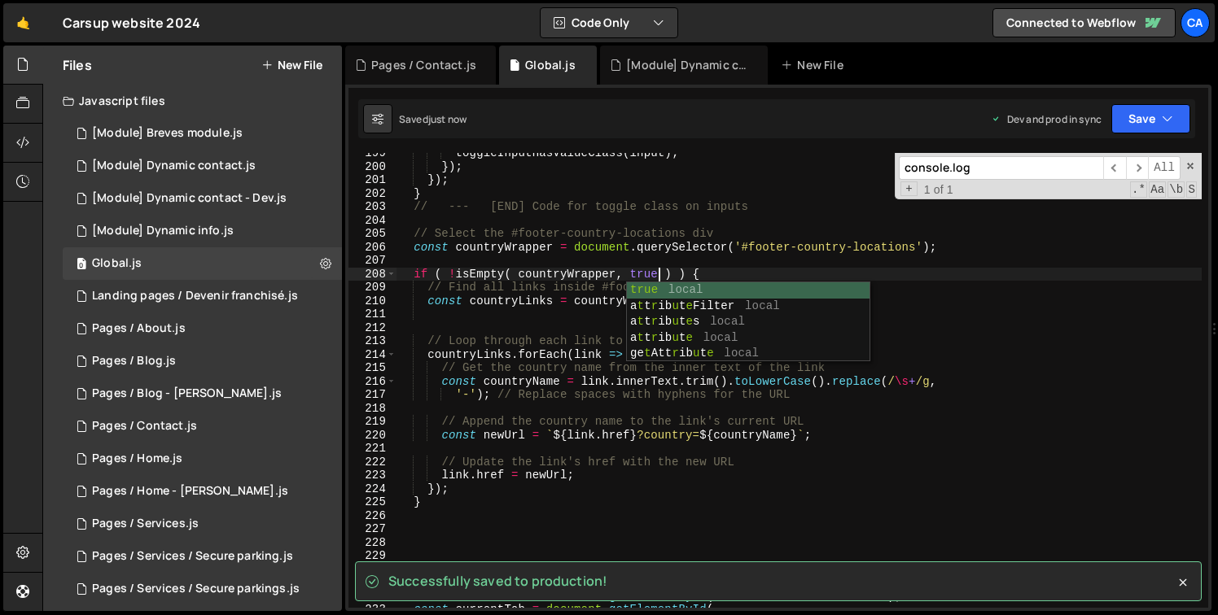
type textarea "if ( !isEmpty( countryWrapper, true ) ) {"
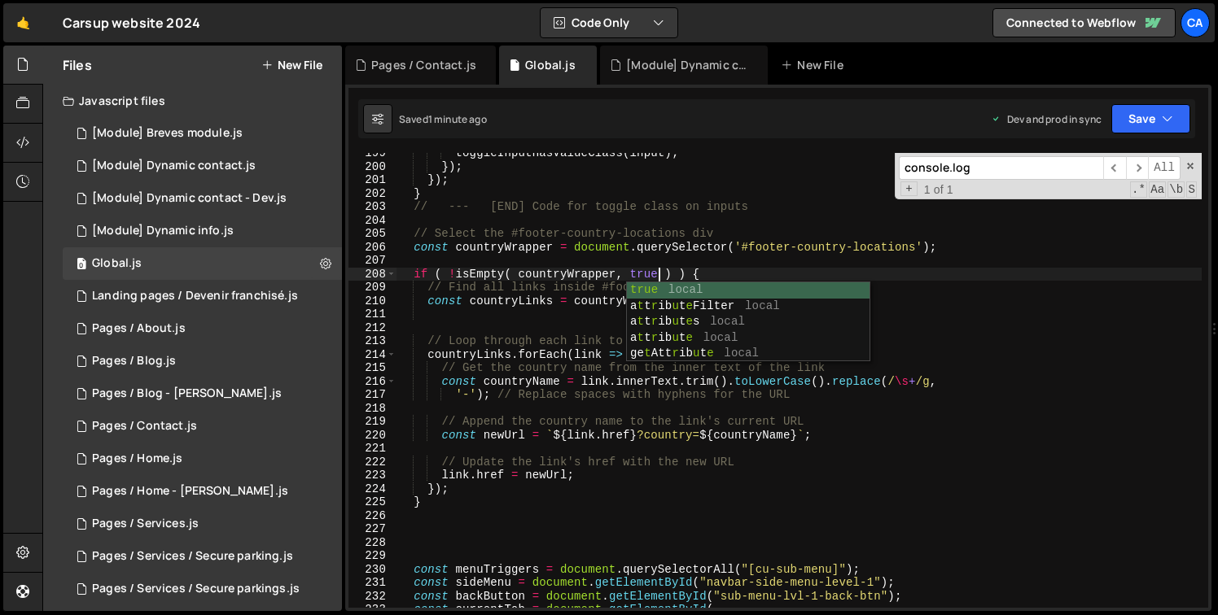
click at [711, 266] on div "toggleInputHasValueClass ( input ) ; }) ; }) ; } // --- [END] Code for toggle c…" at bounding box center [798, 388] width 805 height 482
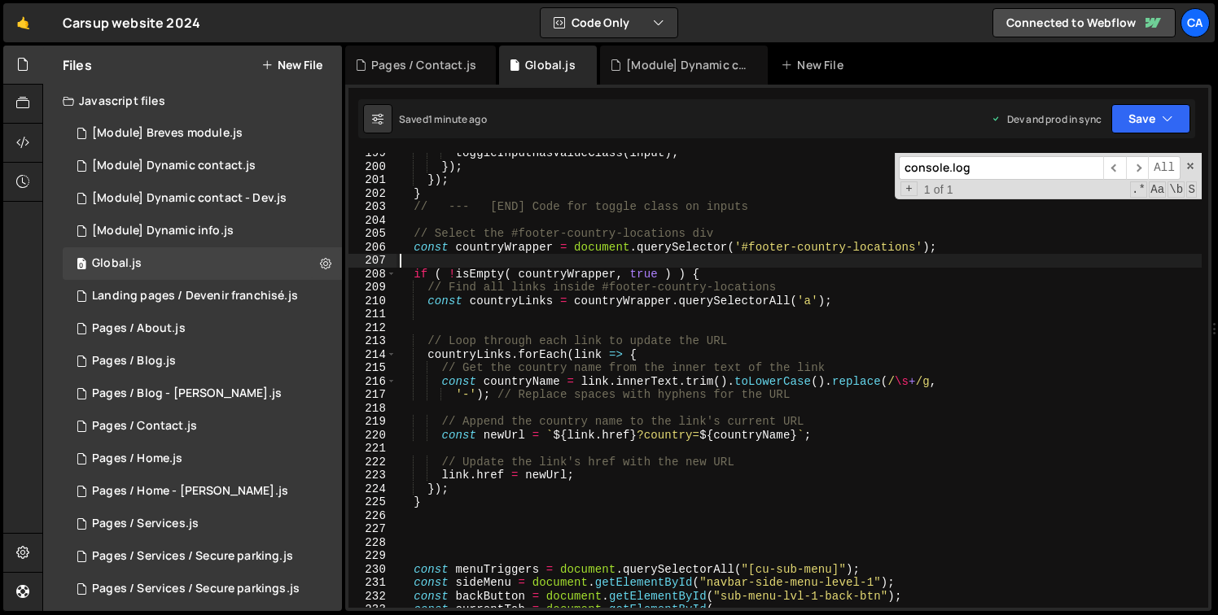
scroll to position [0, 0]
click at [641, 61] on div "[Module] Dynamic contact.js" at bounding box center [687, 65] width 122 height 16
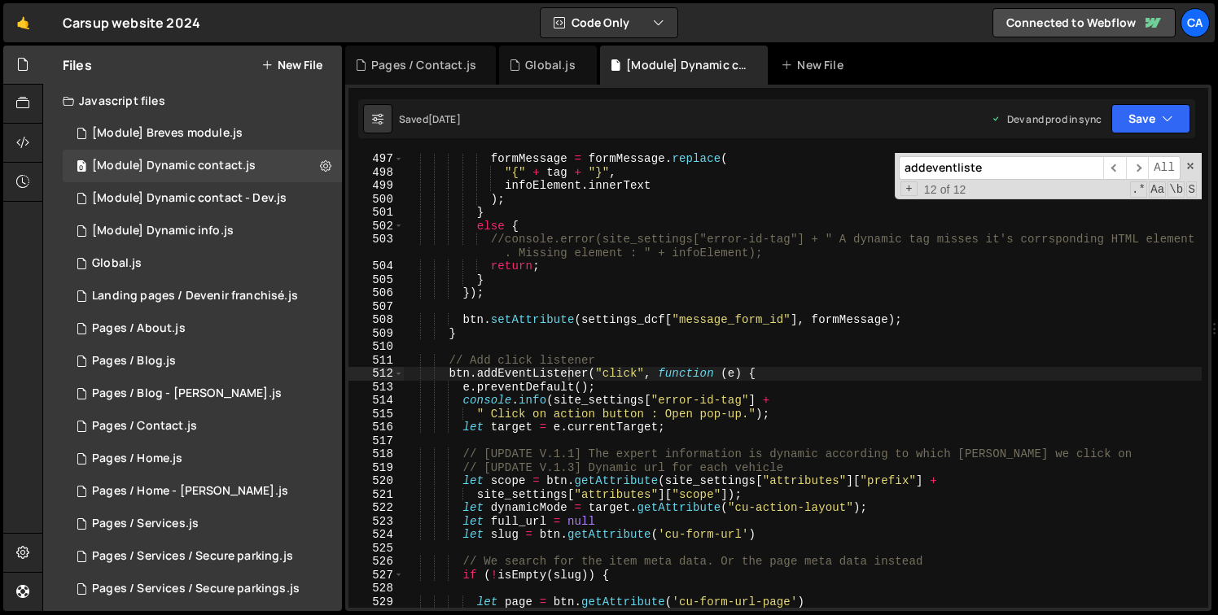
scroll to position [326, 0]
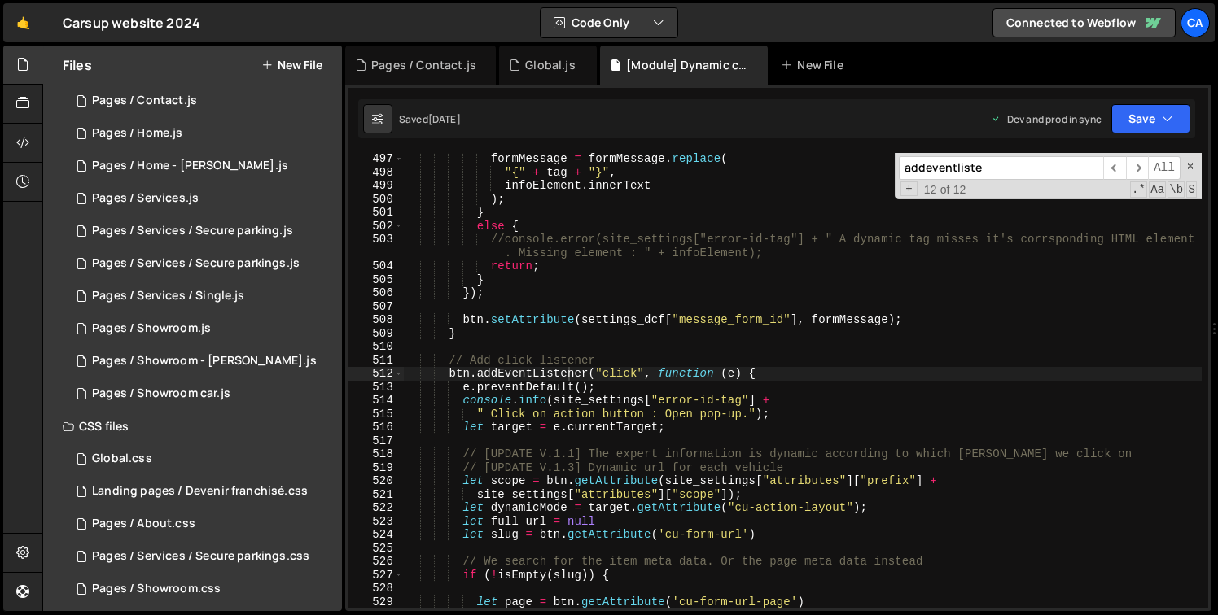
click at [994, 172] on input "addeventliste" at bounding box center [1001, 168] width 204 height 24
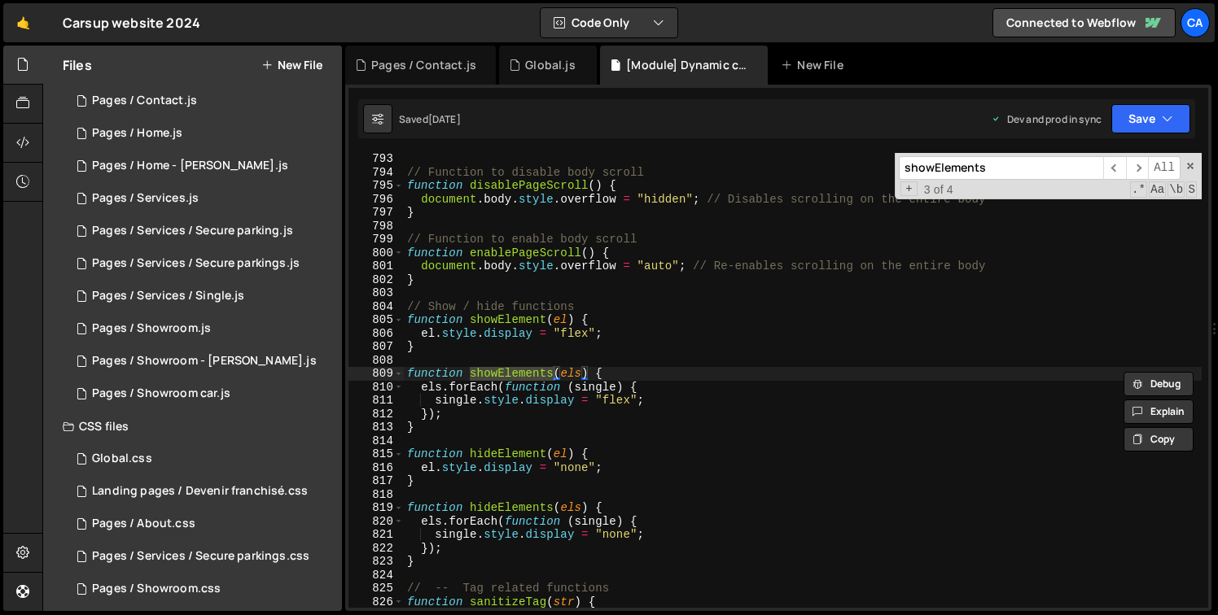
scroll to position [13567, 0]
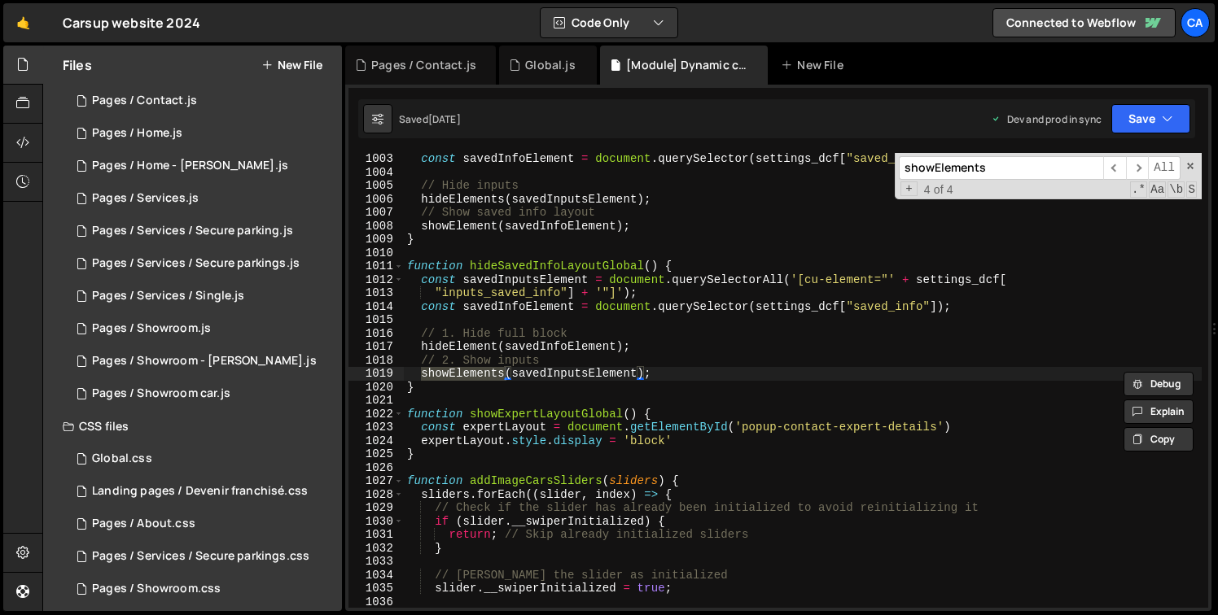
click at [1052, 174] on input "showElements" at bounding box center [1001, 168] width 204 height 24
paste input "addEventListener("submit""
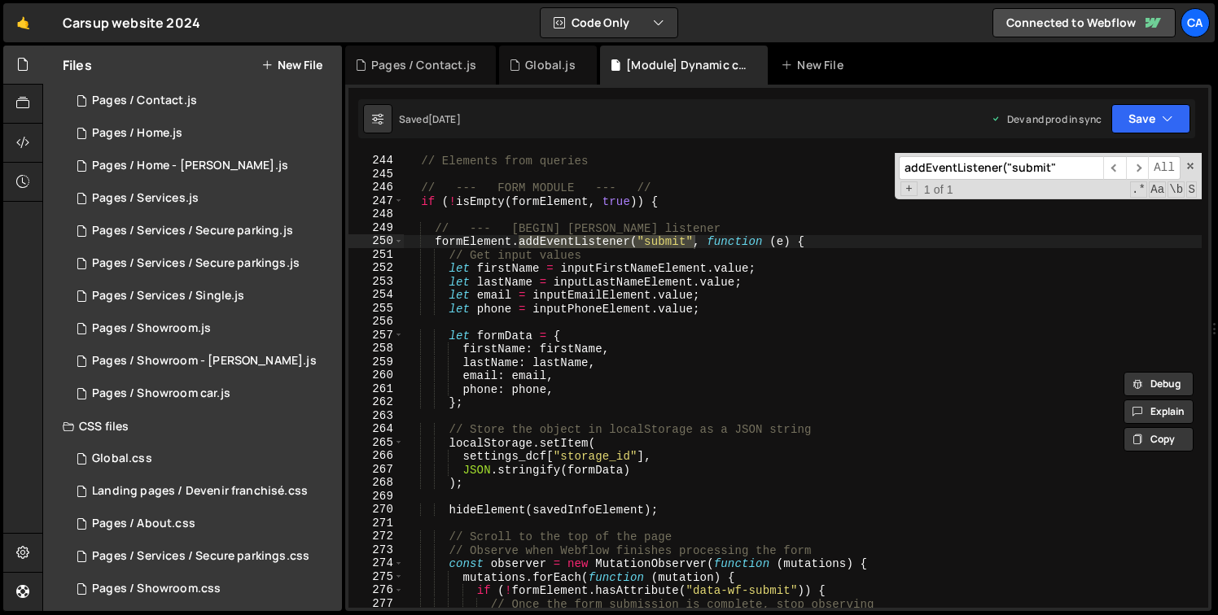
scroll to position [3304, 0]
type input "addEventListener("submit""
type textarea "if (!isEmpty(formElement, true)) {"
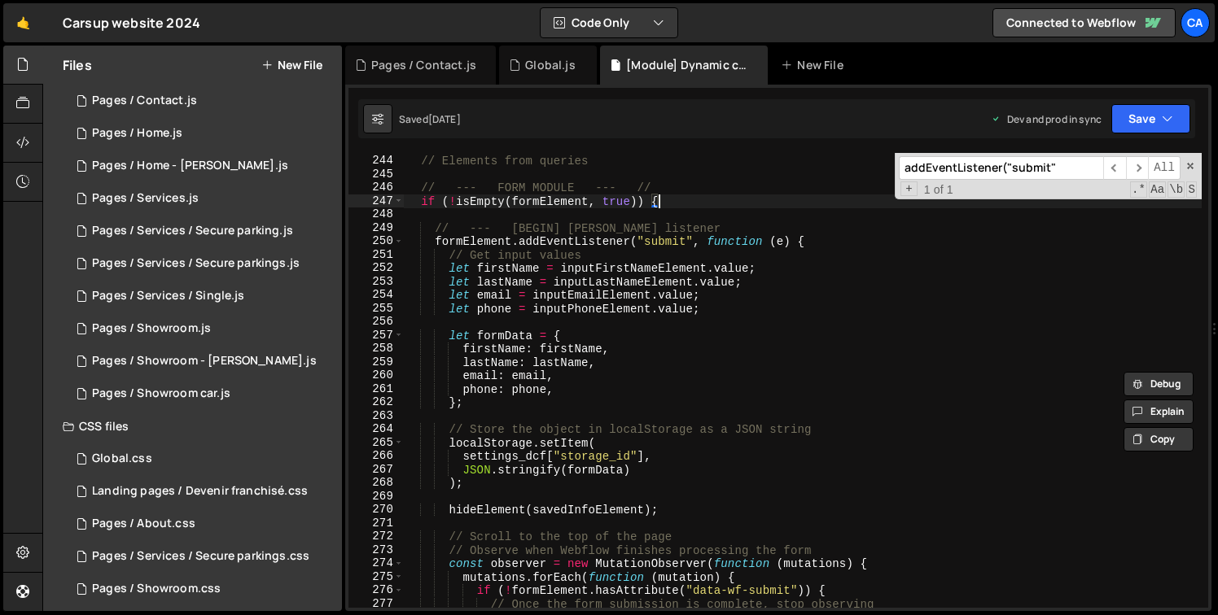
click at [714, 197] on div "// --- HTML elements // Elements from queries // --- FORM MODULE --- // if ( ! …" at bounding box center [803, 382] width 798 height 482
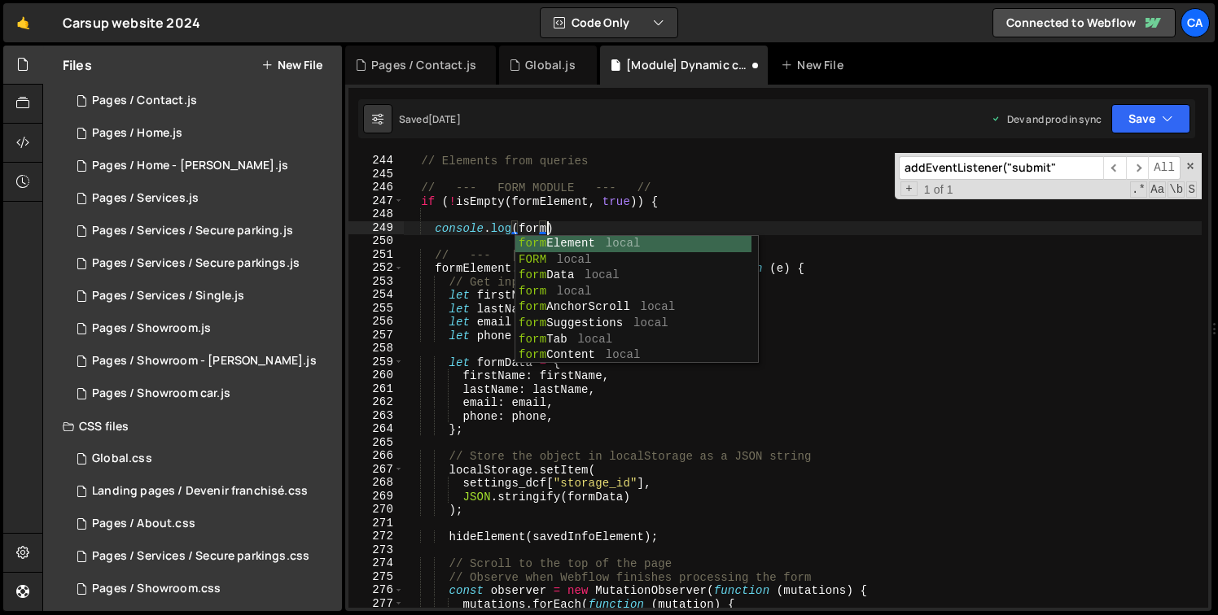
scroll to position [0, 9]
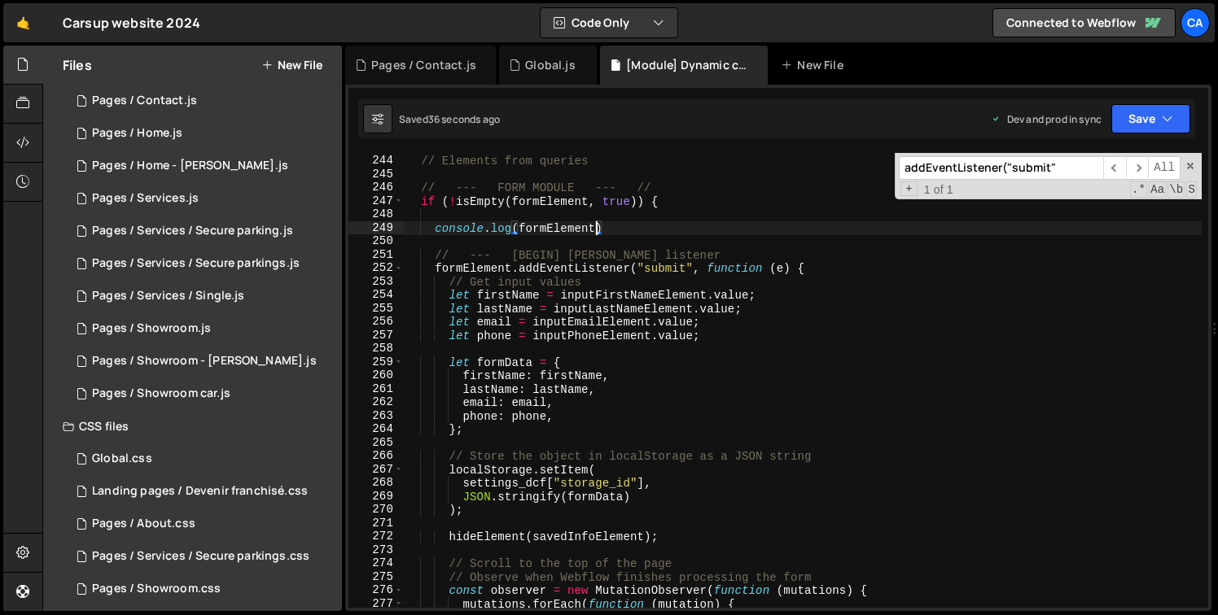
click at [784, 324] on div "// --- HTML elements // Elements from queries // --- FORM MODULE --- // if ( ! …" at bounding box center [803, 382] width 798 height 482
type textarea "let email = inputEmailElement.value;"
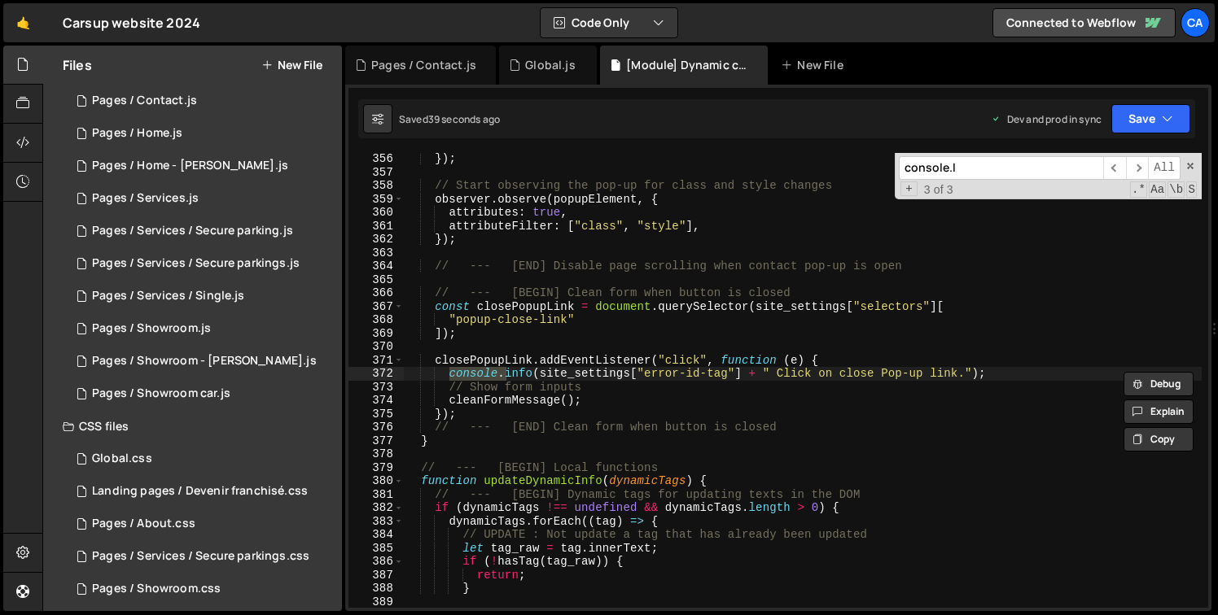
scroll to position [6421, 0]
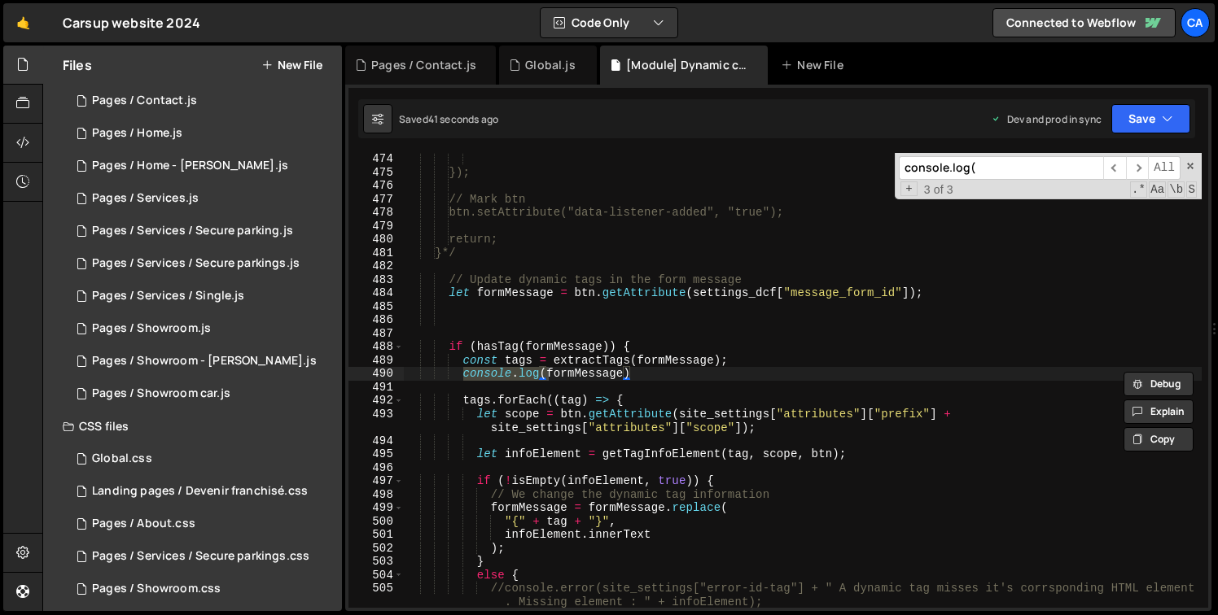
type input "console.log("
click at [602, 375] on div "}); // Mark btn btn.setAttribute("data-listener-added", "true"); return; }*/ //…" at bounding box center [803, 393] width 798 height 482
type textarea "console.log(formMessage)"
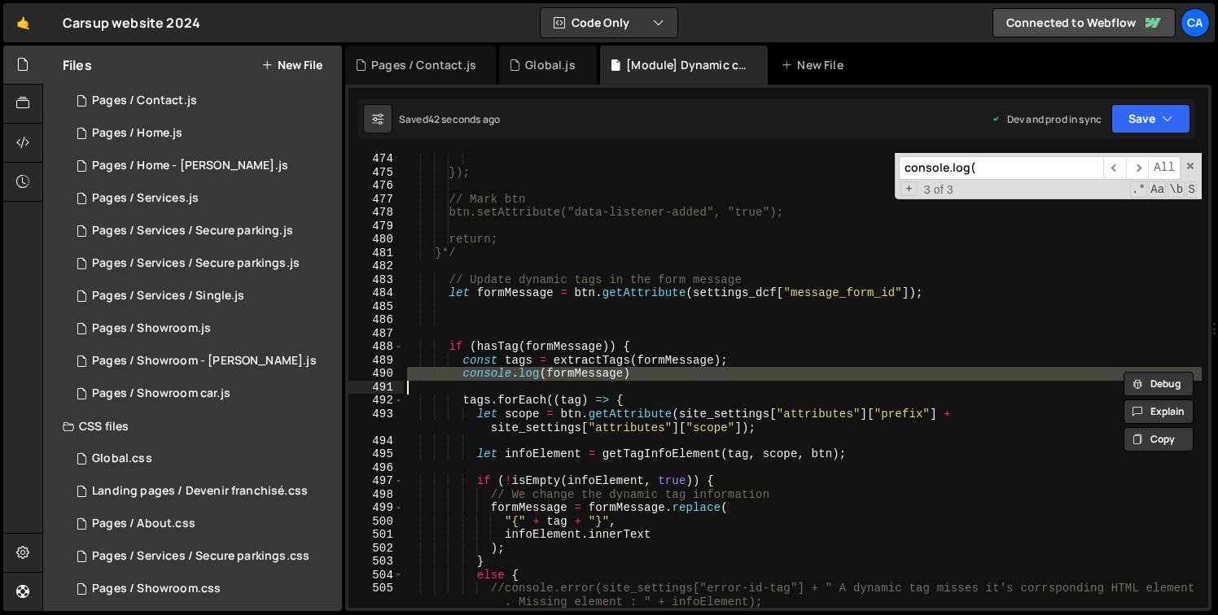
scroll to position [0, 0]
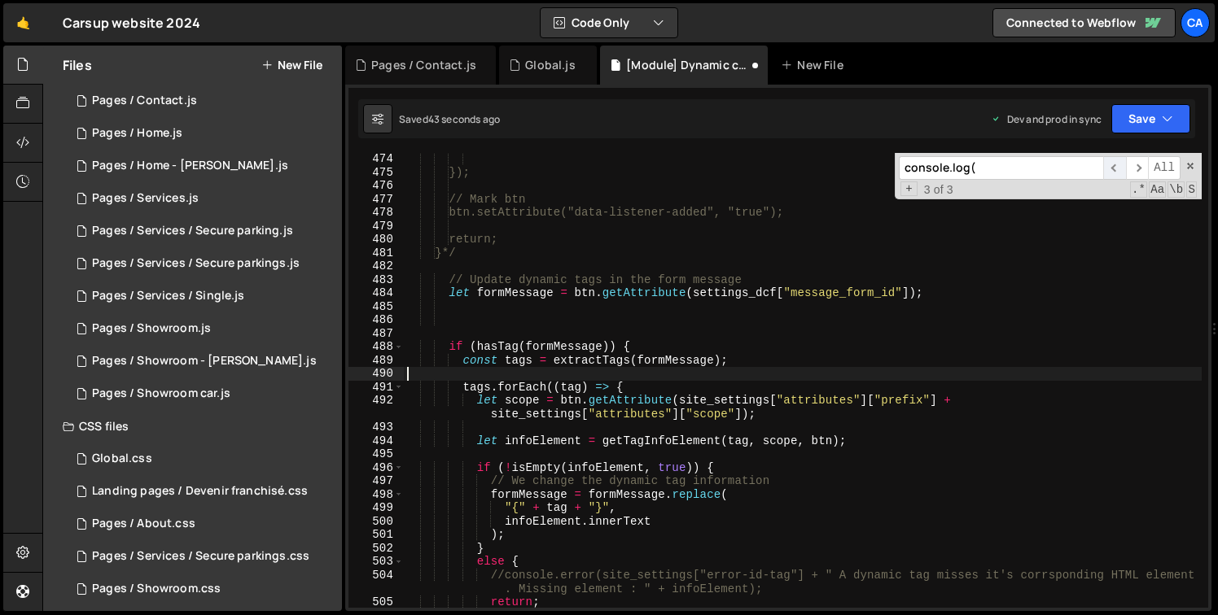
click at [1115, 170] on span "​" at bounding box center [1114, 168] width 23 height 24
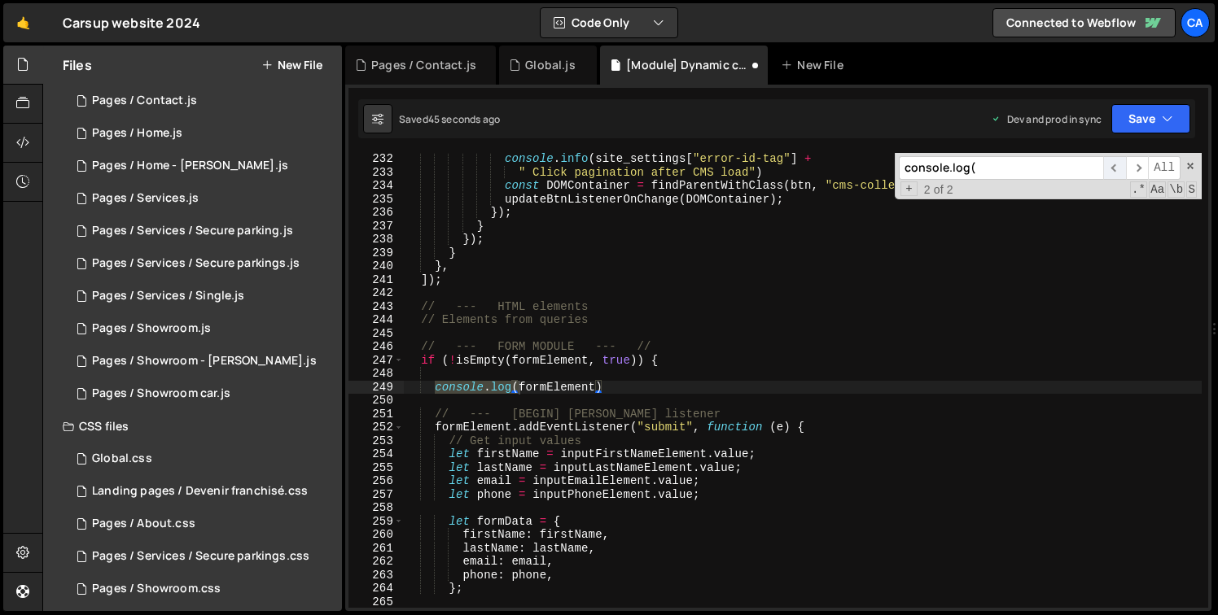
click at [1110, 173] on span "​" at bounding box center [1114, 168] width 23 height 24
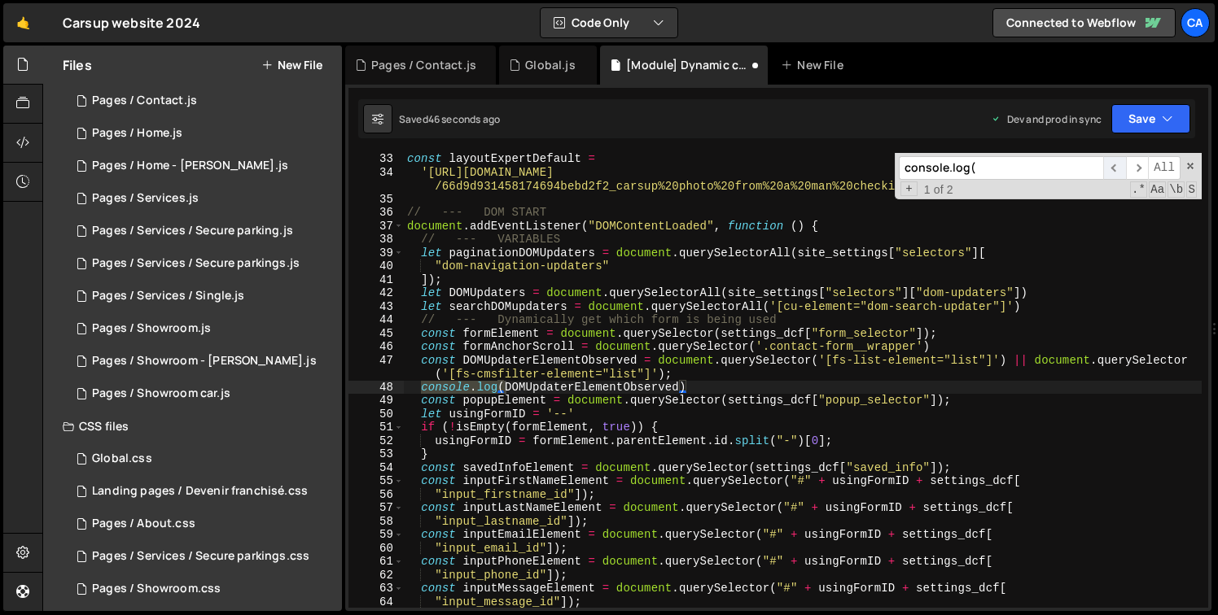
scroll to position [431, 0]
click at [625, 386] on div "const layoutExpertDefault = 'https://cdn.prod.website-files.com/66d60379671e8cf…" at bounding box center [803, 393] width 798 height 482
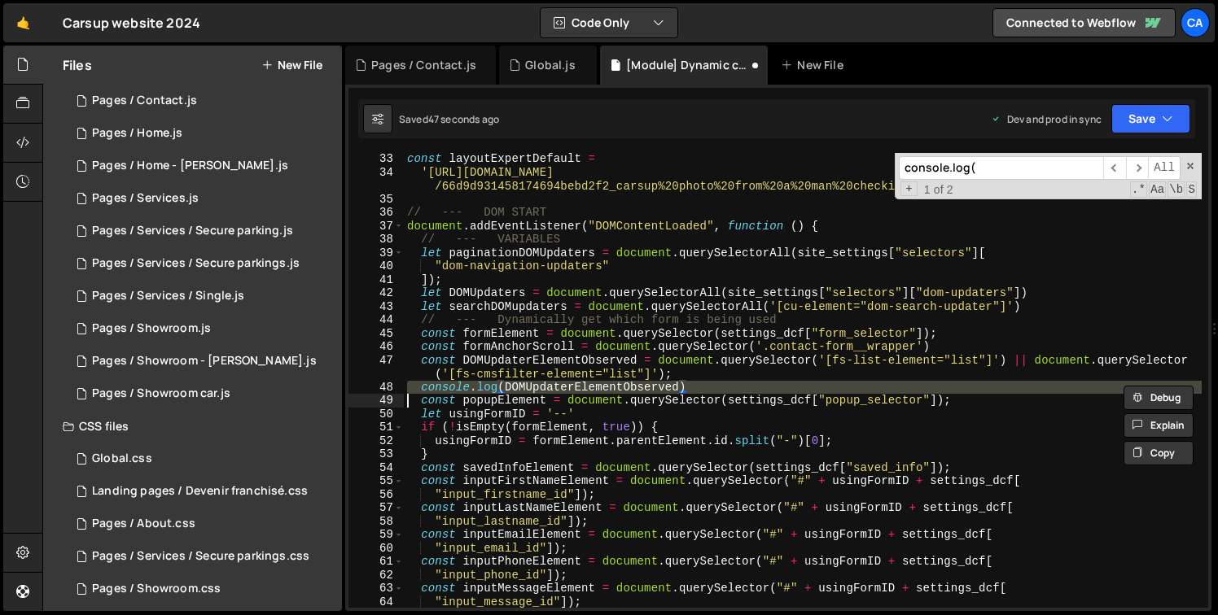
click at [625, 386] on div "const layoutExpertDefault = 'https://cdn.prod.website-files.com/66d60379671e8cf…" at bounding box center [803, 393] width 798 height 482
type textarea "const popupElement = document.querySelector(settings_dcf["popup_selector"]);"
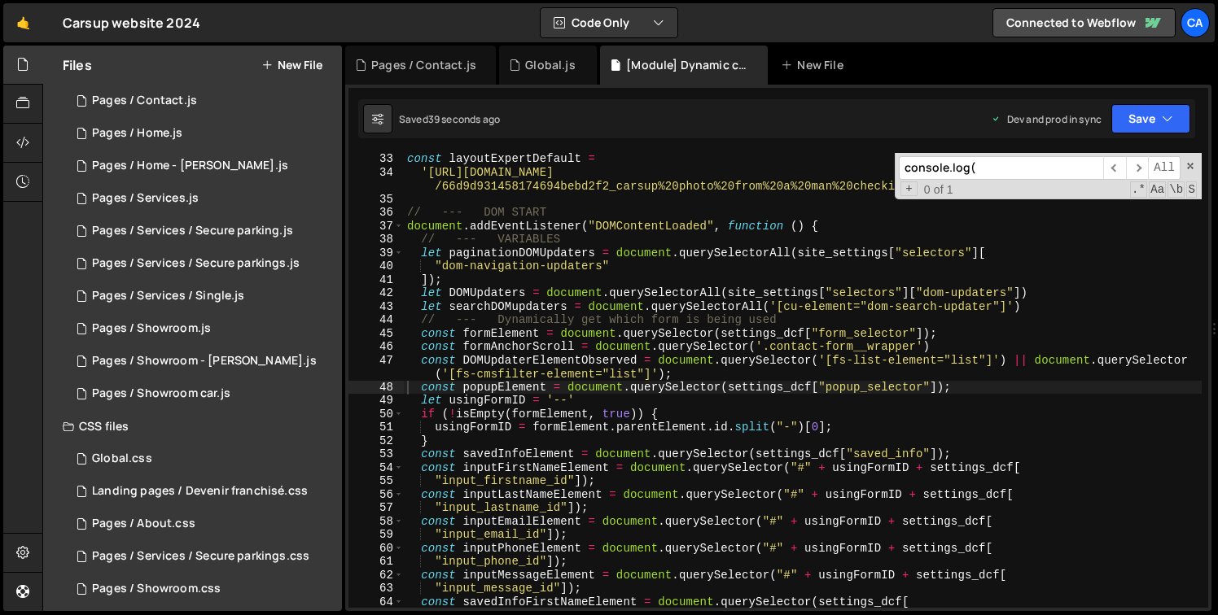
paste input "updateBtnElement"
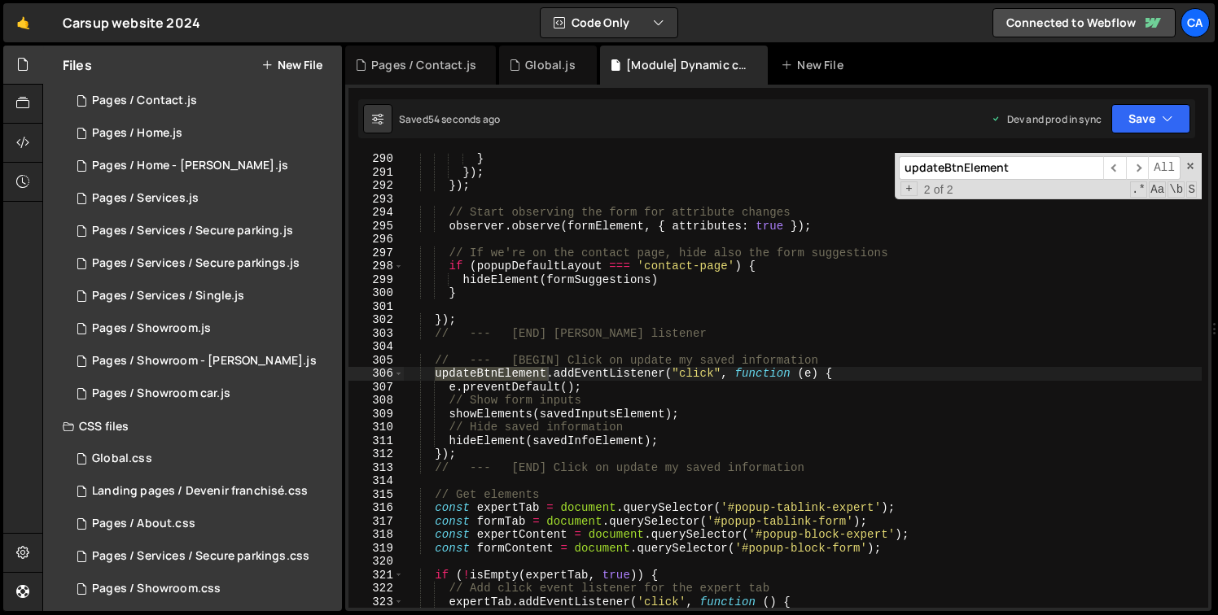
scroll to position [3923, 0]
type input "updateBtnElement"
type textarea "// --- [BEGIN] Click on update my saved information"
click at [861, 362] on div "} }) ; }) ; // Start observing the form for attribute changes observer . observ…" at bounding box center [803, 393] width 798 height 482
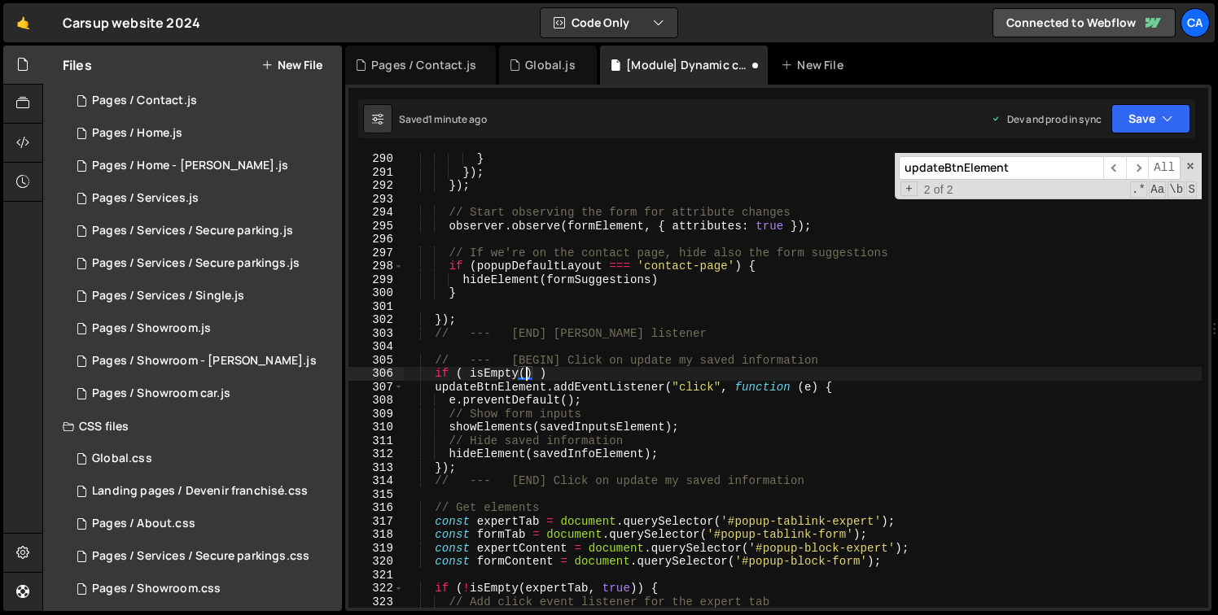
scroll to position [0, 7]
click at [482, 389] on div "} }) ; }) ; // Start observing the form for attribute changes observer . observ…" at bounding box center [803, 393] width 798 height 482
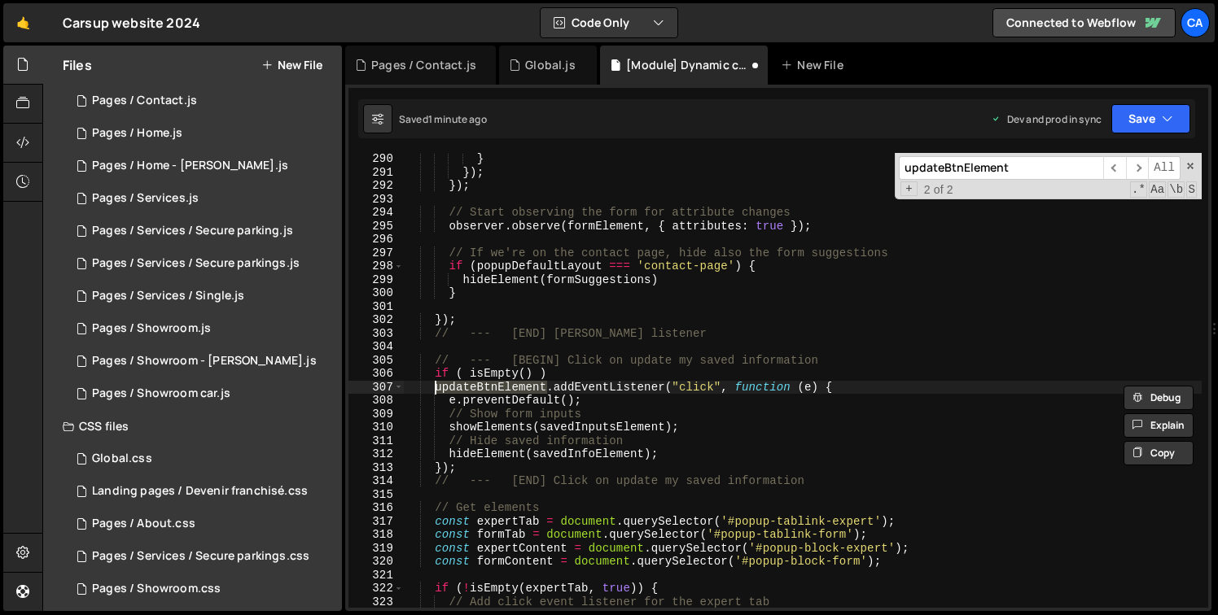
click at [528, 376] on div "} }) ; }) ; // Start observing the form for attribute changes observer . observ…" at bounding box center [803, 393] width 798 height 482
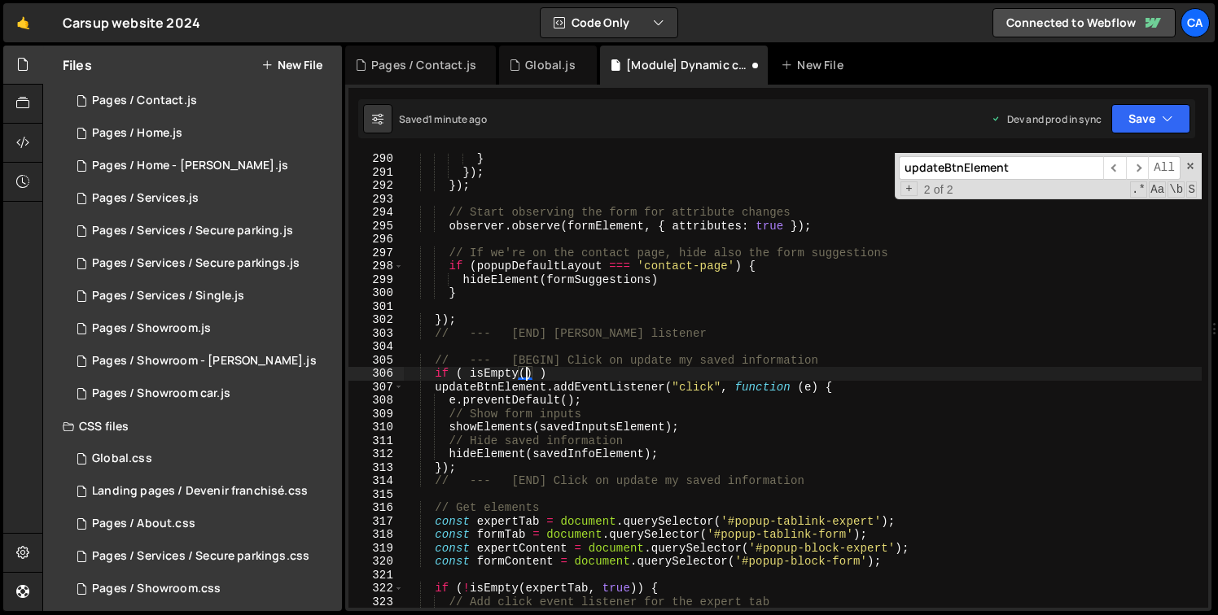
paste textarea "updateBtnElement"
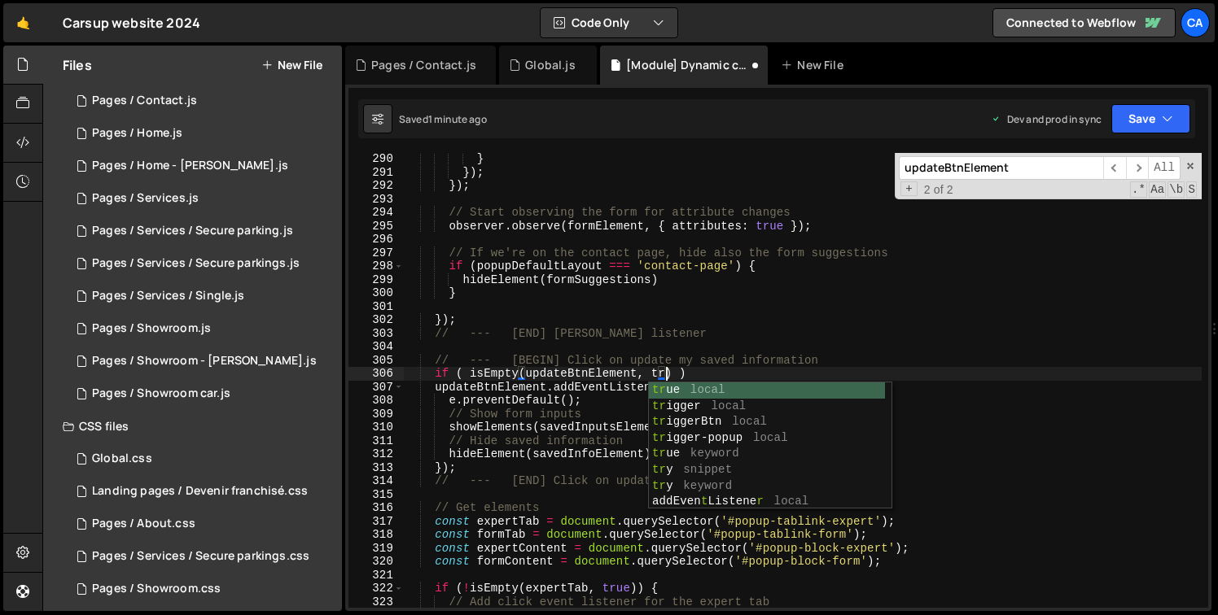
scroll to position [0, 19]
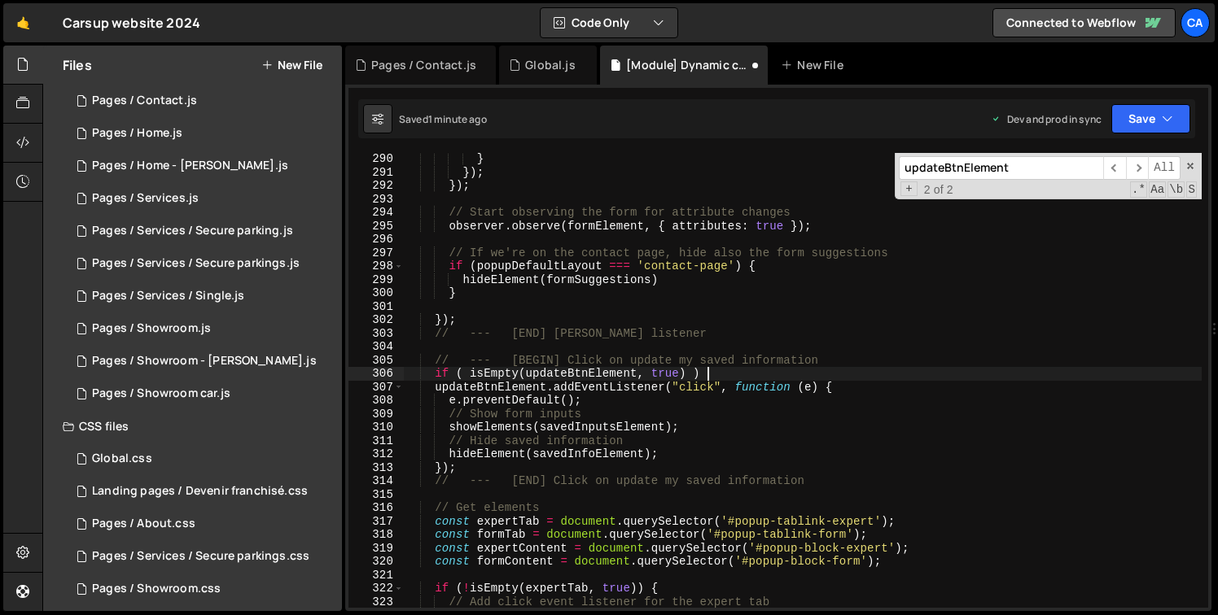
type textarea "if ( isEmpty(updateBtnElement, true) ) {"
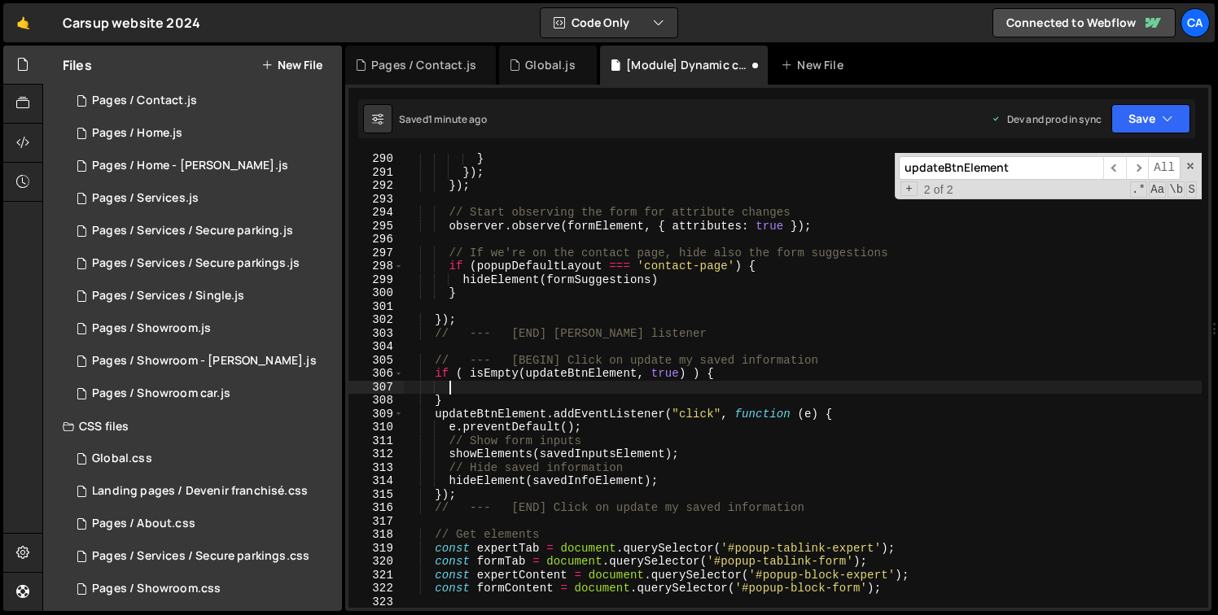
click at [472, 370] on div "} }) ; }) ; // Start observing the form for attribute changes observer . observ…" at bounding box center [803, 393] width 798 height 482
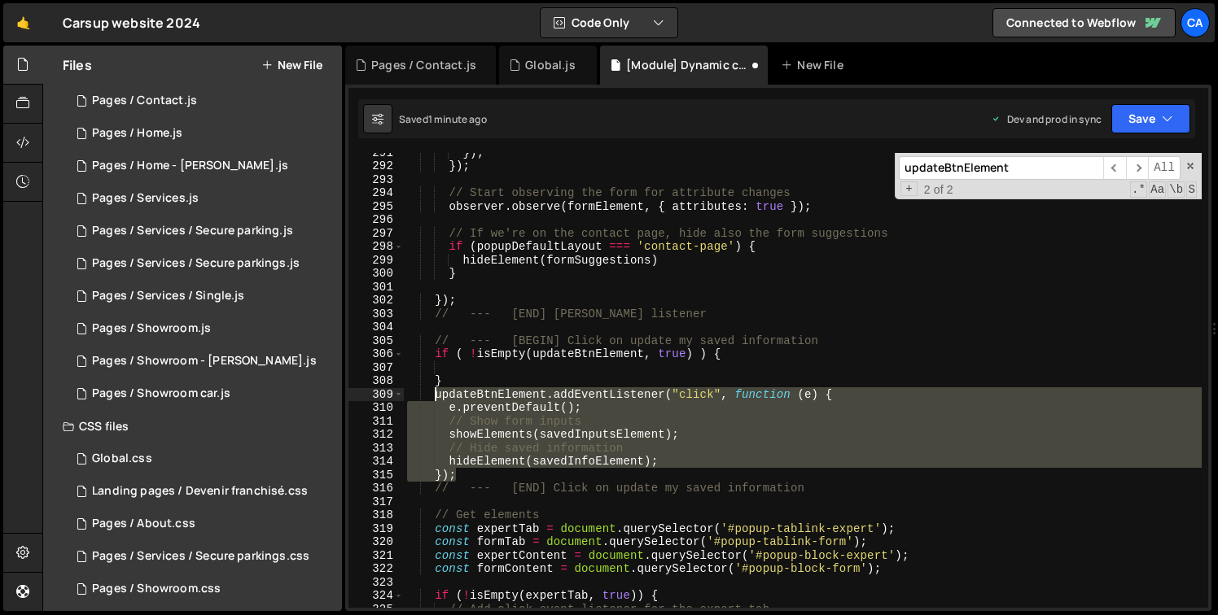
drag, startPoint x: 481, startPoint y: 477, endPoint x: 438, endPoint y: 399, distance: 89.3
click at [438, 399] on div "}) ; }) ; // Start observing the form for attribute changes observer . observe …" at bounding box center [803, 387] width 798 height 482
type textarea "updateBtnElement.addEventListener("click", function (e) { e.preventDefault();"
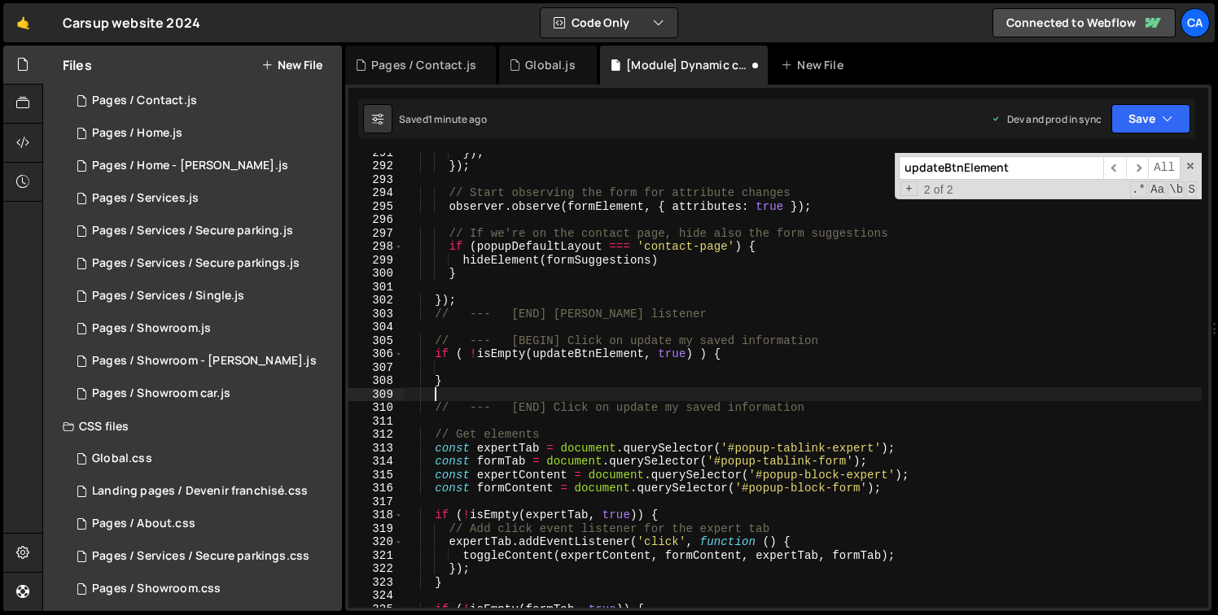
click at [554, 371] on div "}) ; }) ; // Start observing the form for attribute changes observer . observe …" at bounding box center [803, 387] width 798 height 482
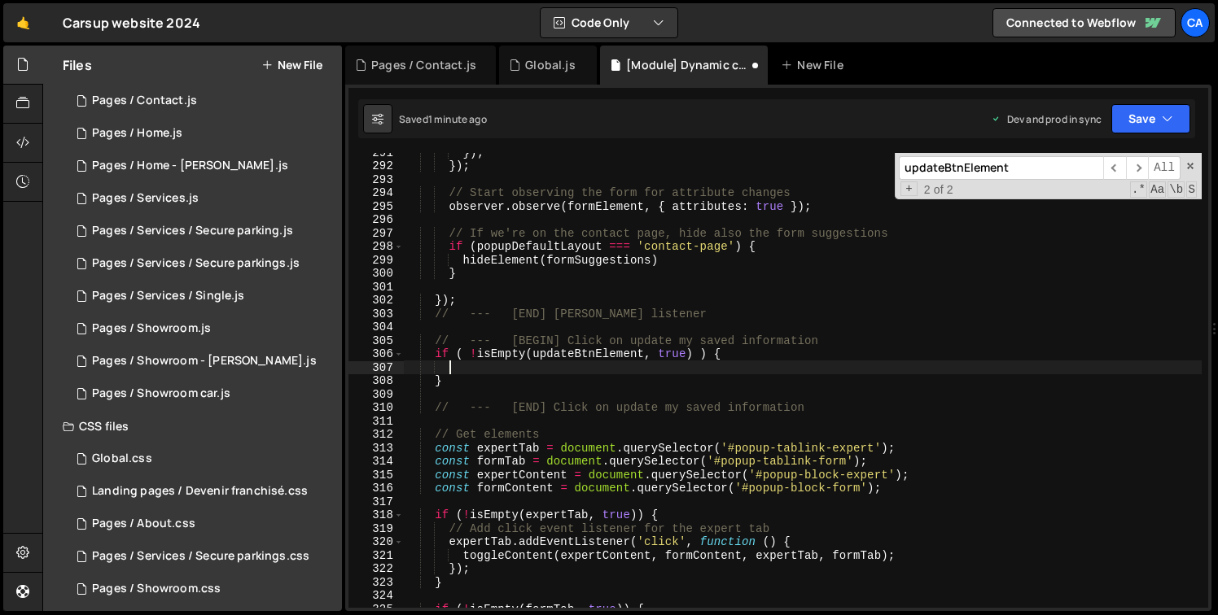
paste textarea "});"
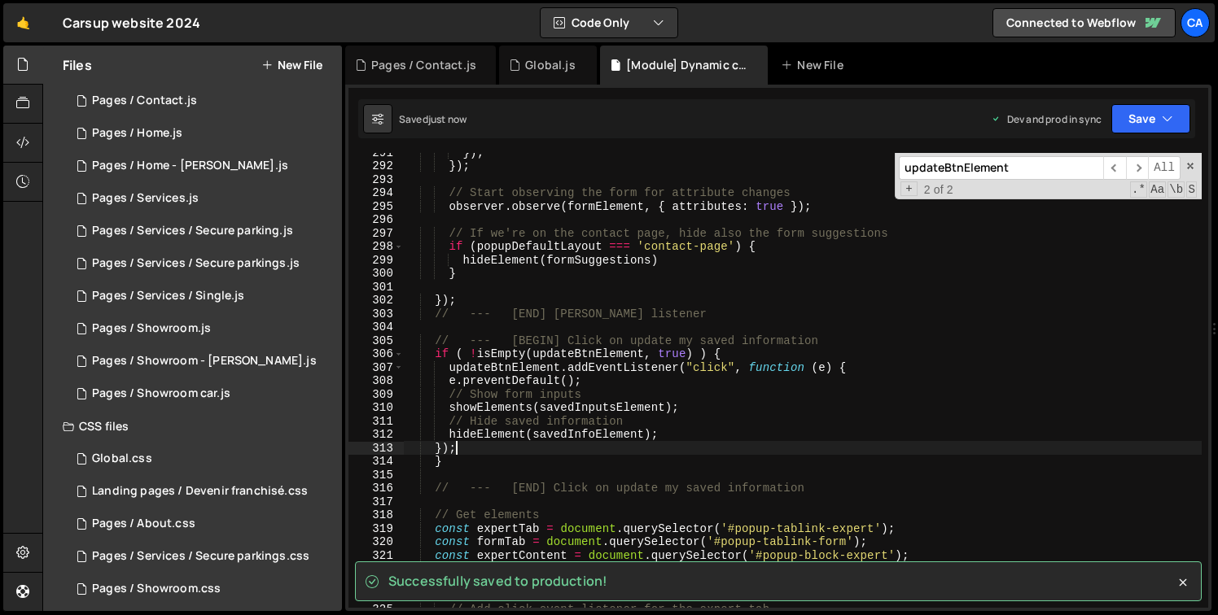
type textarea "});"
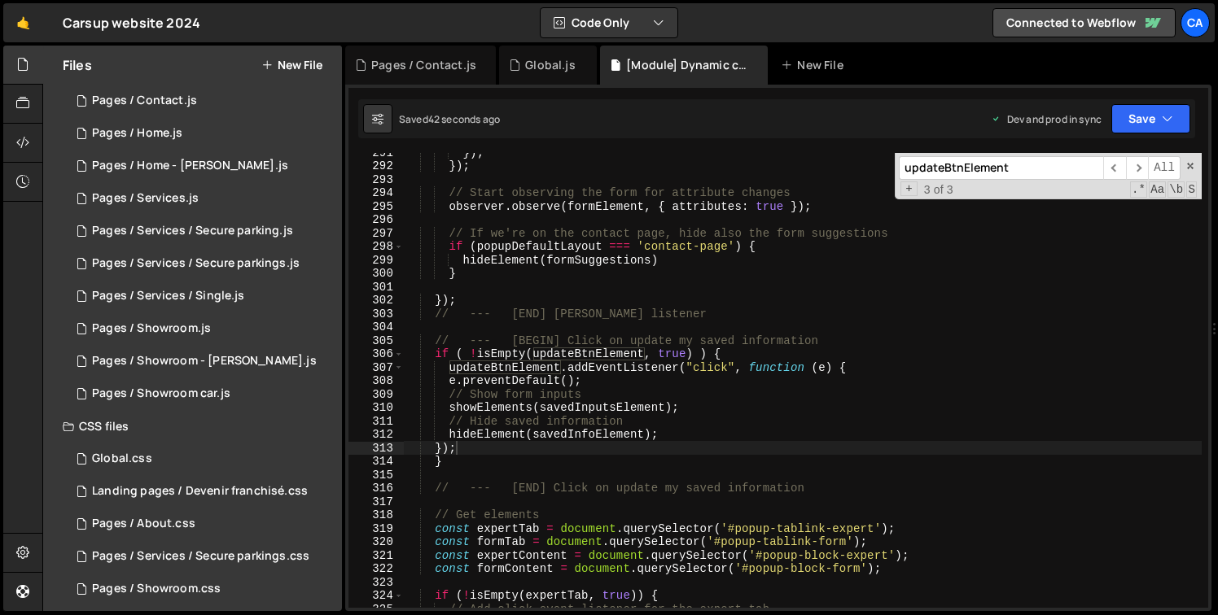
paste input "DOMUpdaterElementObserved"
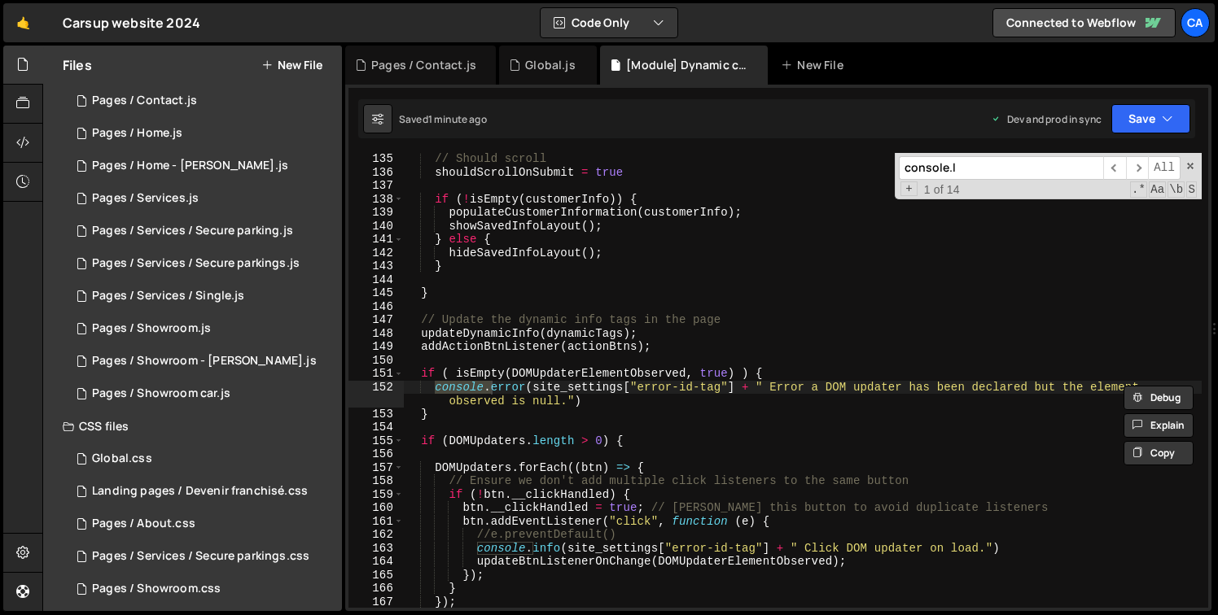
scroll to position [3144, 0]
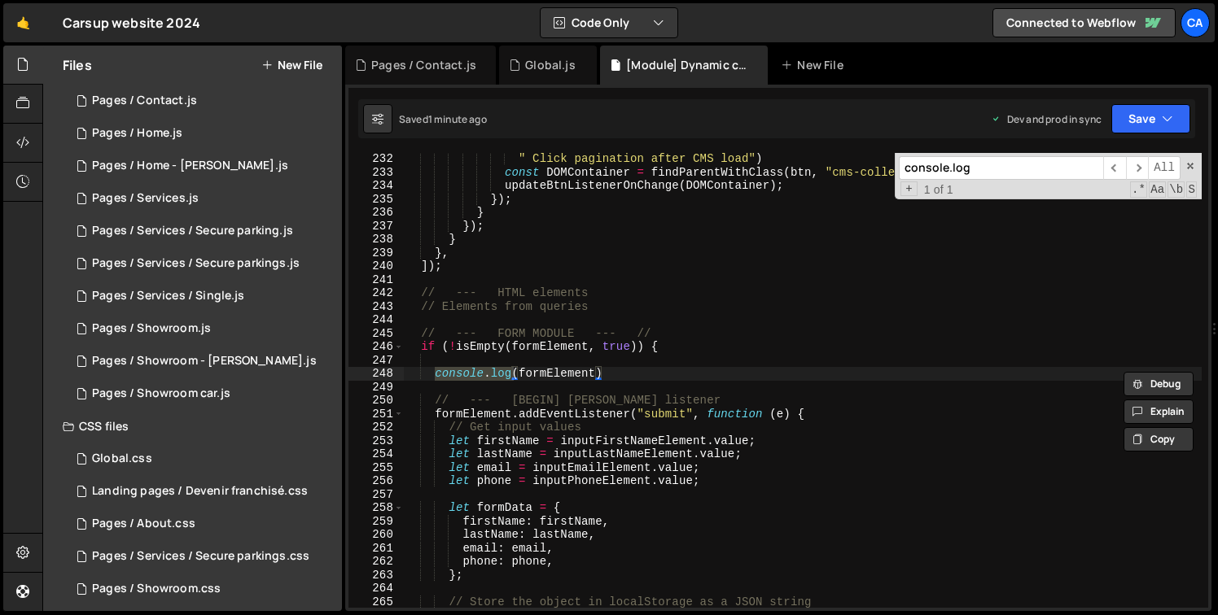
type input "console.log"
click at [611, 377] on div "" Click pagination after CMS load" ) const DOMContainer = findParentWithClass (…" at bounding box center [803, 393] width 798 height 482
type textarea "console.log(formElement)"
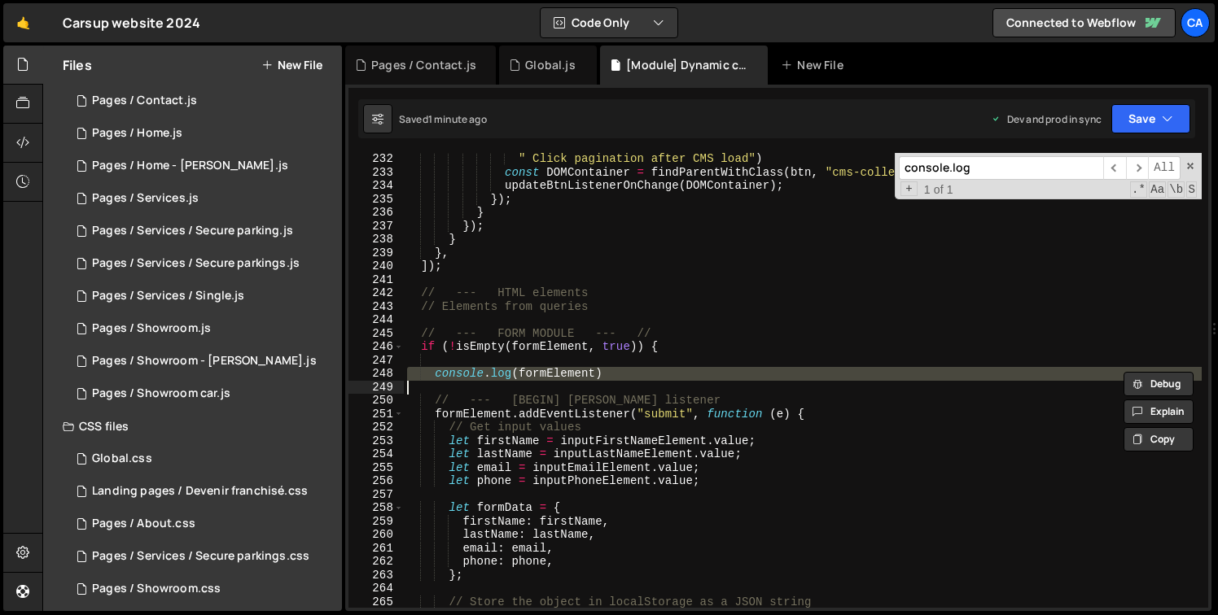
scroll to position [0, 0]
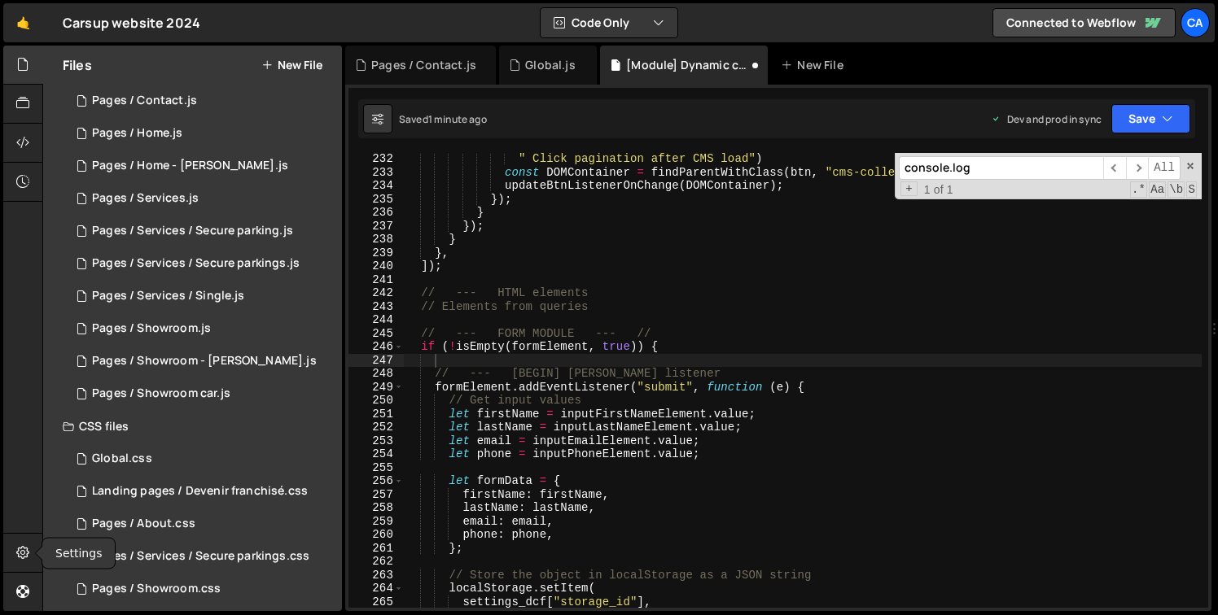
click at [34, 558] on div "Settings" at bounding box center [22, 329] width 39 height 567
click at [33, 555] on div at bounding box center [23, 553] width 40 height 39
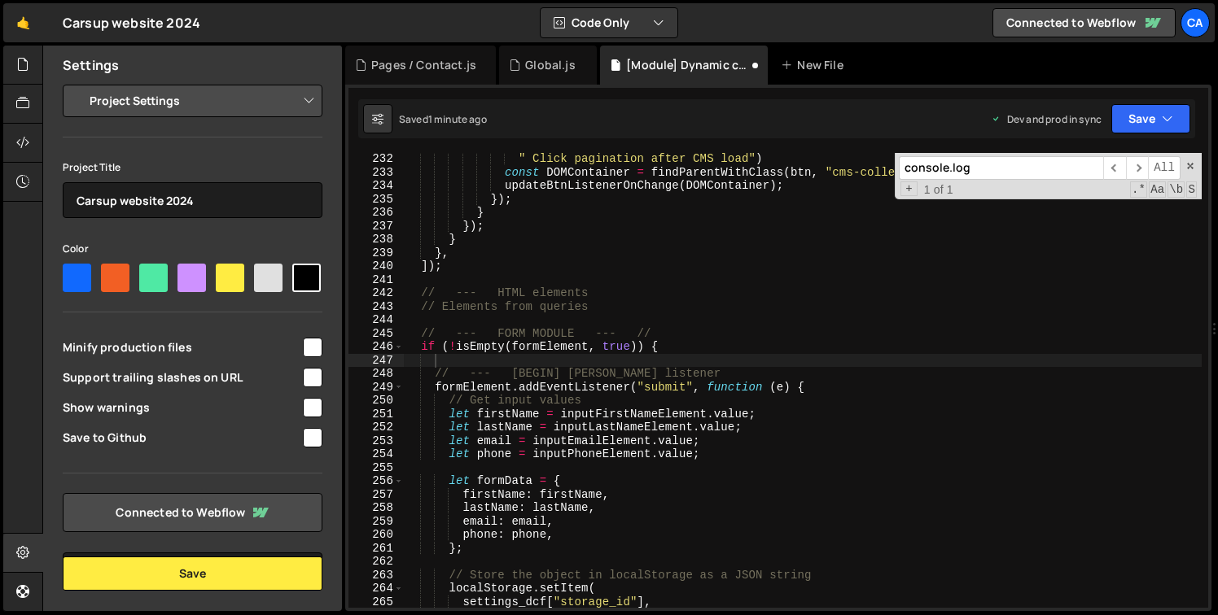
click at [295, 367] on div "Project Title Carsup website 2024 Color Minify production files Support trailin…" at bounding box center [193, 372] width 260 height 431
click at [300, 387] on div at bounding box center [311, 377] width 22 height 22
click at [300, 357] on div at bounding box center [311, 346] width 22 height 22
click at [307, 357] on input "checkbox" at bounding box center [313, 348] width 20 height 20
checkbox input "true"
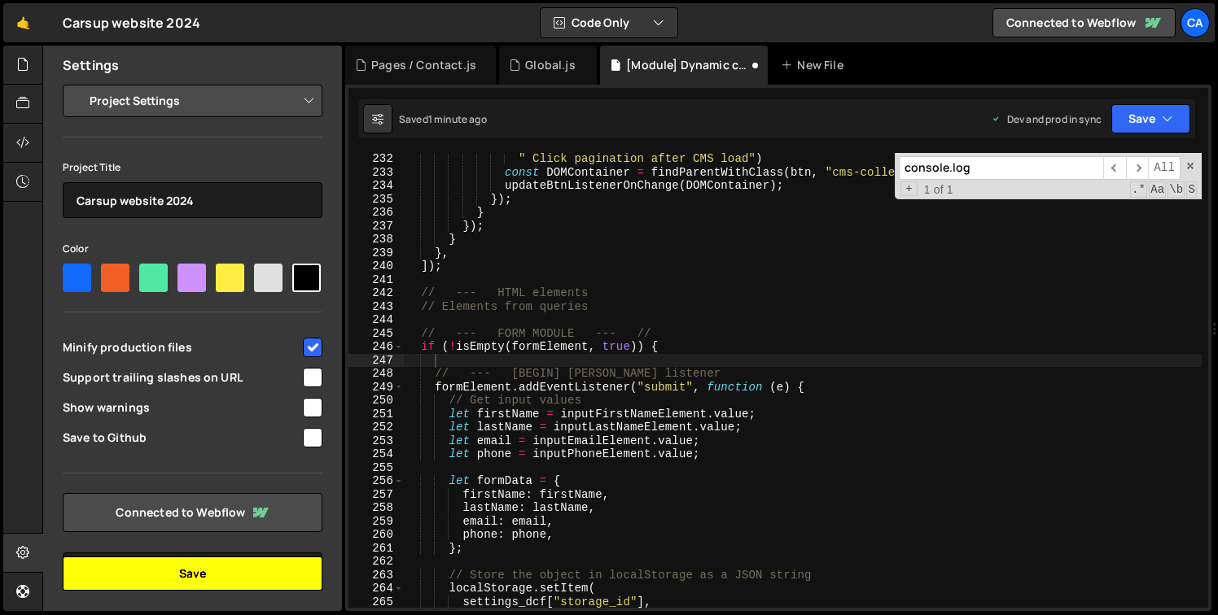
click at [245, 563] on button "Save" at bounding box center [193, 574] width 260 height 34
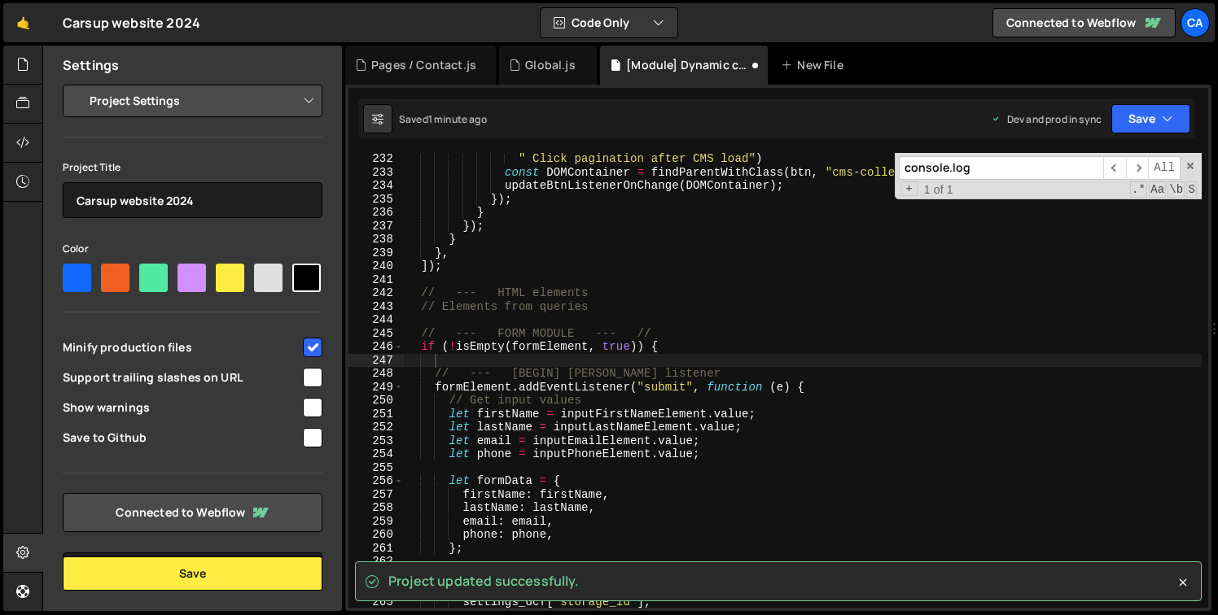
click at [720, 362] on div "" Click pagination after CMS load" ) const DOMContainer = findParentWithClass (…" at bounding box center [803, 393] width 798 height 482
type textarea "if (!isEmpty(formElement, true)) {"
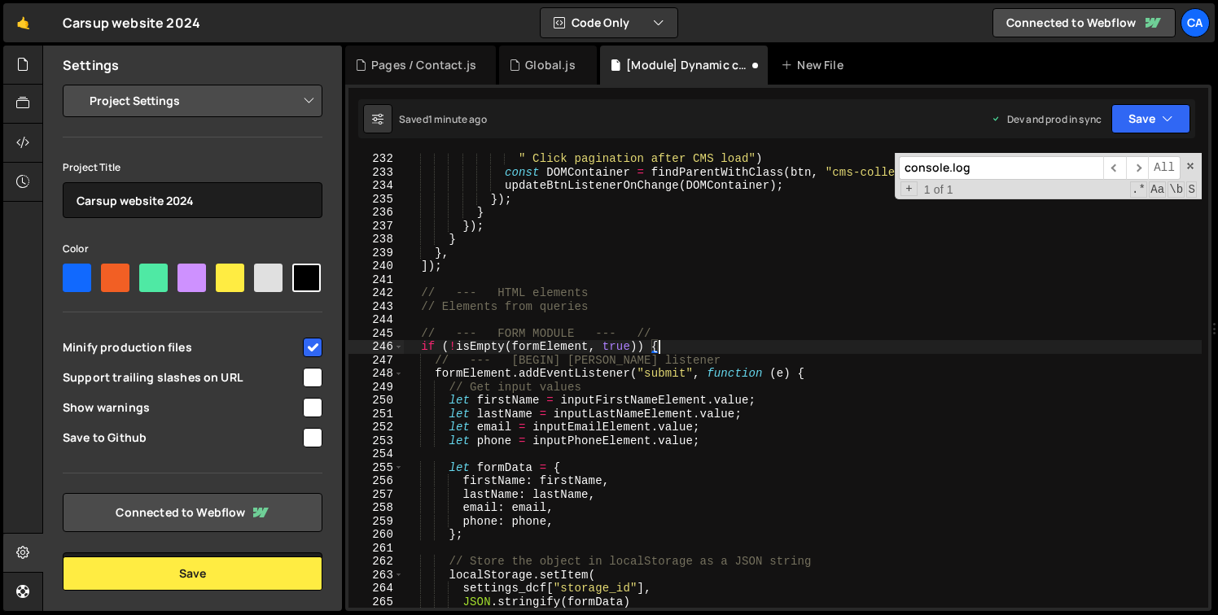
scroll to position [0, 1]
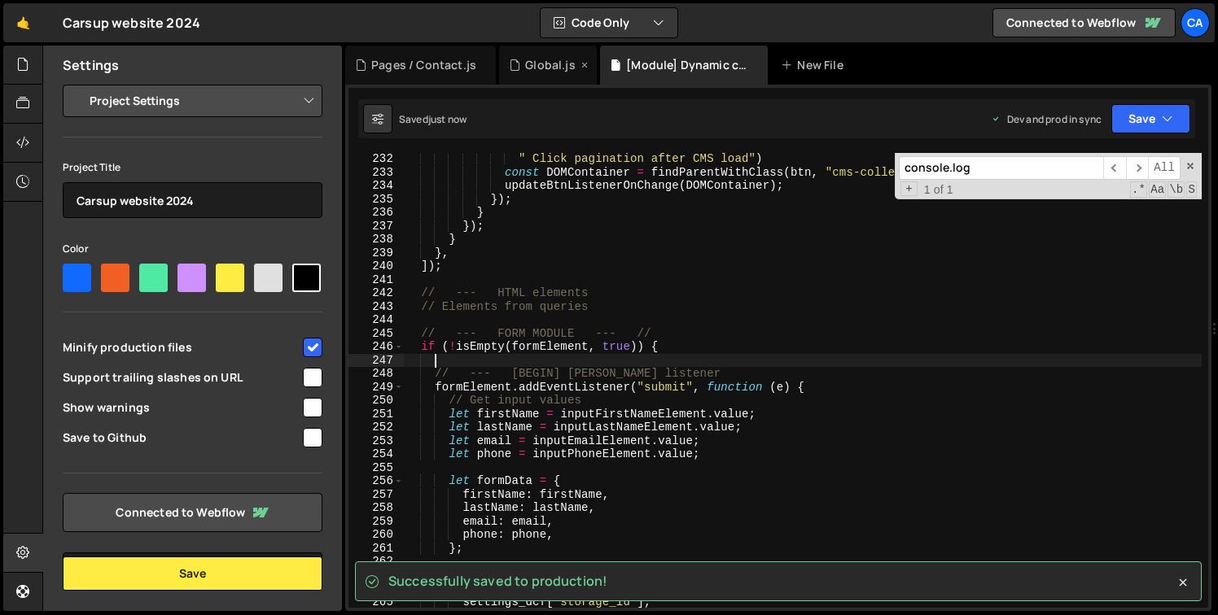
click at [535, 73] on div "Global.js" at bounding box center [548, 65] width 98 height 39
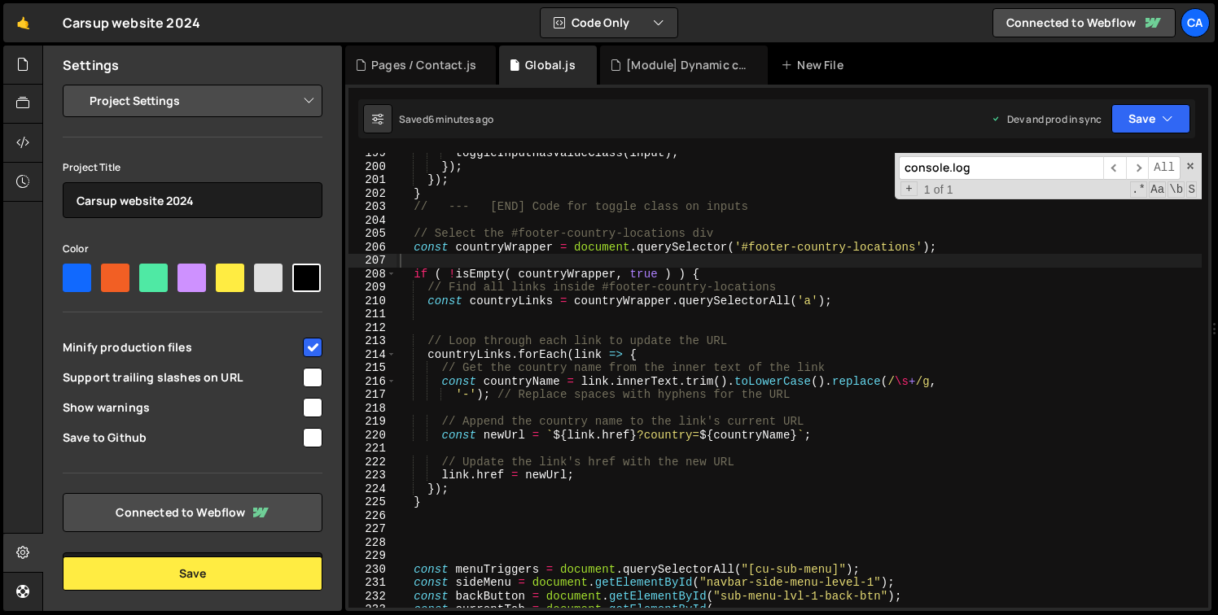
click at [711, 325] on div "toggleInputHasValueClass ( input ) ; }) ; }) ; } // --- [END] Code for toggle c…" at bounding box center [798, 388] width 805 height 482
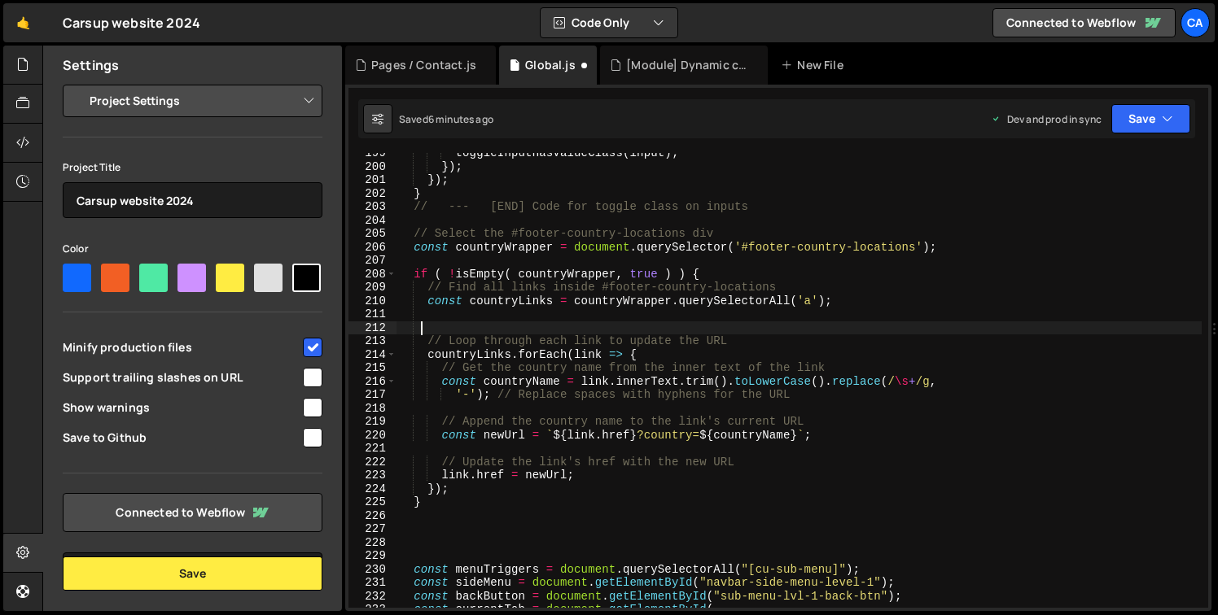
scroll to position [0, 0]
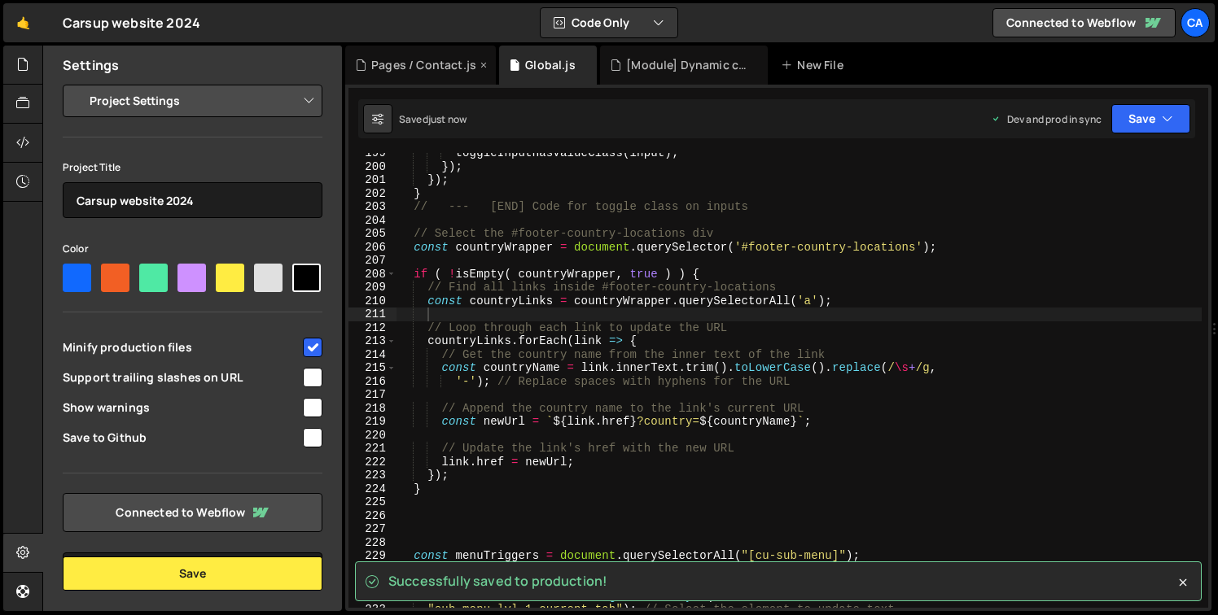
click at [431, 67] on div "Pages / Contact.js" at bounding box center [423, 65] width 105 height 16
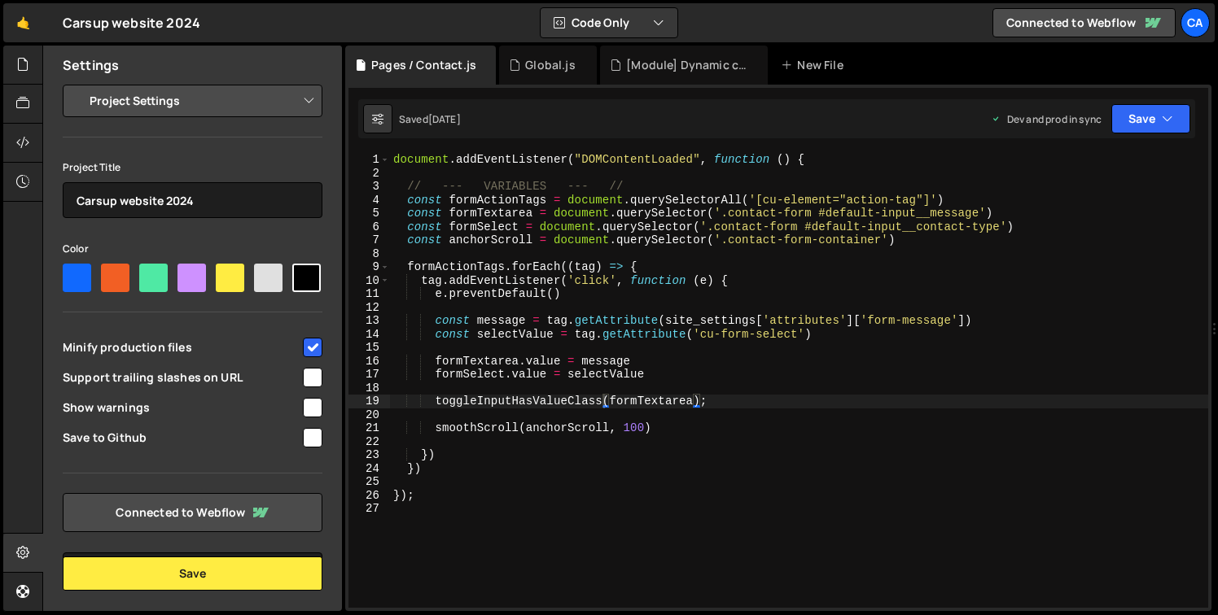
click at [773, 403] on div "document . addEventListener ( "DOMContentLoaded" , function ( ) { // --- VARIAB…" at bounding box center [799, 394] width 818 height 482
type textarea "toggleInputHasValueClass(formTextarea);"
